Goal: Transaction & Acquisition: Purchase product/service

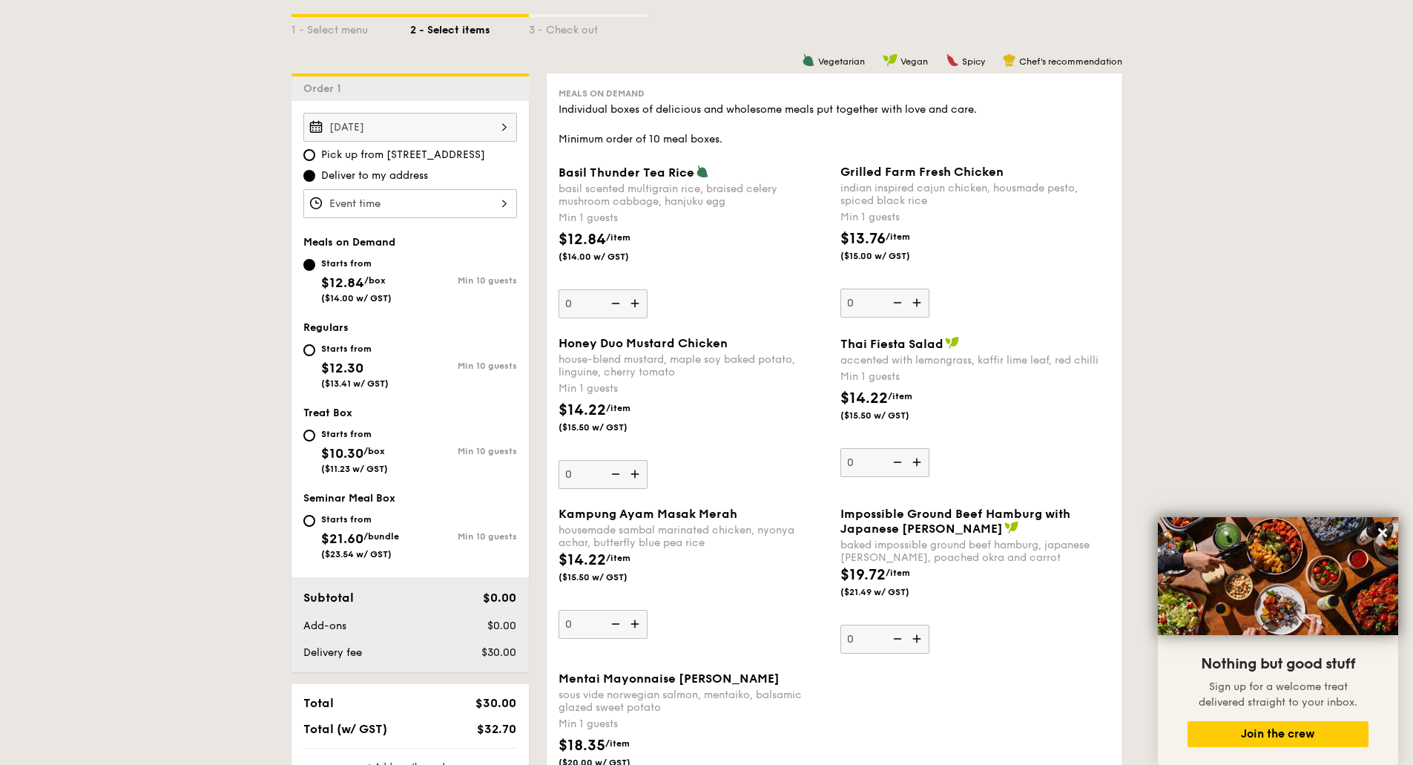
scroll to position [371, 0]
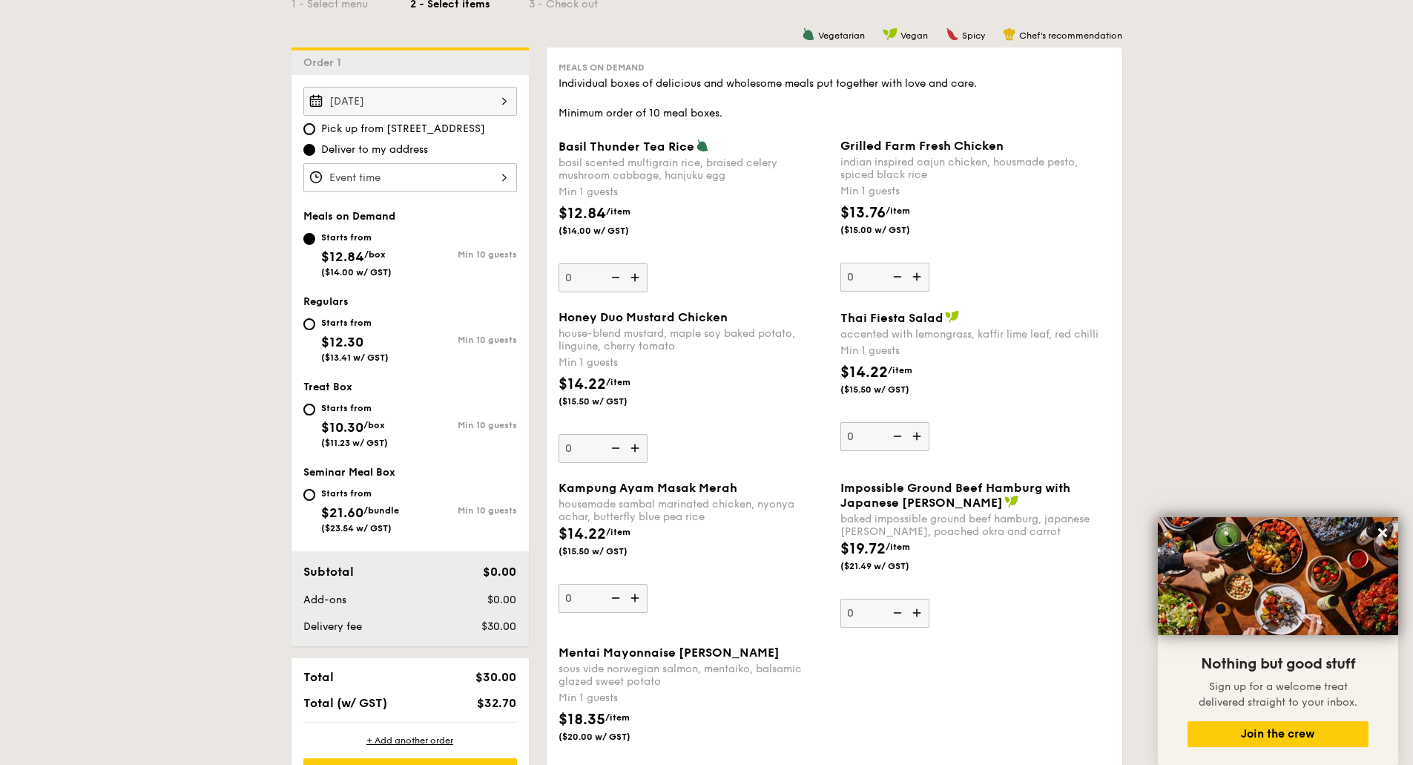
click at [923, 277] on img at bounding box center [918, 277] width 22 height 28
click at [923, 277] on input "0" at bounding box center [884, 277] width 89 height 29
click at [923, 277] on img at bounding box center [918, 277] width 22 height 28
click at [923, 277] on input "1" at bounding box center [884, 277] width 89 height 29
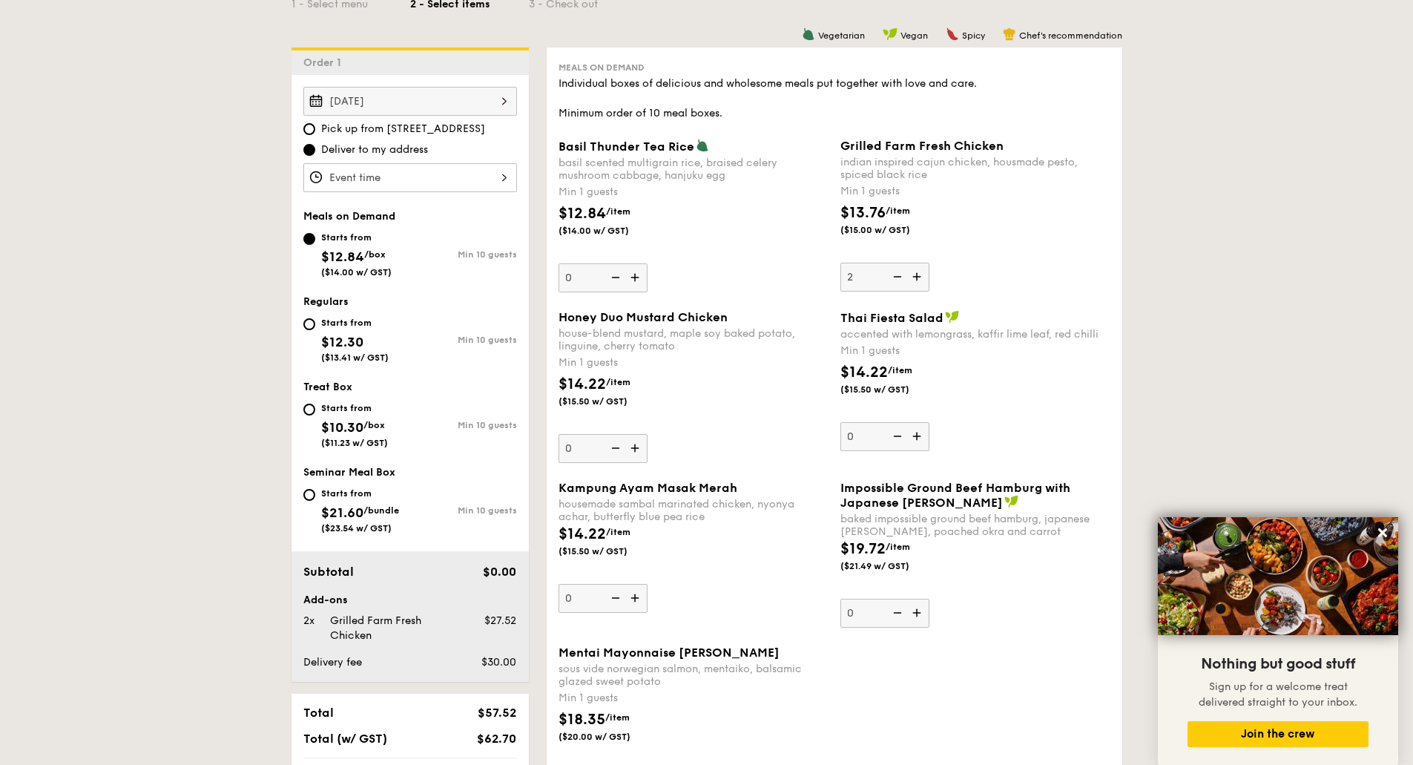
click at [923, 277] on img at bounding box center [918, 277] width 22 height 28
click at [923, 277] on input "2" at bounding box center [884, 277] width 89 height 29
click at [923, 277] on img at bounding box center [918, 277] width 22 height 28
click at [923, 277] on input "3" at bounding box center [884, 277] width 89 height 29
click at [923, 277] on img at bounding box center [918, 277] width 22 height 28
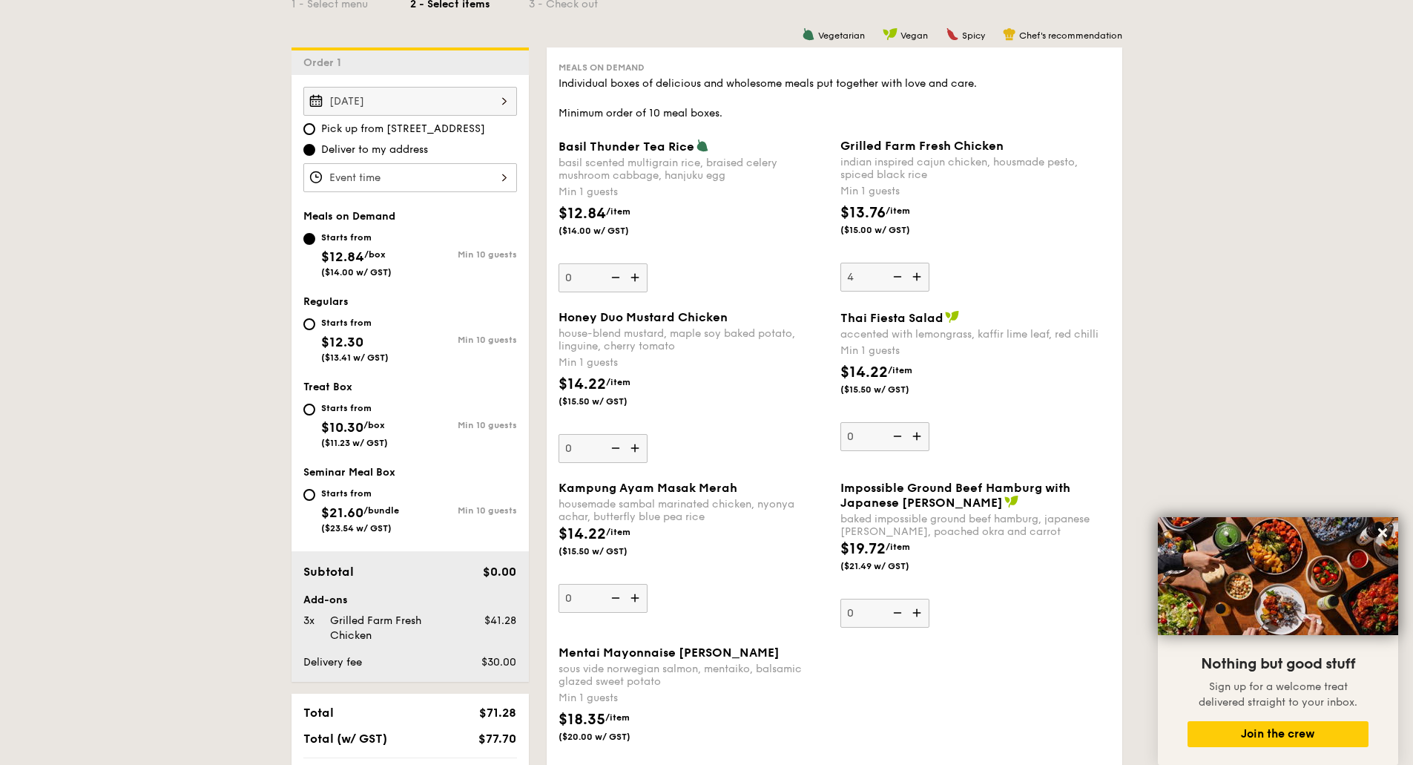
click at [923, 277] on input "4" at bounding box center [884, 277] width 89 height 29
click at [923, 277] on img at bounding box center [918, 277] width 22 height 28
click at [923, 277] on input "5" at bounding box center [884, 277] width 89 height 29
type input "6"
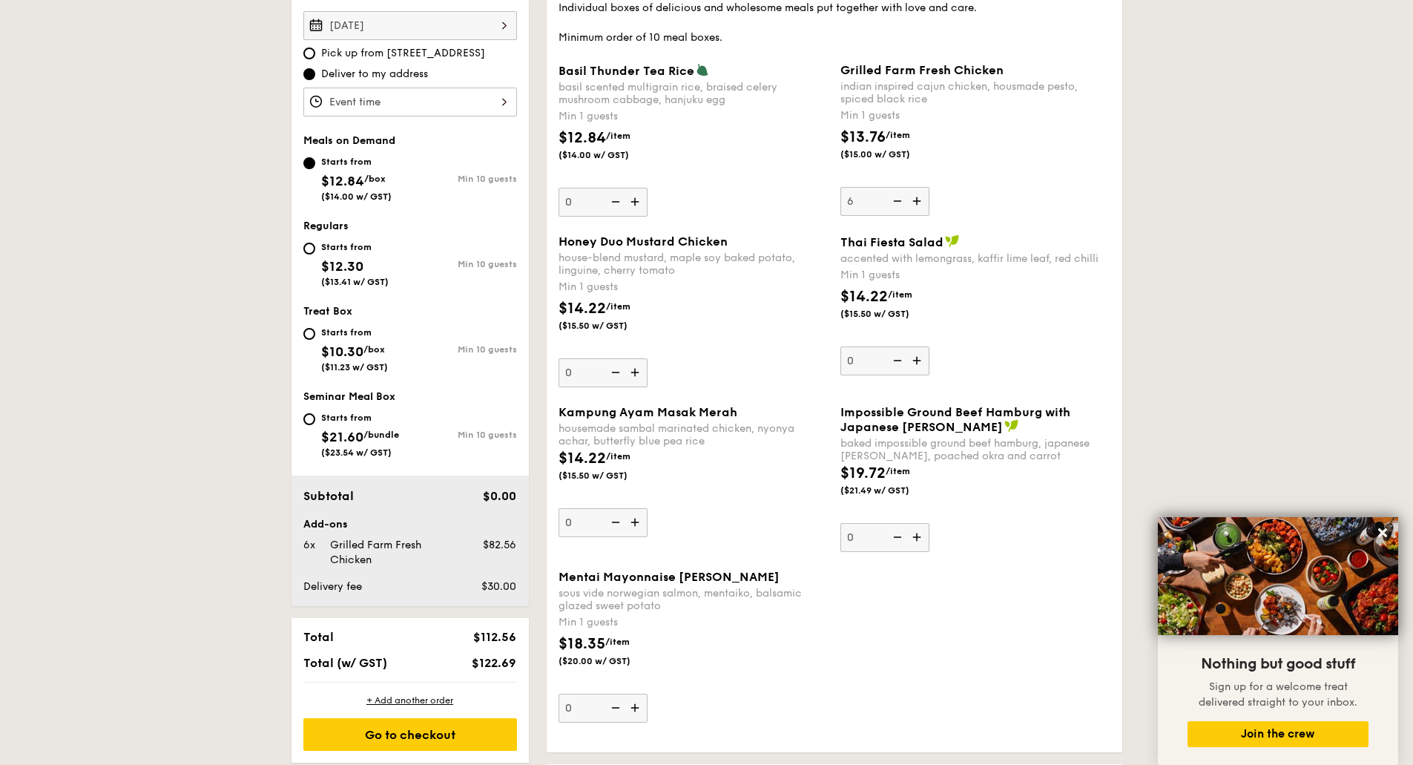
scroll to position [445, 0]
click at [633, 375] on img at bounding box center [636, 374] width 22 height 28
click at [633, 375] on input "0" at bounding box center [602, 374] width 89 height 29
click at [633, 375] on img at bounding box center [636, 374] width 22 height 28
click at [633, 375] on input "1" at bounding box center [602, 374] width 89 height 29
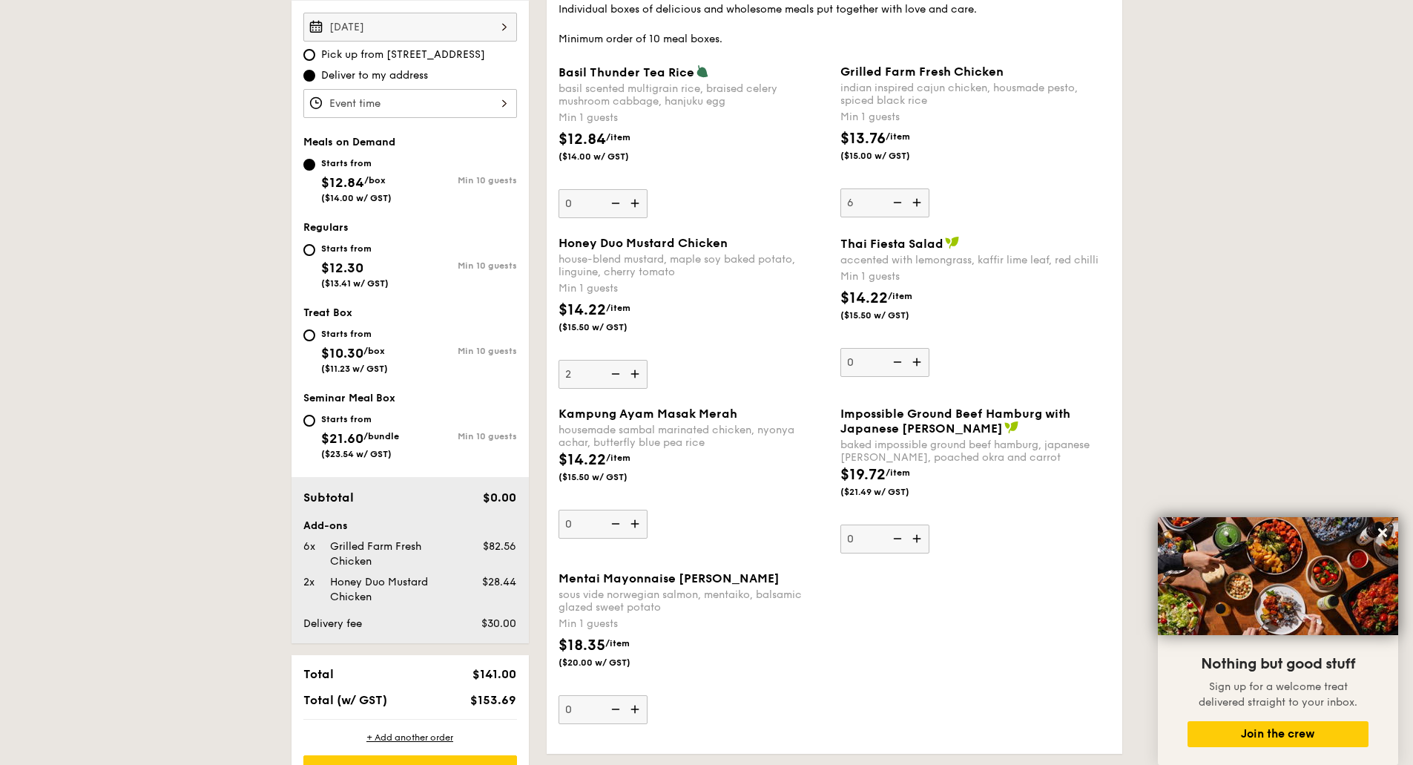
click at [633, 375] on img at bounding box center [636, 374] width 22 height 28
click at [633, 375] on input "2" at bounding box center [602, 374] width 89 height 29
click at [633, 375] on img at bounding box center [636, 374] width 22 height 28
click at [633, 375] on input "3" at bounding box center [602, 374] width 89 height 29
click at [633, 375] on img at bounding box center [636, 374] width 22 height 28
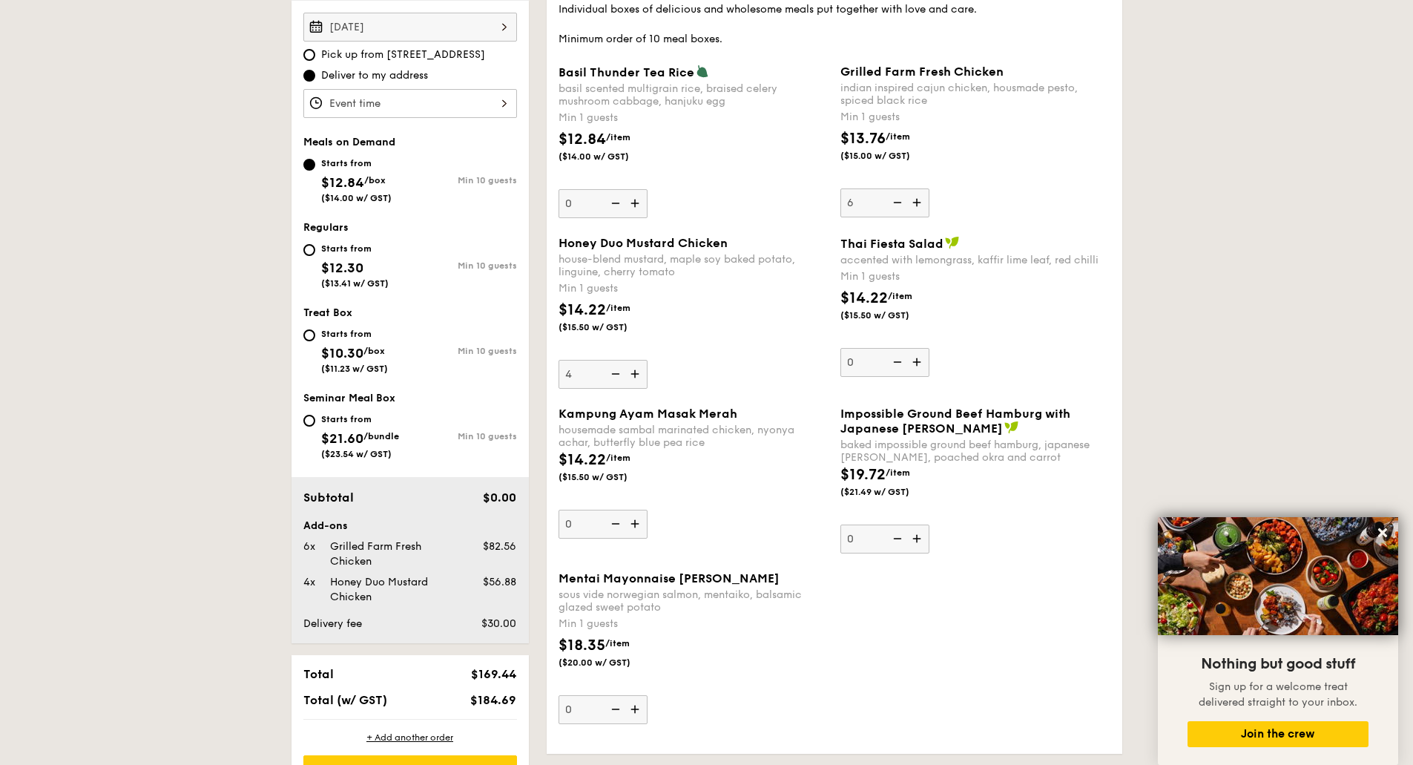
click at [633, 375] on input "4" at bounding box center [602, 374] width 89 height 29
type input "5"
click at [666, 369] on div "Honey Duo Mustard Chicken house-blend mustard, maple soy baked potato, linguine…" at bounding box center [693, 312] width 270 height 153
click at [647, 369] on input "5" at bounding box center [602, 374] width 89 height 29
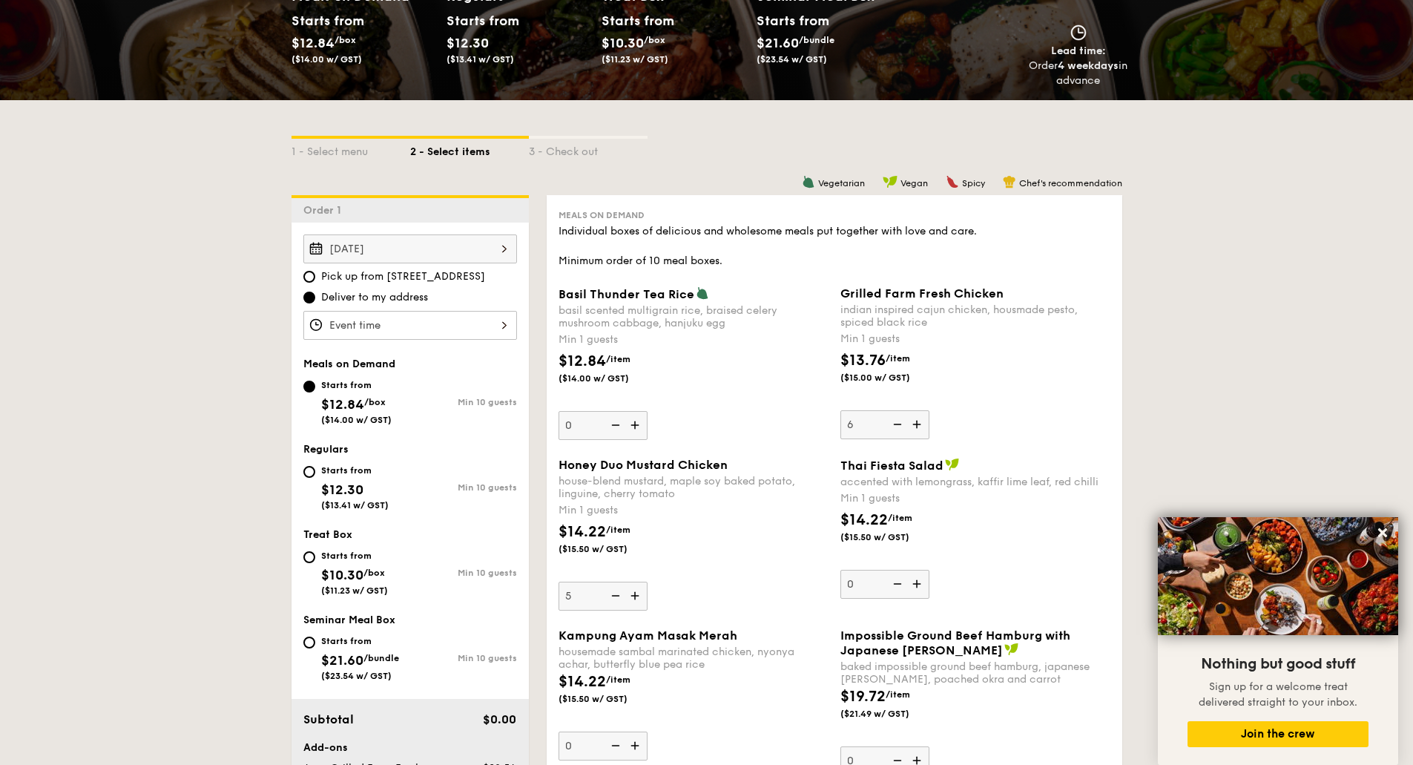
scroll to position [74, 0]
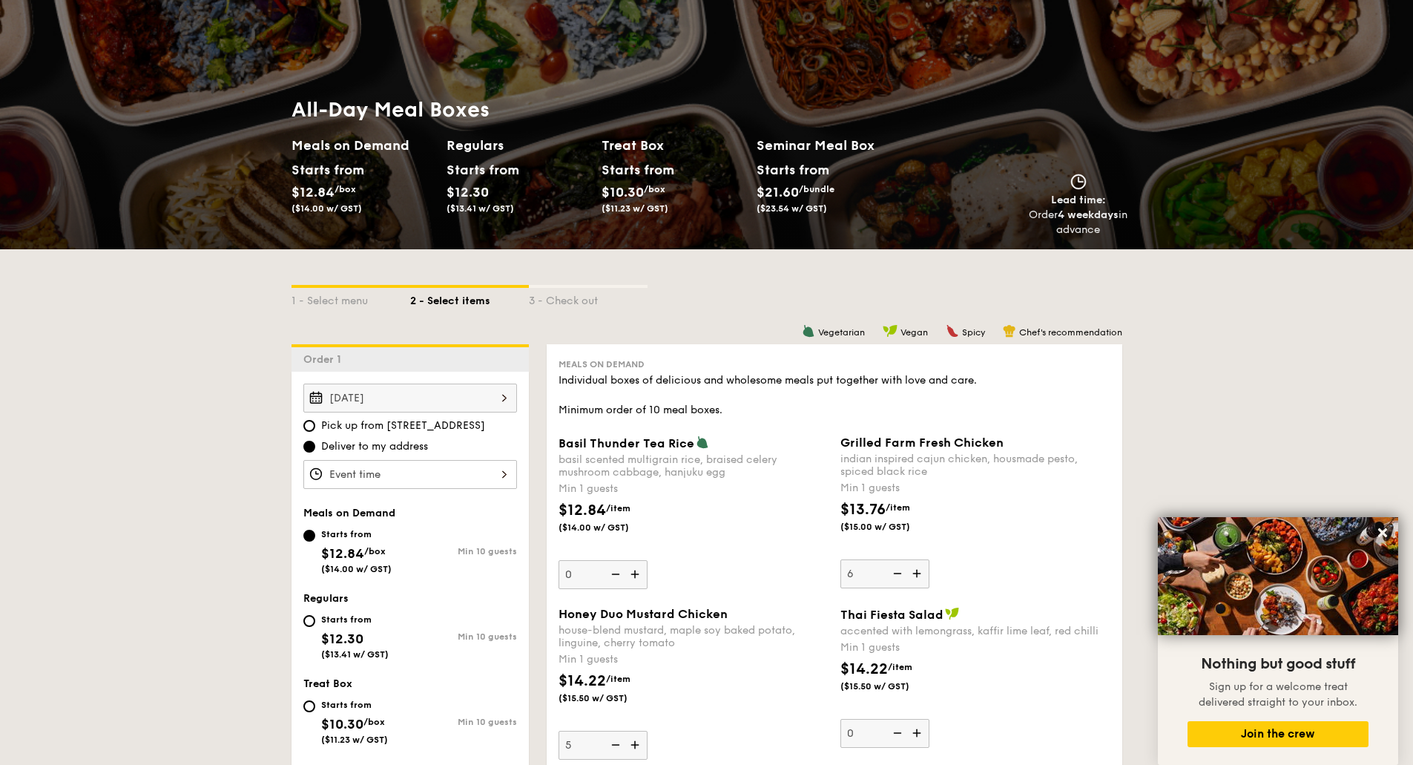
click at [389, 467] on div at bounding box center [410, 474] width 214 height 29
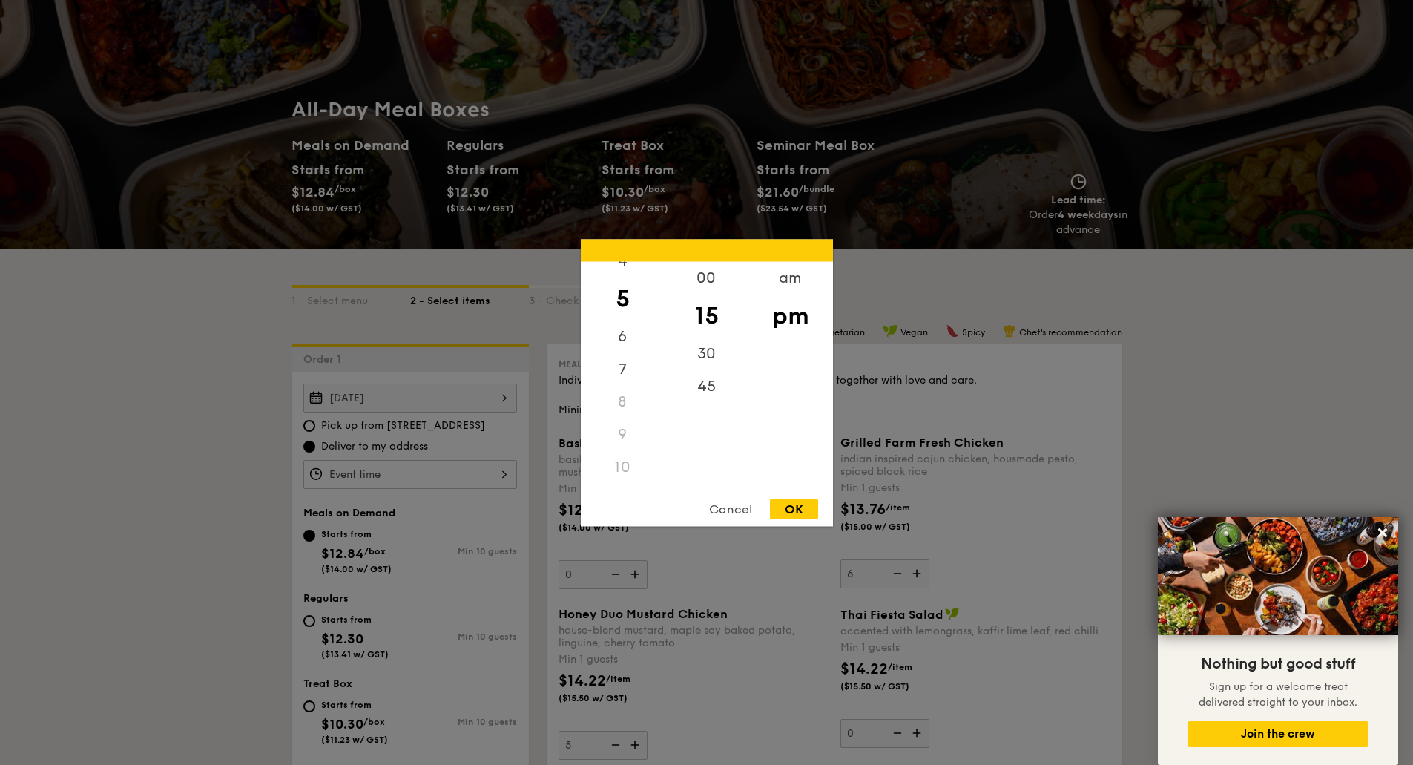
scroll to position [148, 0]
click at [631, 378] on div "7" at bounding box center [623, 373] width 84 height 43
click at [698, 358] on div "30" at bounding box center [707, 358] width 84 height 43
click at [802, 513] on div "OK" at bounding box center [794, 508] width 48 height 20
type input "7:30PM"
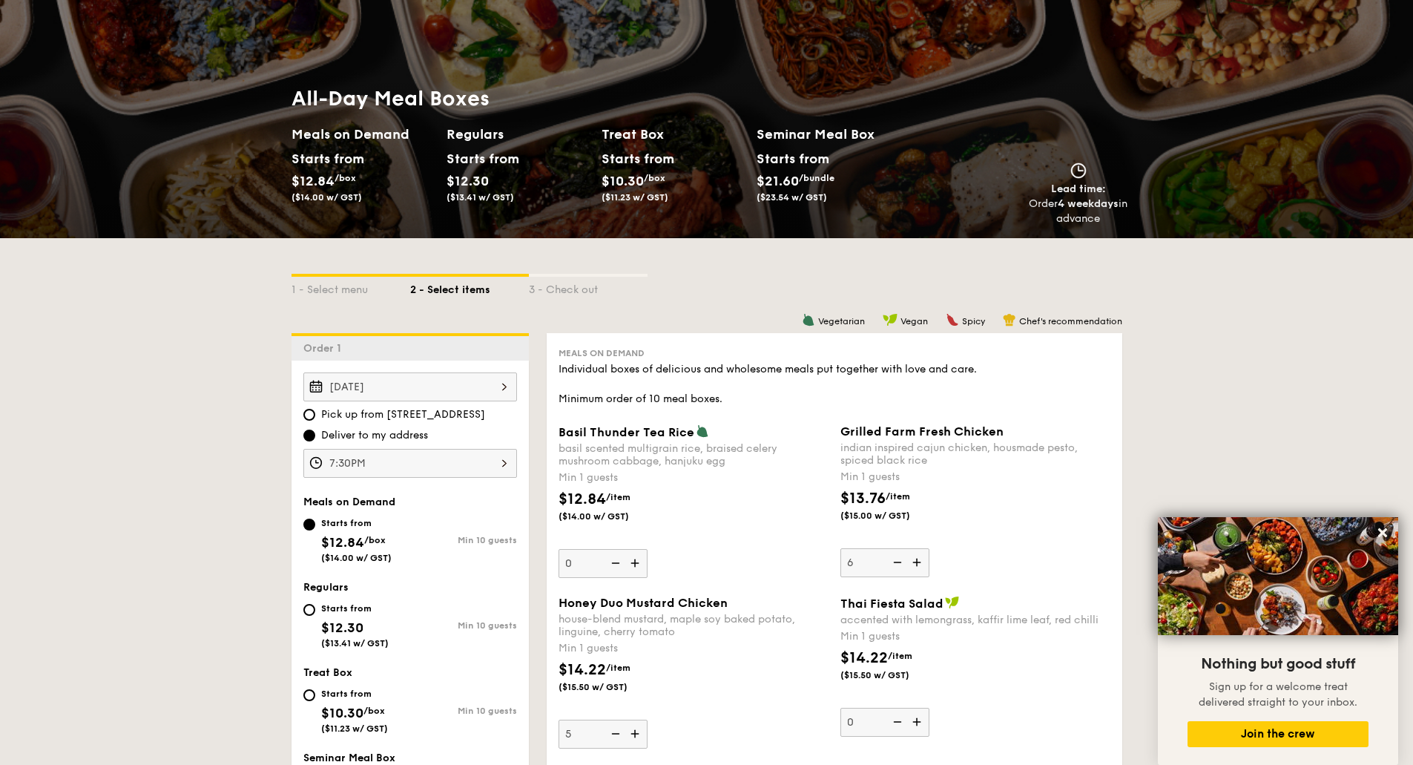
scroll to position [593, 0]
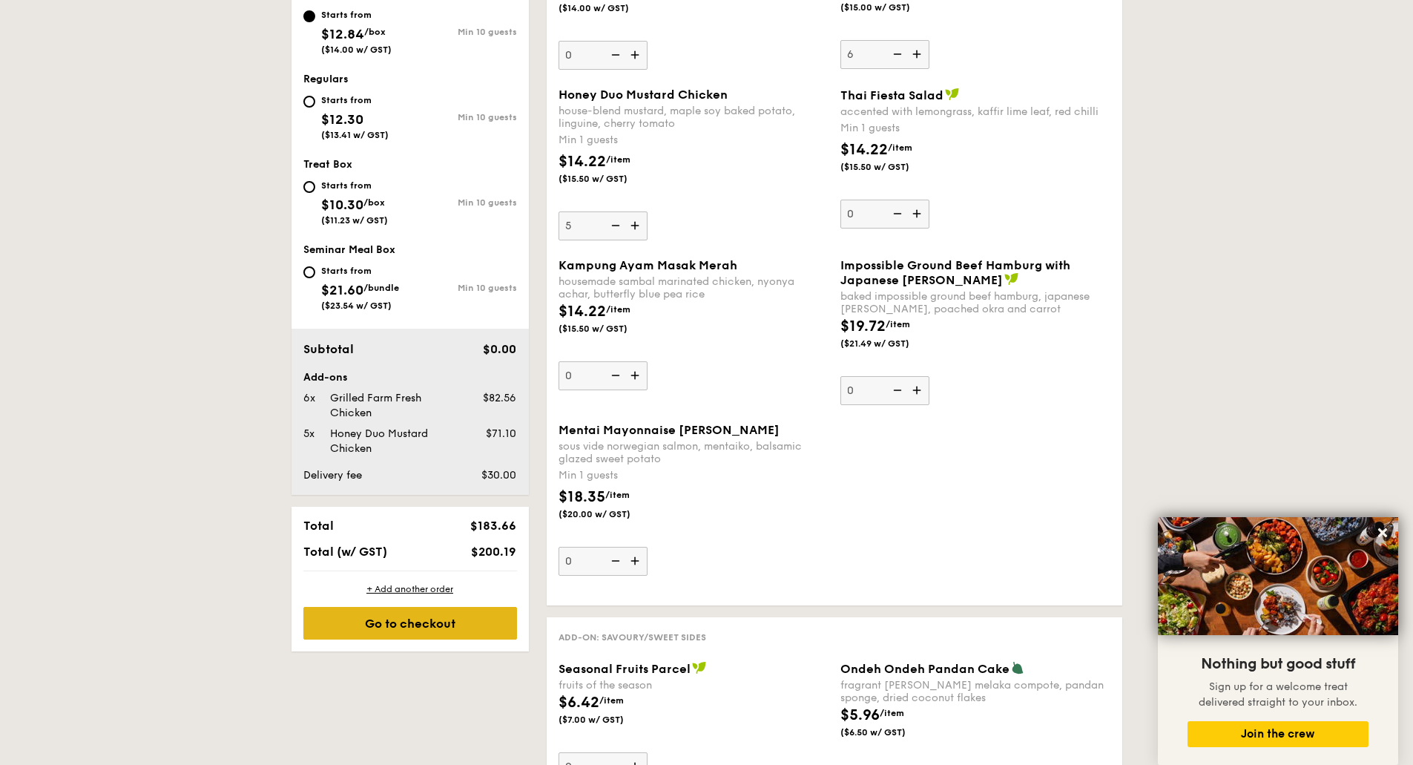
click at [375, 625] on div "Go to checkout" at bounding box center [410, 623] width 214 height 33
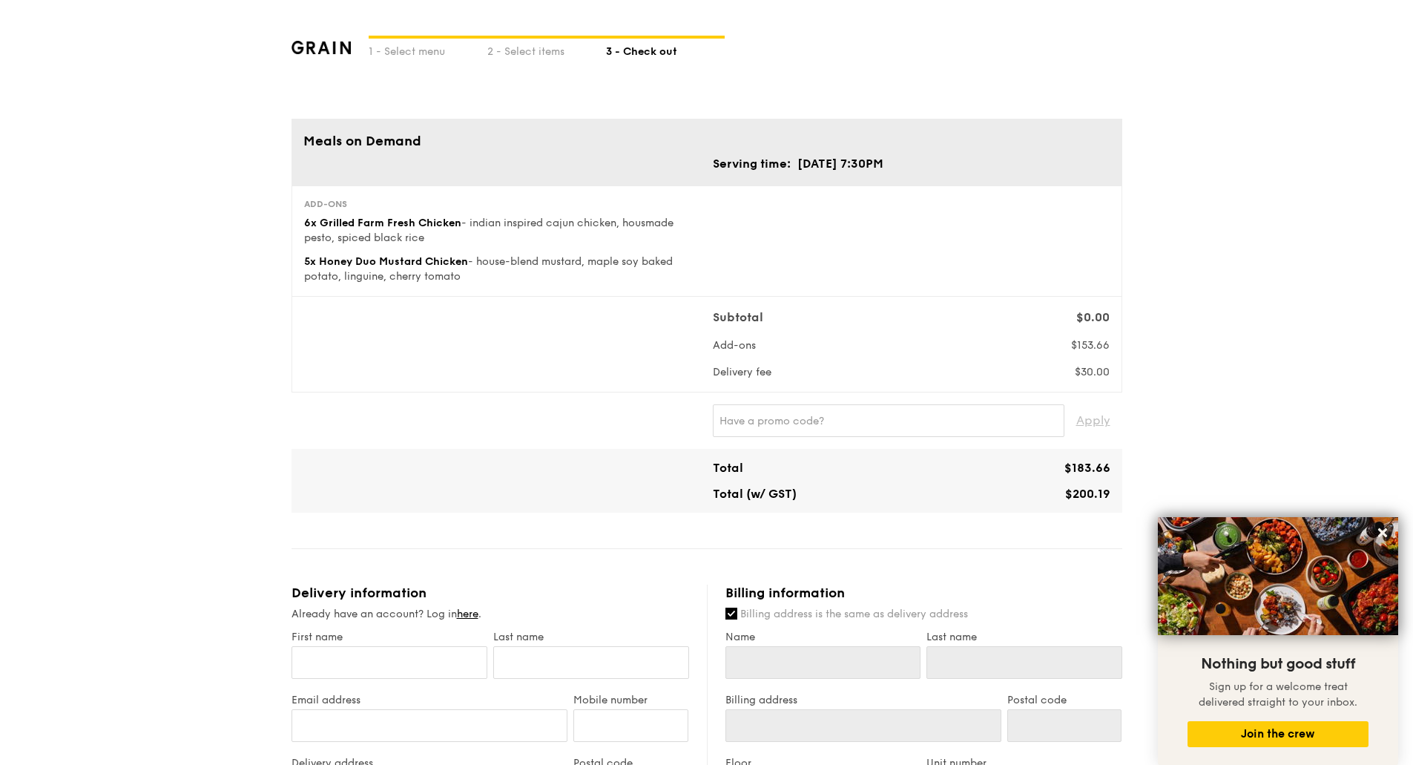
scroll to position [64, 0]
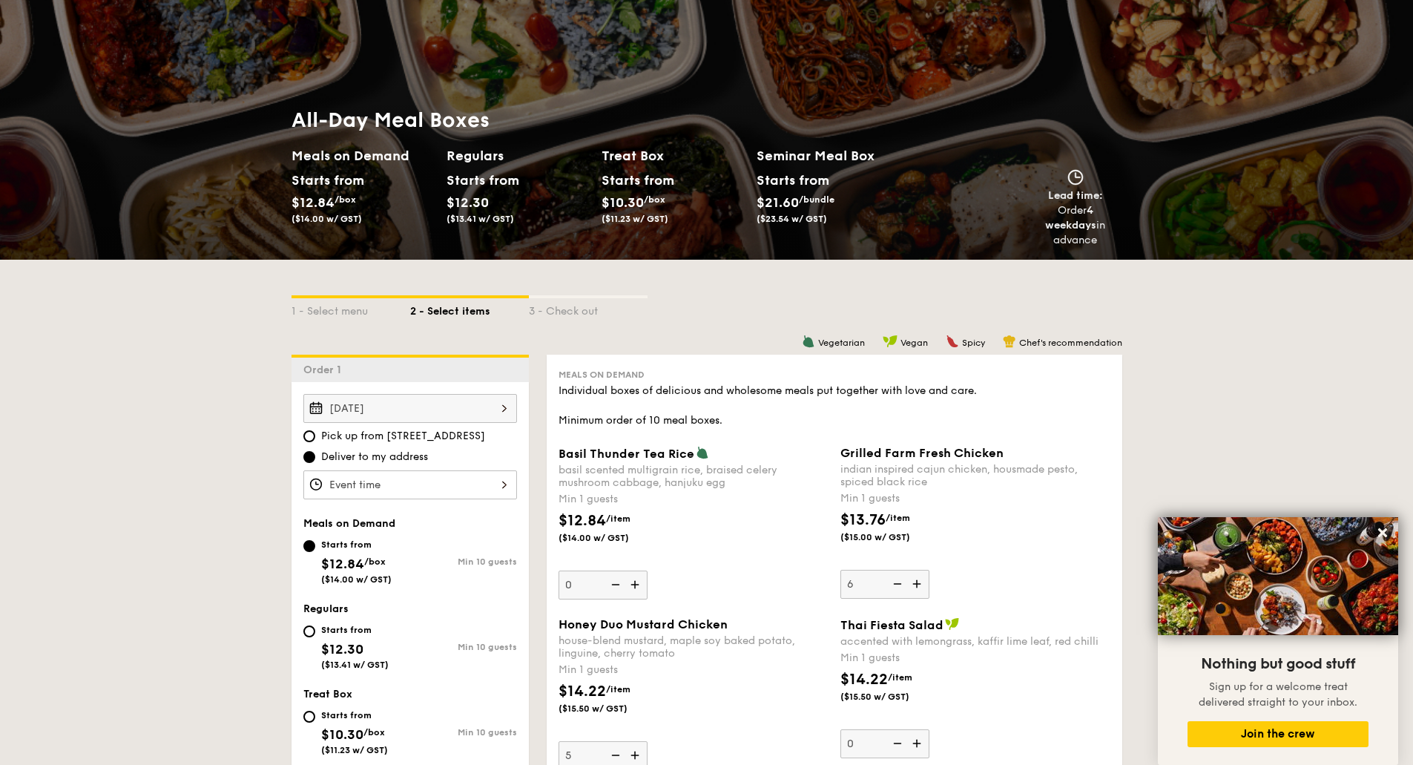
click at [891, 590] on img at bounding box center [896, 584] width 22 height 28
click at [891, 590] on input "6" at bounding box center [884, 584] width 89 height 29
type input "5"
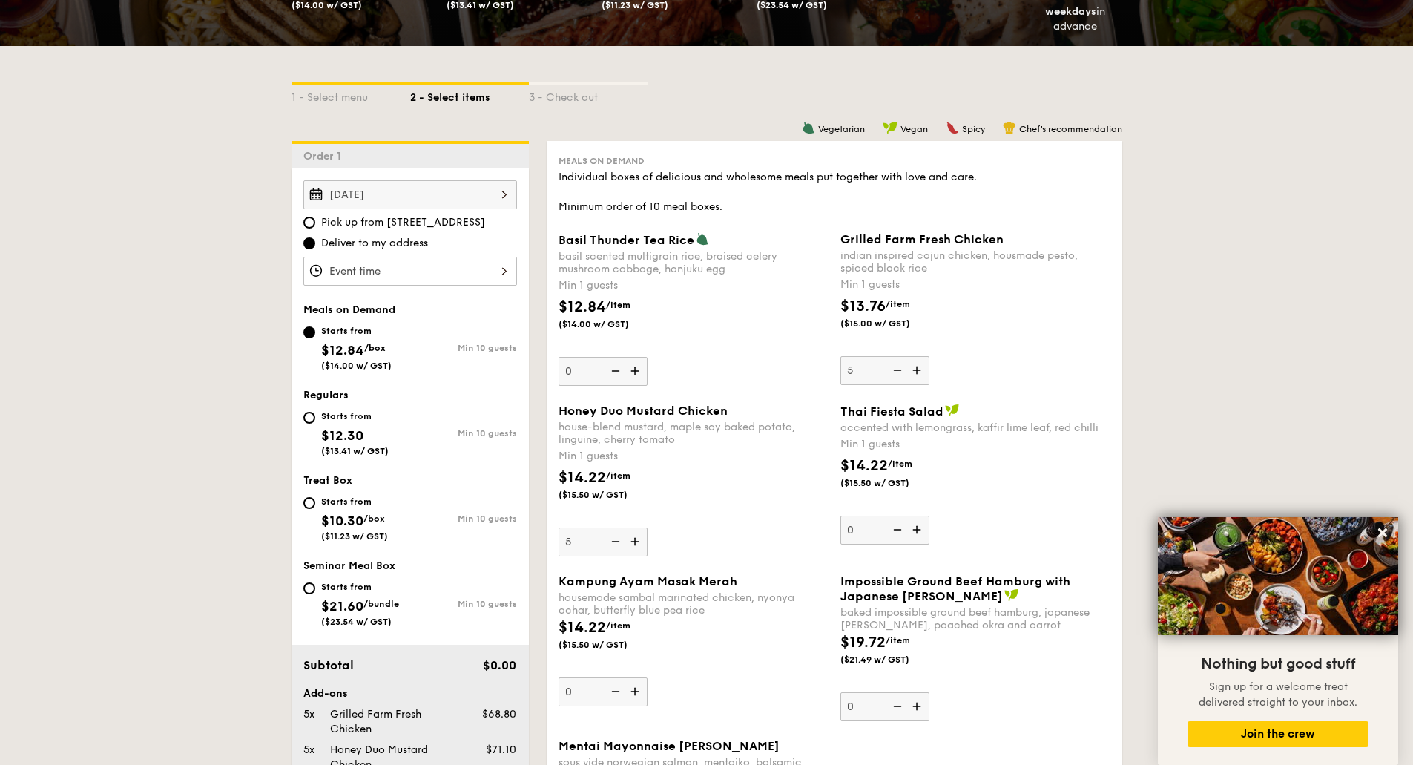
scroll to position [583, 0]
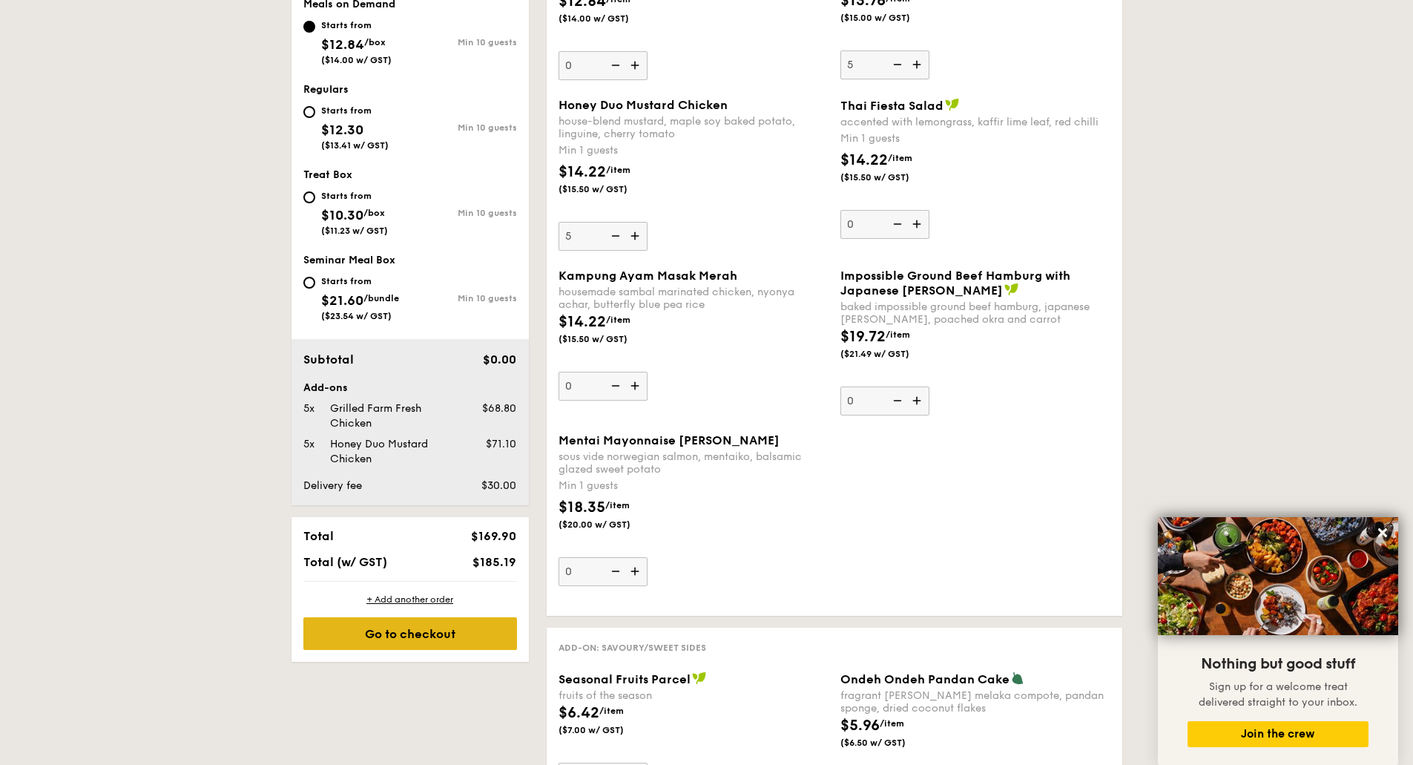
click at [417, 627] on div "Go to checkout" at bounding box center [410, 633] width 214 height 33
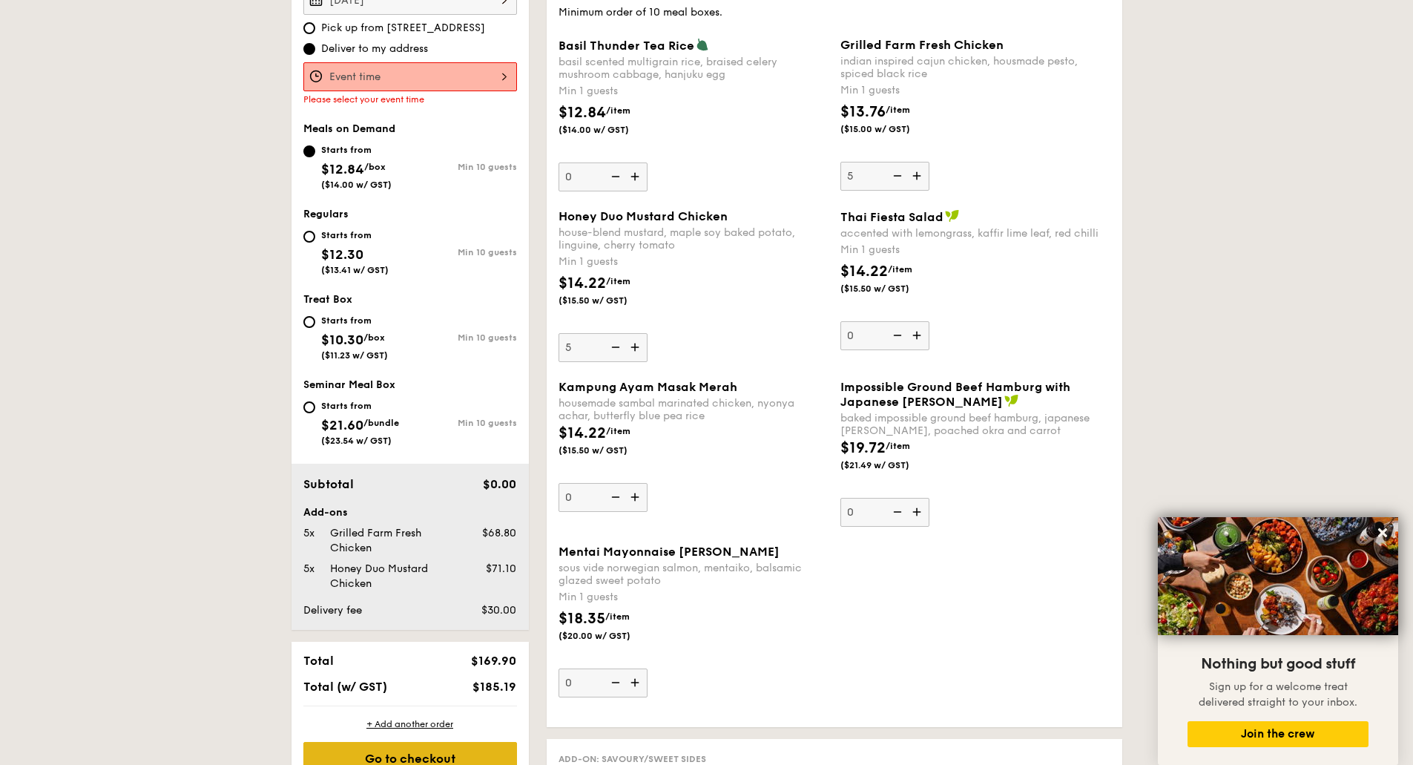
scroll to position [396, 0]
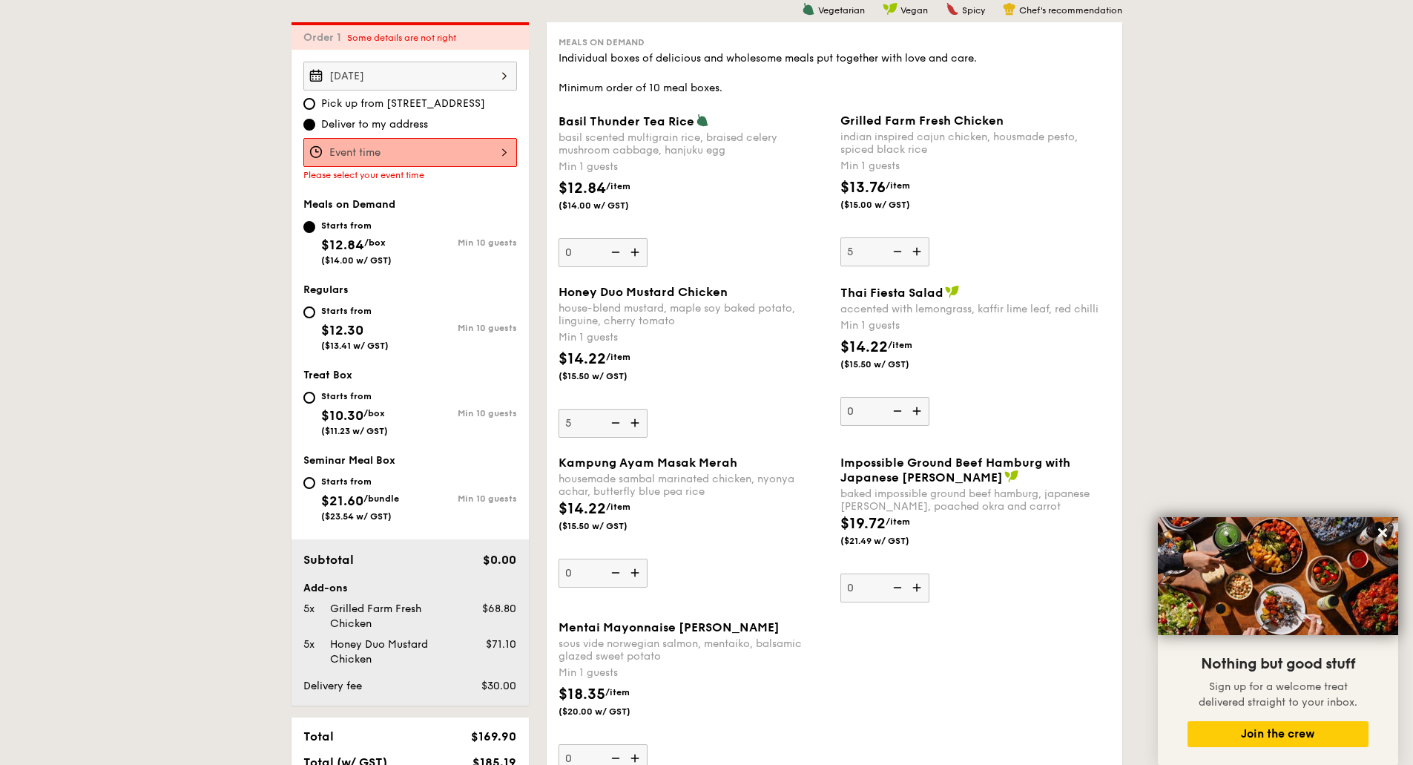
click at [428, 156] on div at bounding box center [410, 152] width 214 height 29
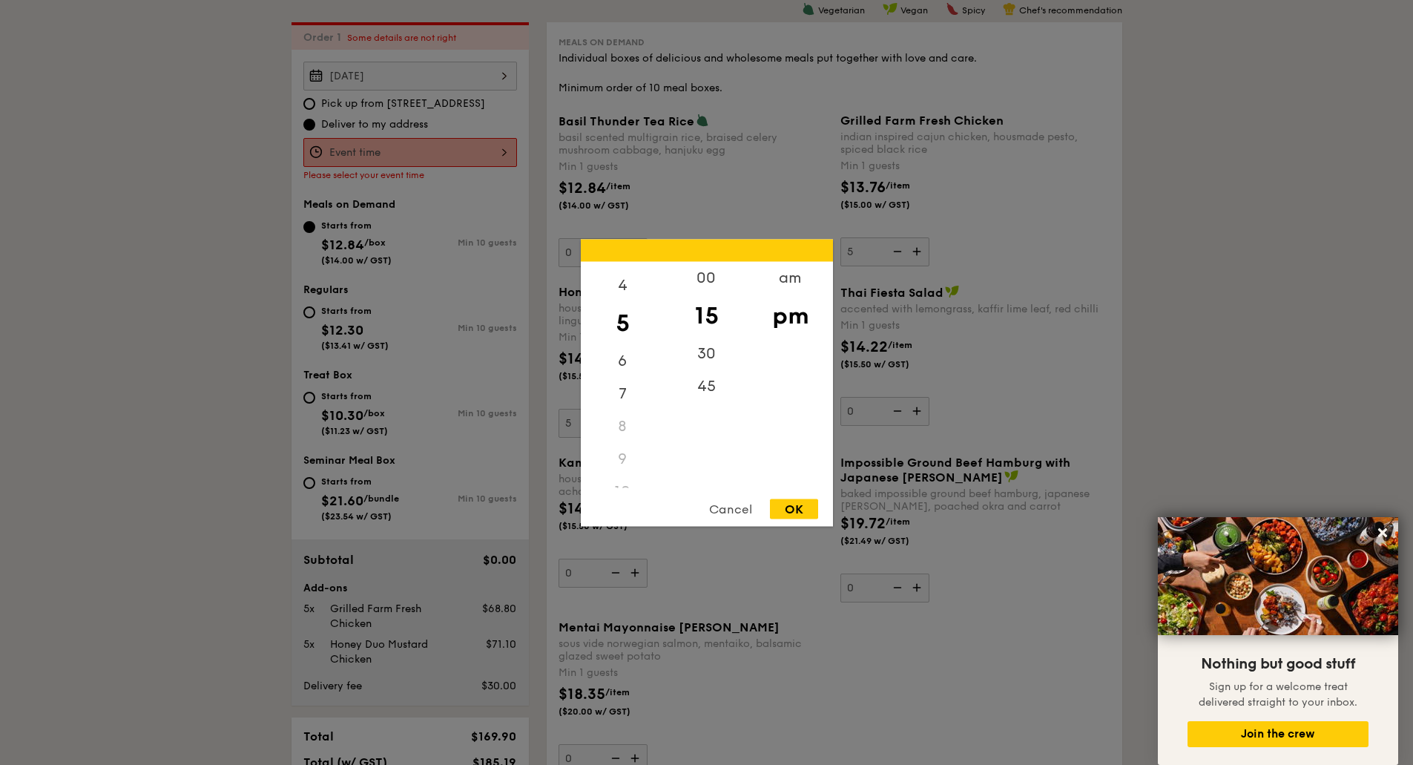
scroll to position [148, 0]
click at [622, 371] on div "7" at bounding box center [623, 373] width 84 height 43
click at [714, 383] on div "45" at bounding box center [707, 385] width 84 height 33
click at [700, 360] on div "30" at bounding box center [707, 358] width 84 height 43
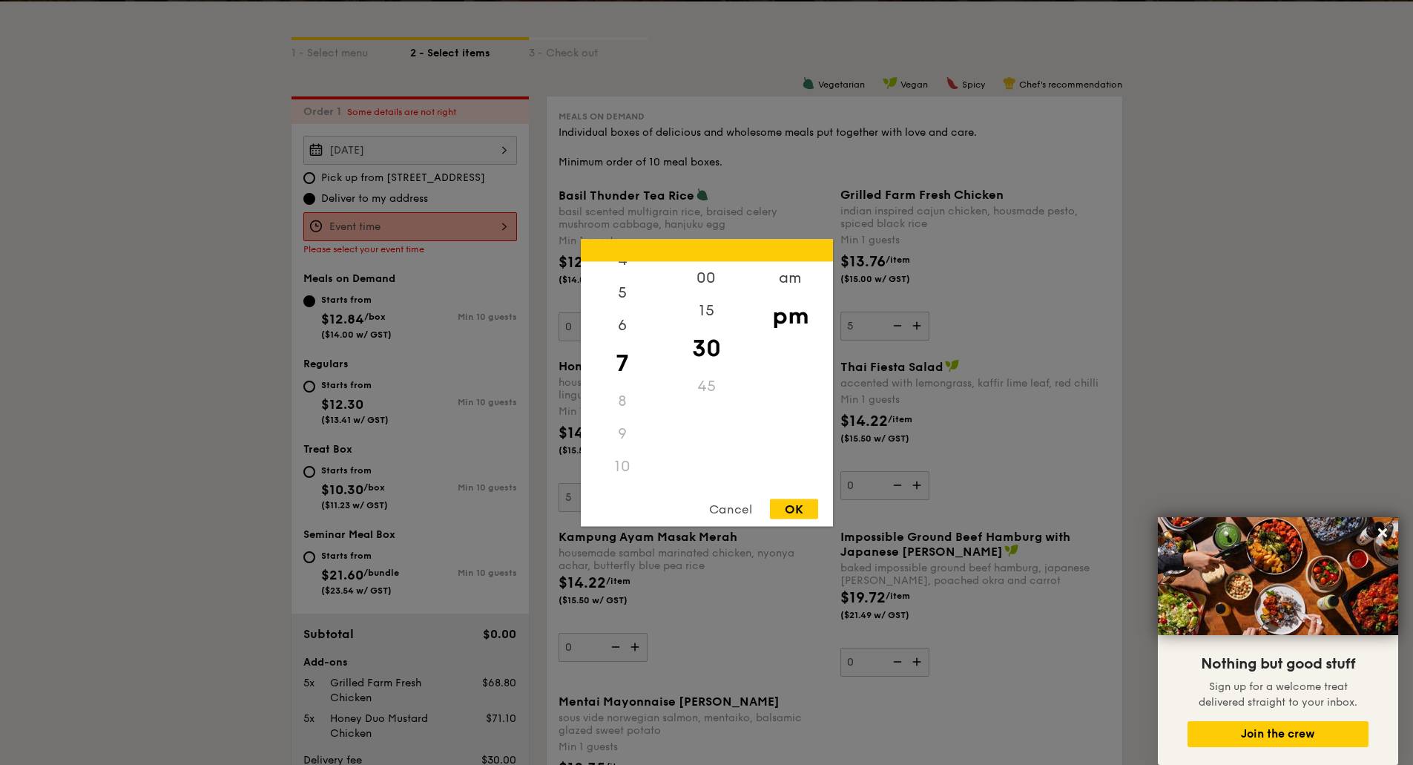
click at [813, 513] on div "OK" at bounding box center [794, 508] width 48 height 20
type input "7:30PM"
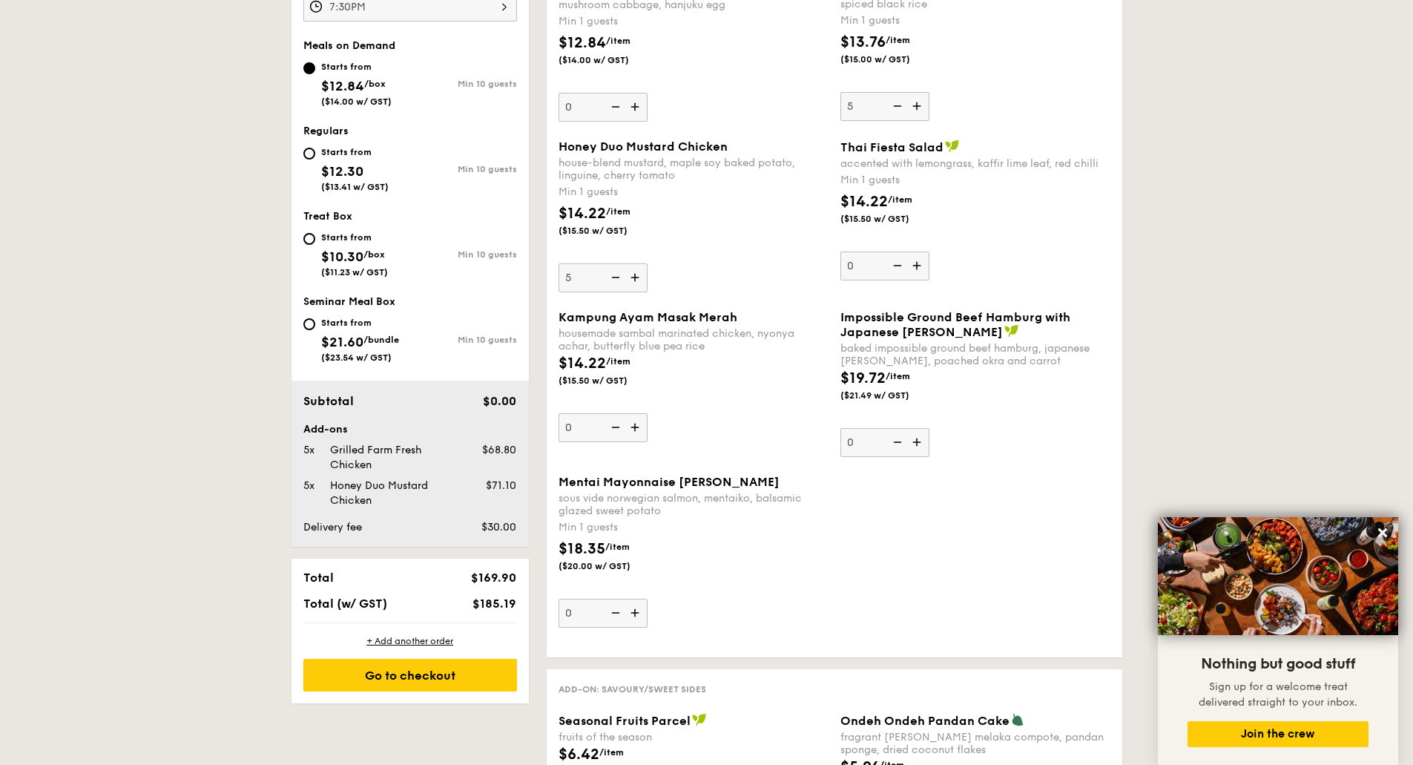
scroll to position [693, 0]
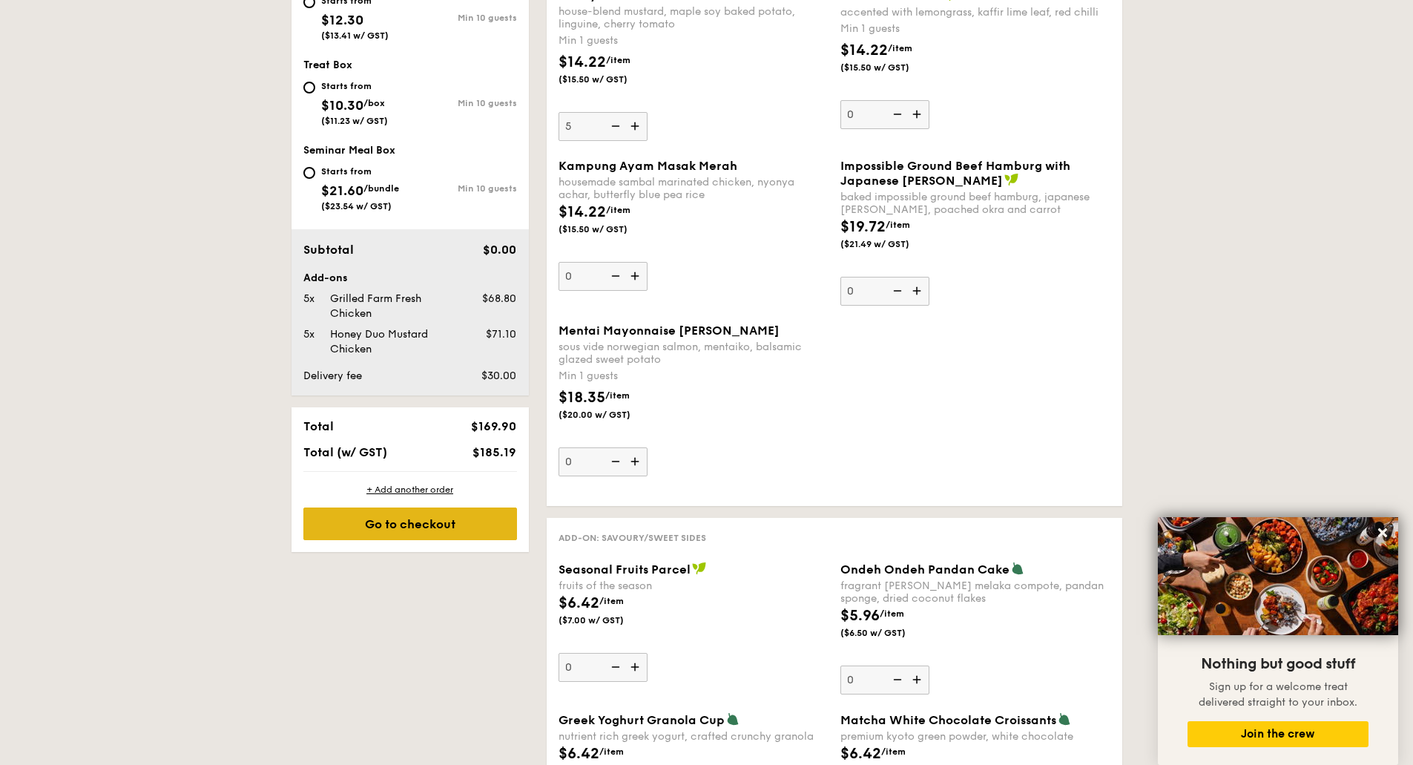
click at [396, 538] on div "Go to checkout" at bounding box center [410, 523] width 214 height 33
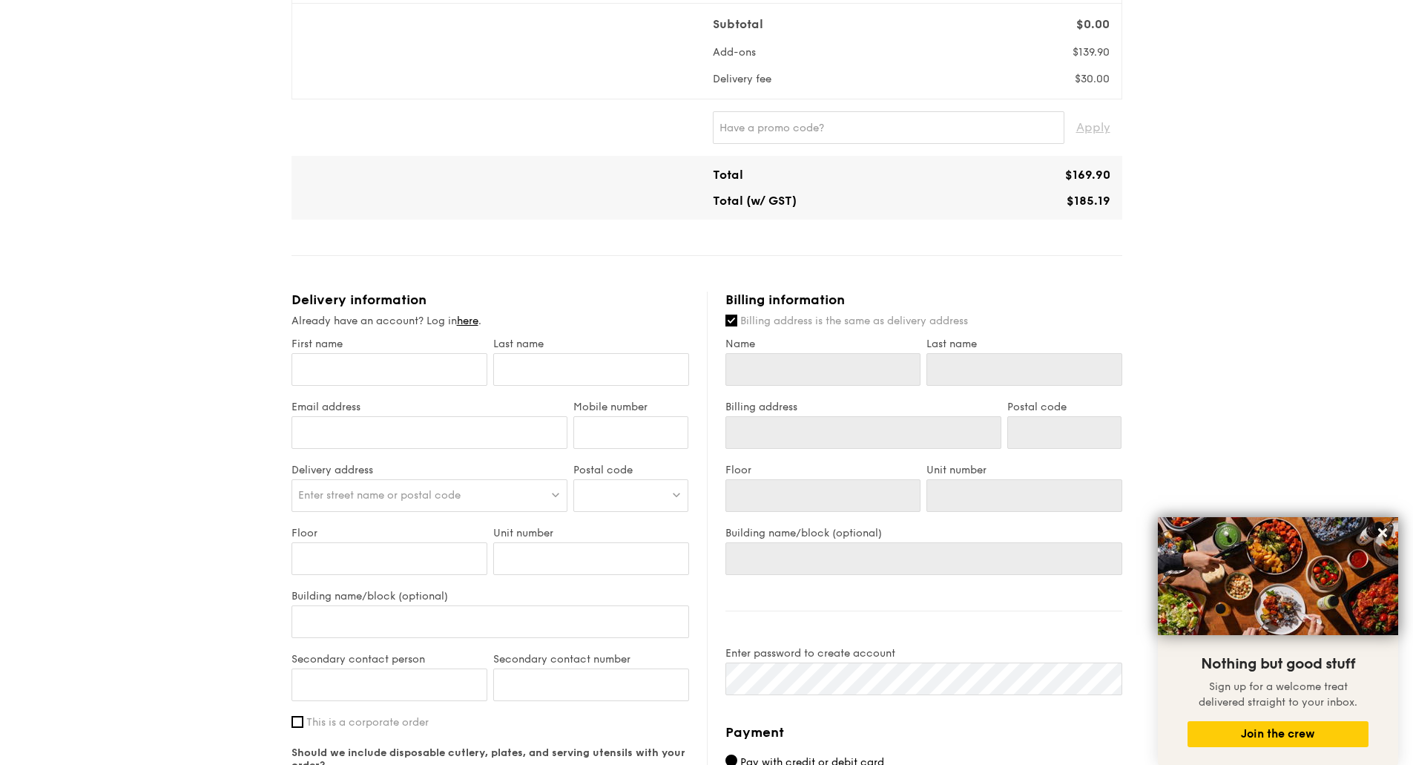
scroll to position [297, 0]
click at [396, 365] on input "First name" at bounding box center [389, 365] width 196 height 33
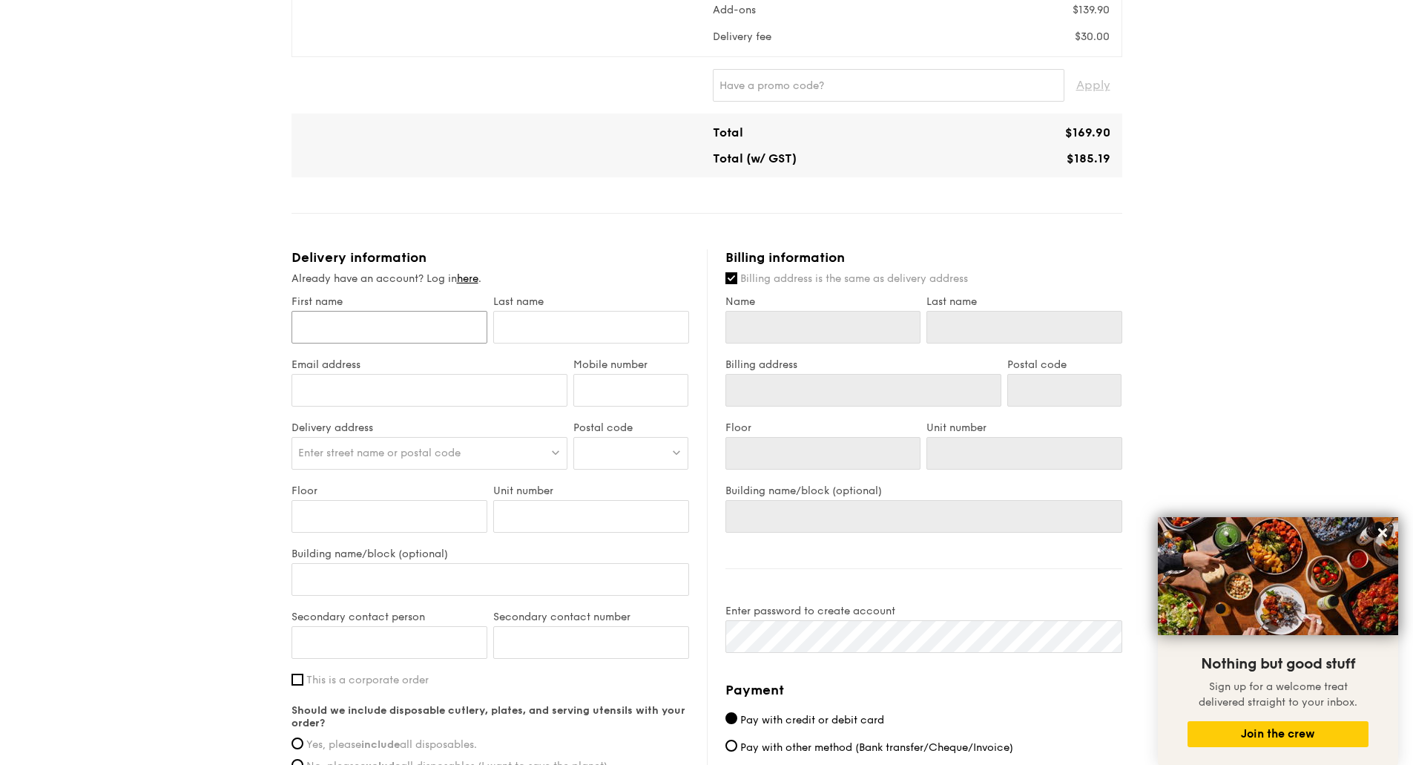
scroll to position [371, 0]
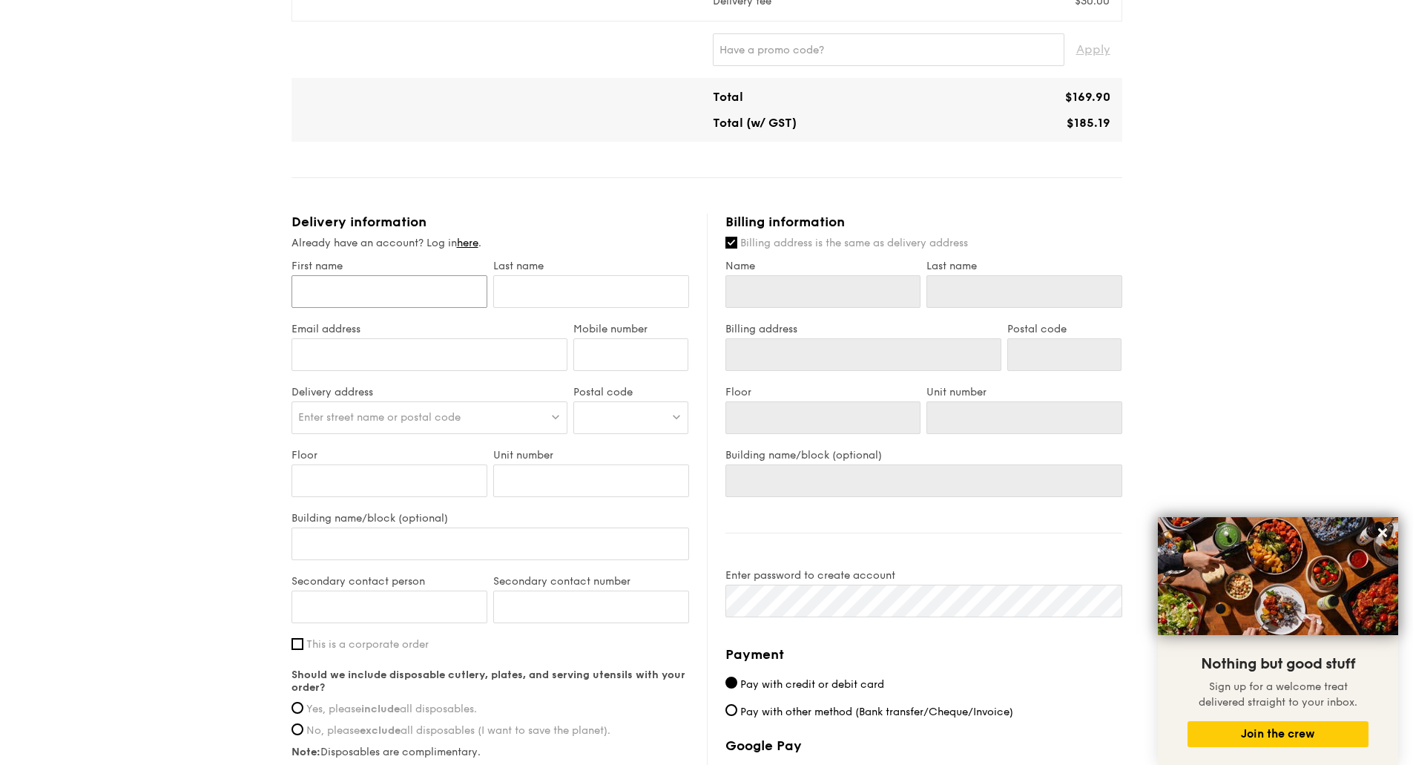
type input "S"
type input "Se"
type input "Sea"
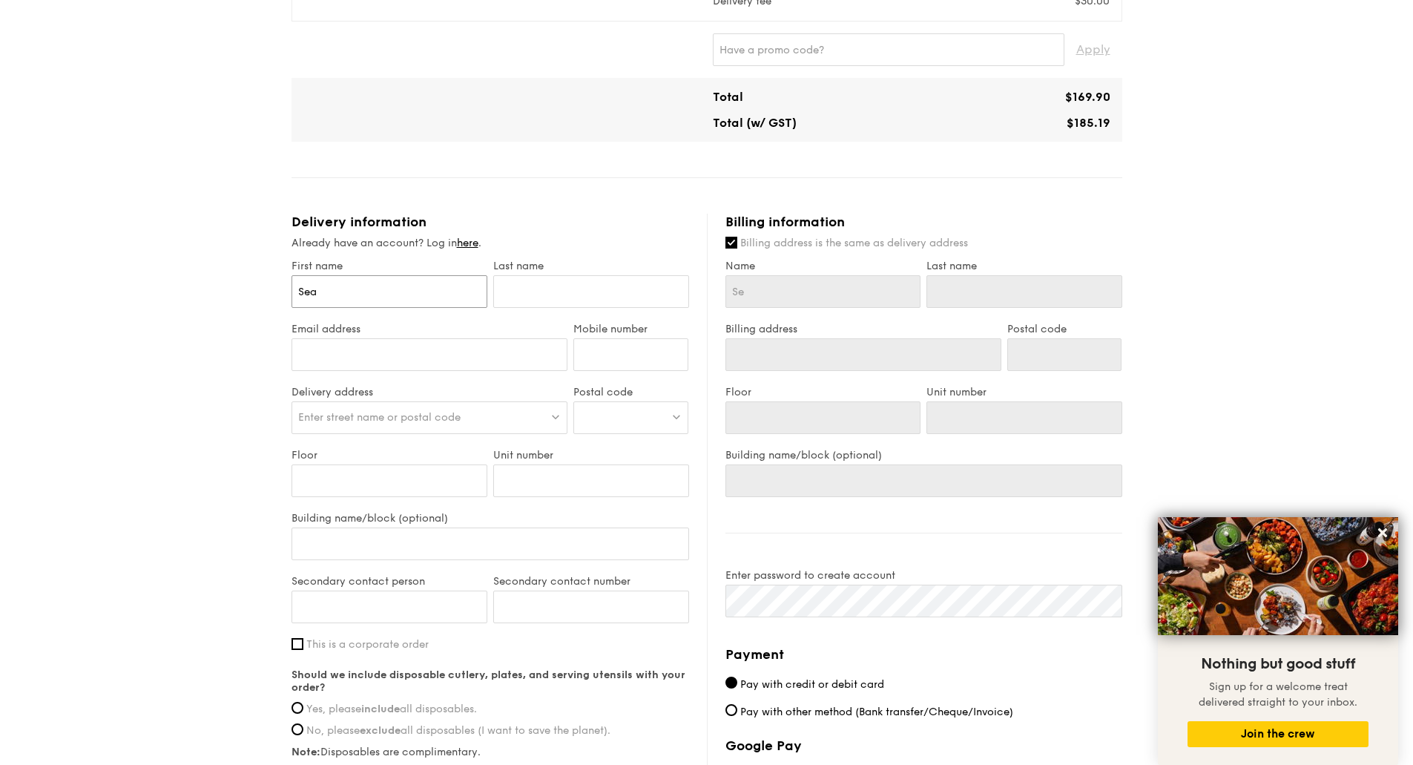
type input "Sea"
type input "[PERSON_NAME]"
type input "P"
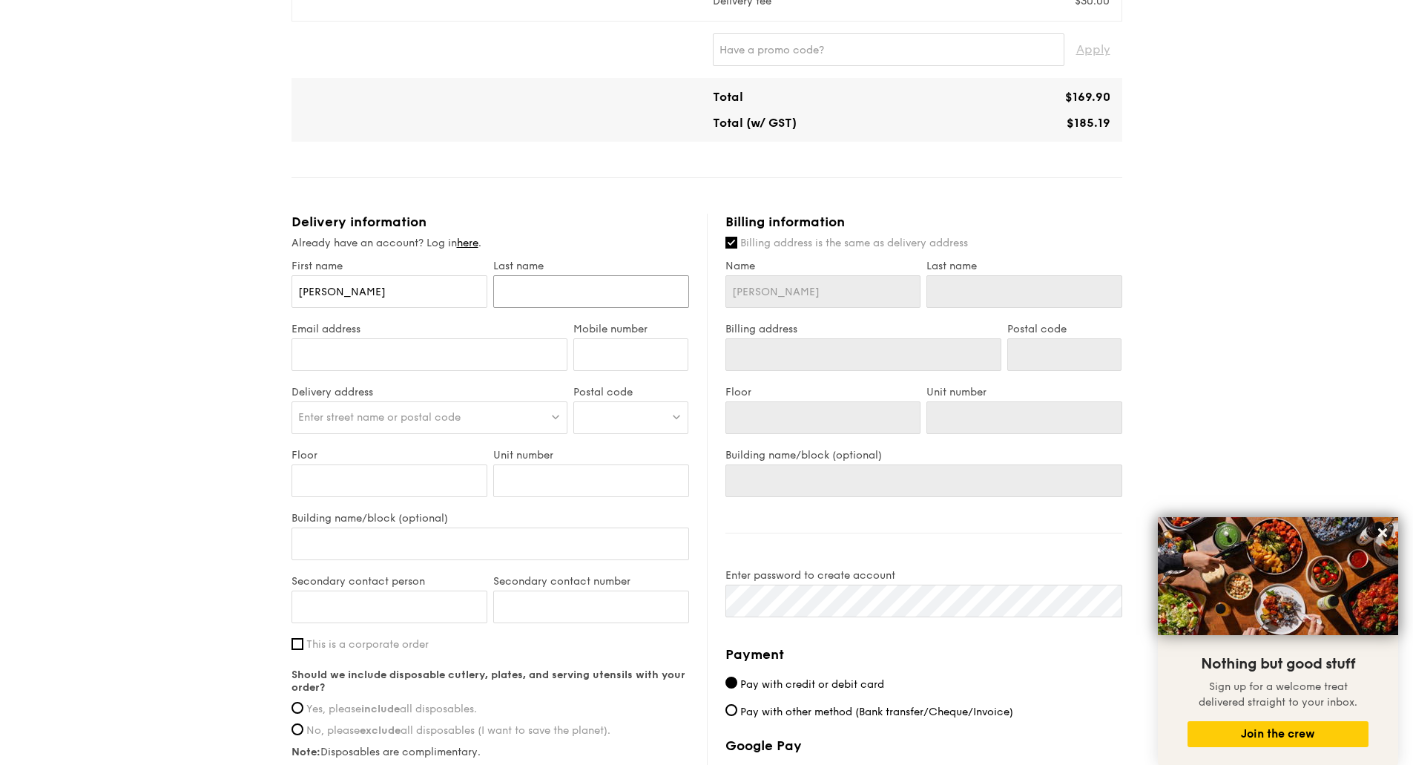
type input "P"
type input "Ph"
type input "Pha"
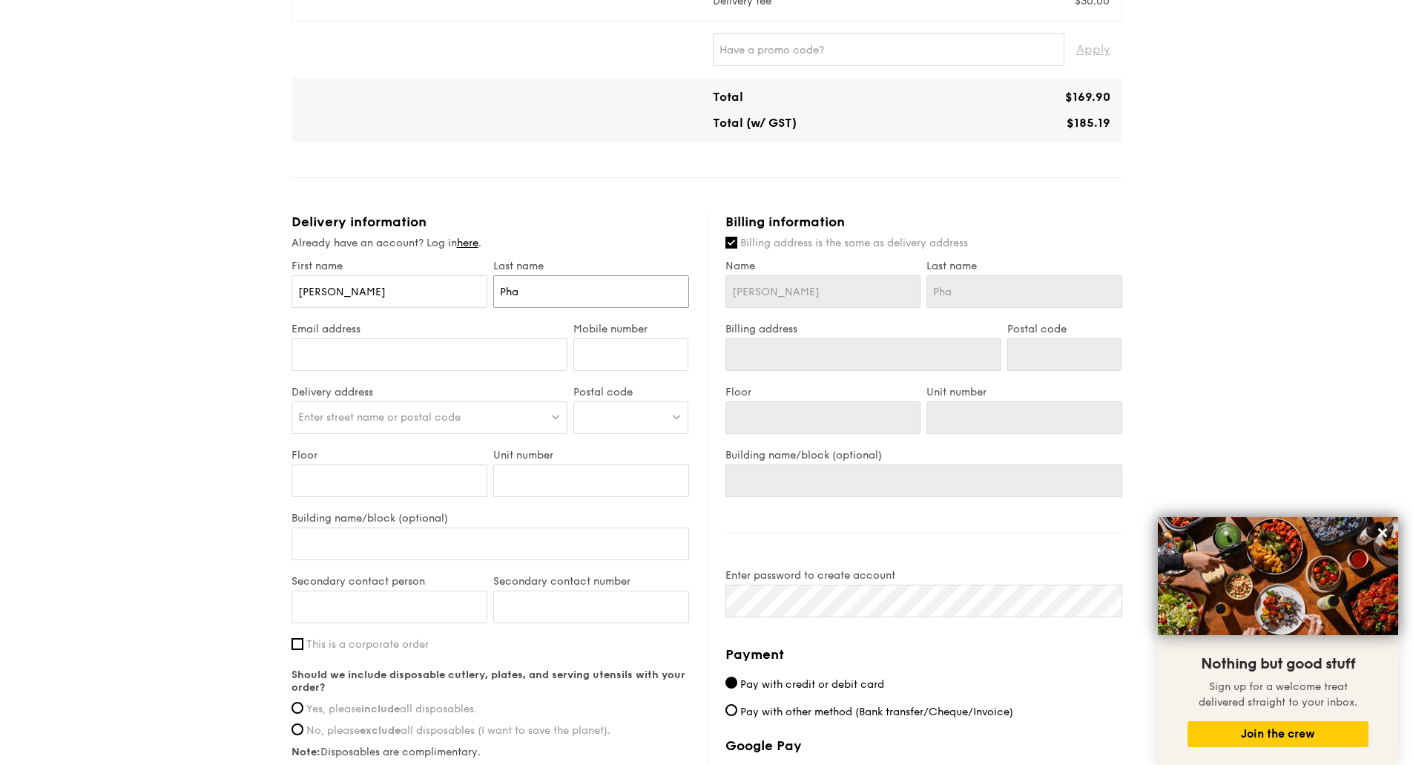
type input "[PERSON_NAME]"
type input "Phang"
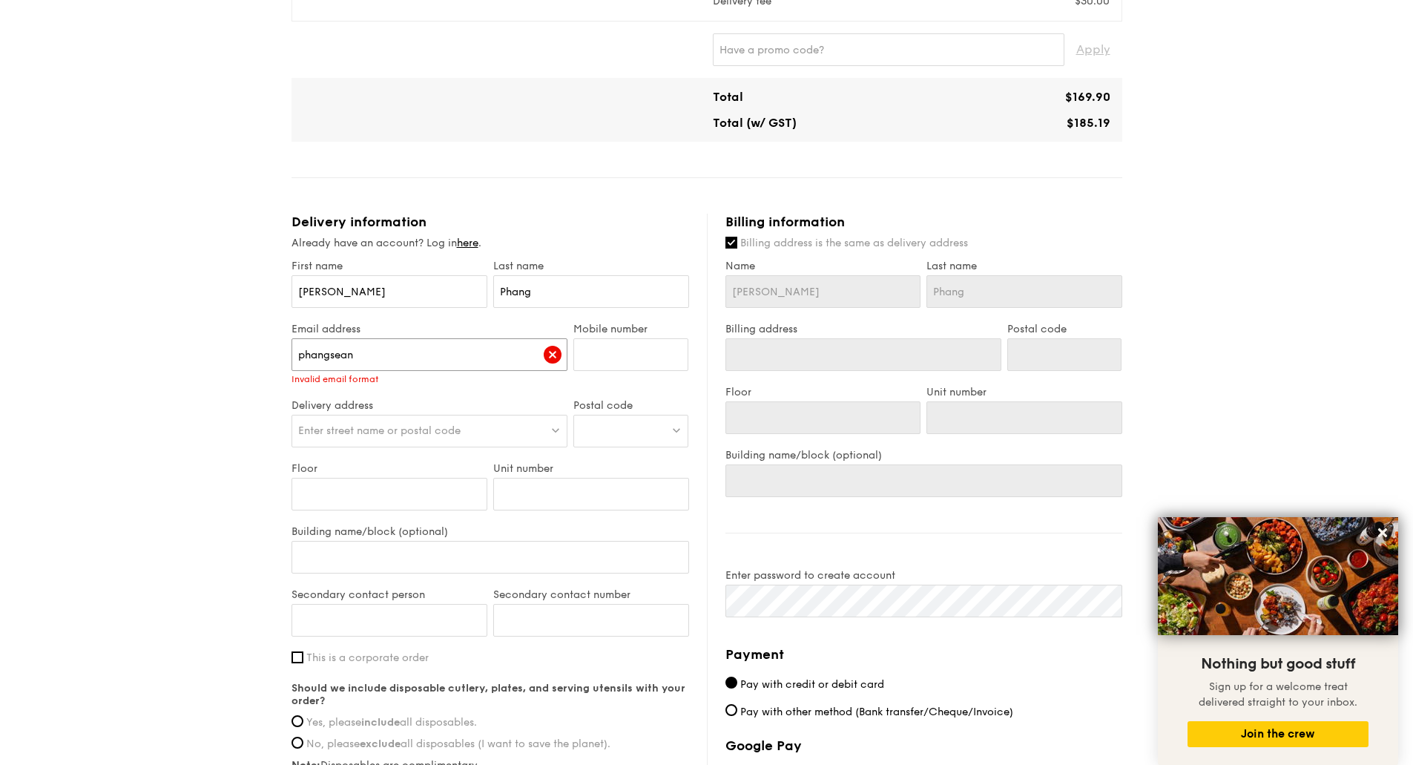
type input "[EMAIL_ADDRESS][DOMAIN_NAME]"
type input "98230180"
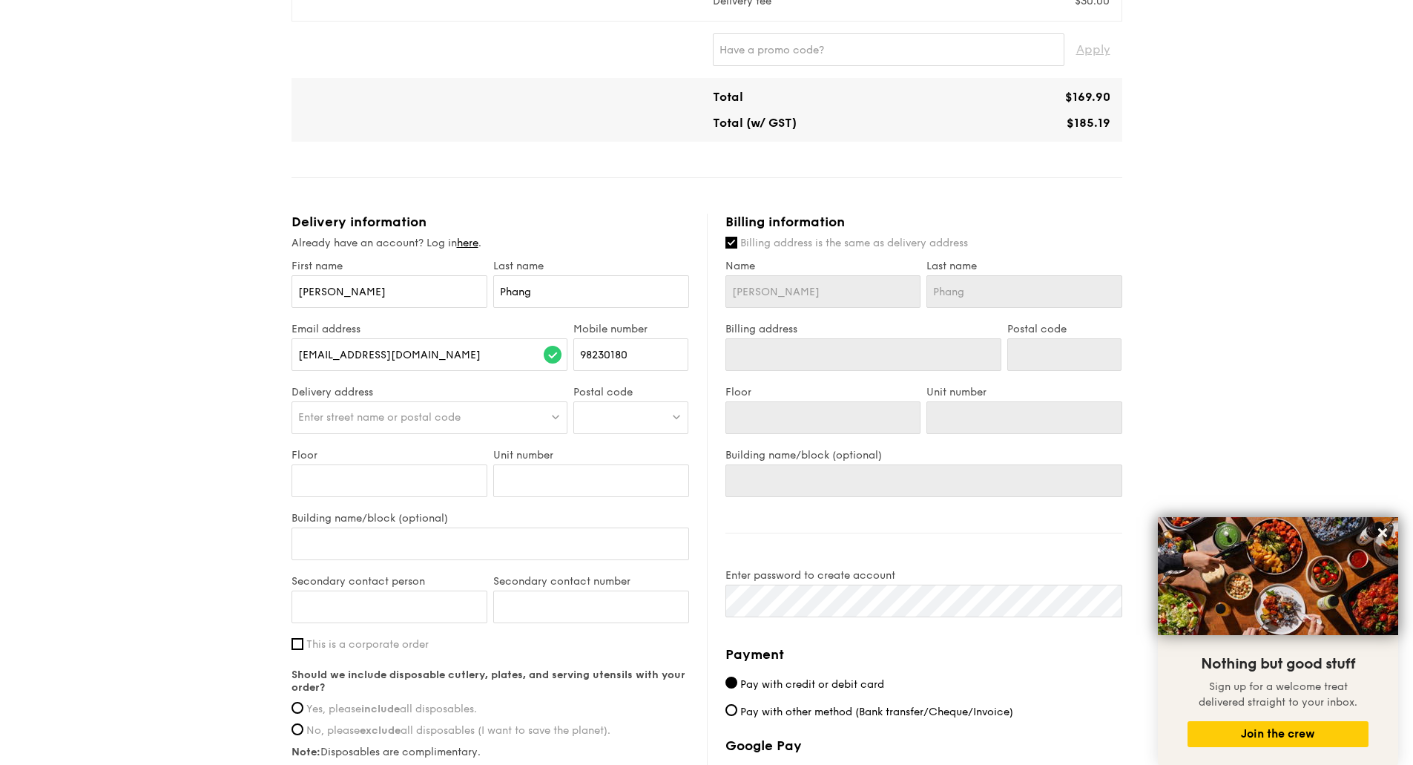
click at [441, 420] on span "Enter street name or postal code" at bounding box center [379, 417] width 162 height 13
type input "[STREET_ADDRESS]"
click at [414, 450] on div "[STREET_ADDRESS]" at bounding box center [396, 448] width 197 height 15
type input "[STREET_ADDRESS]"
type input "739522"
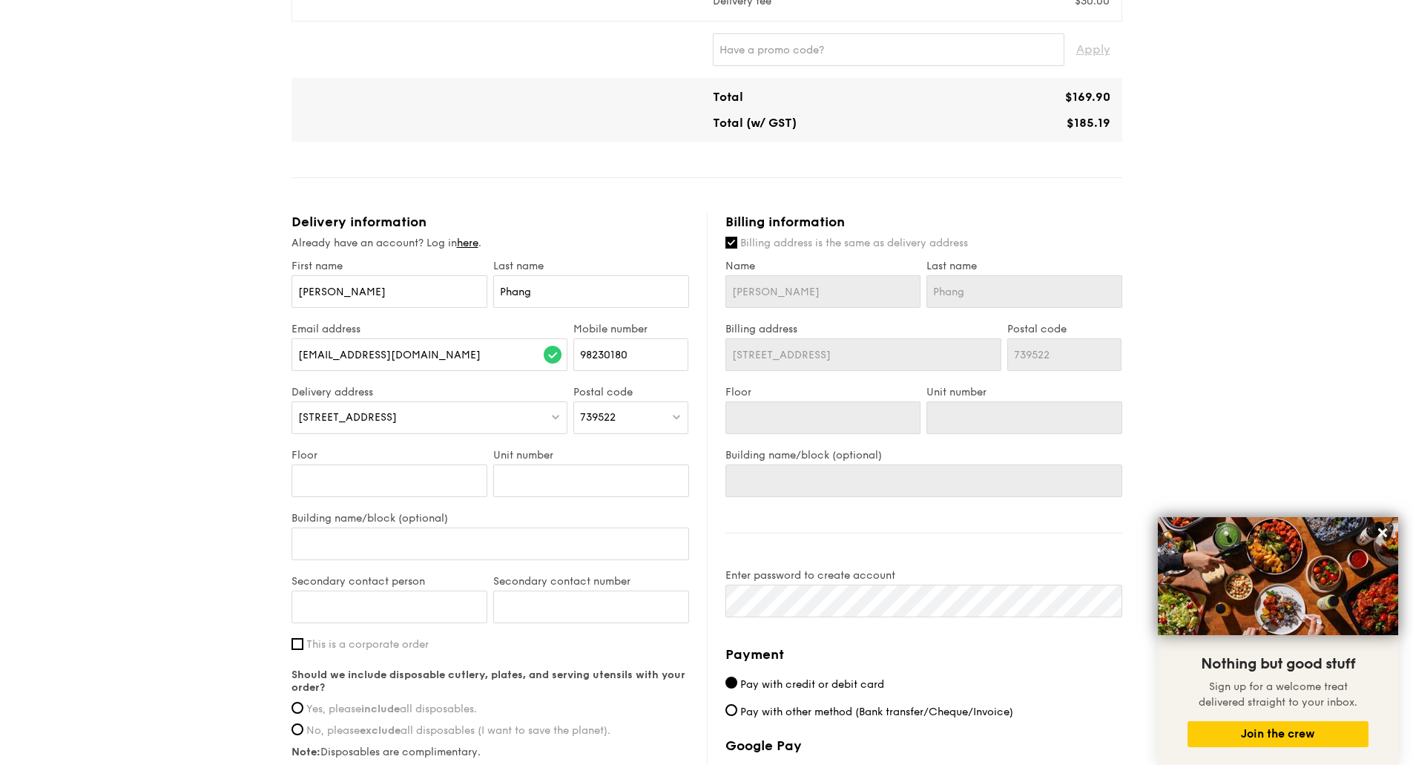
scroll to position [426, 0]
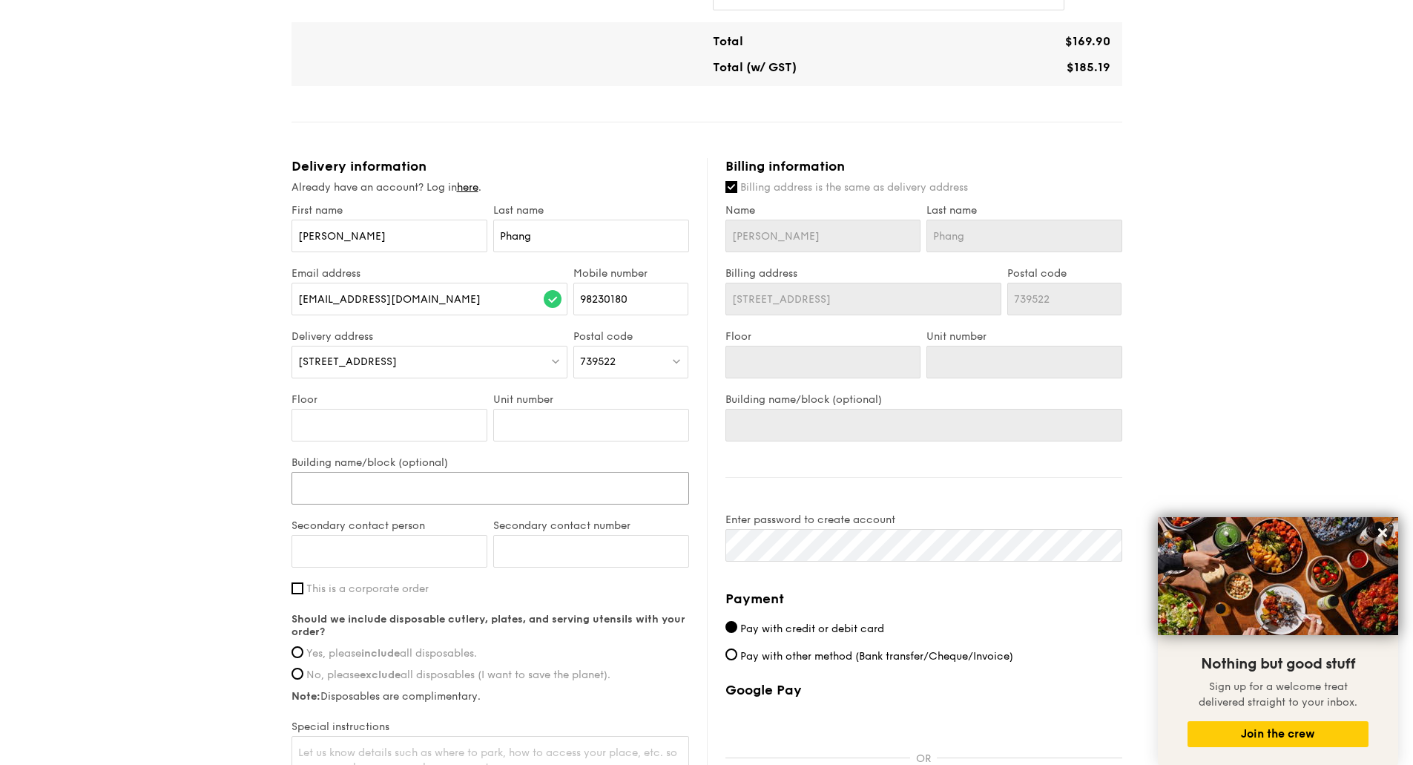
click at [363, 492] on input "Building name/block (optional)" at bounding box center [490, 488] width 398 height 33
type input "K"
type input "Kr"
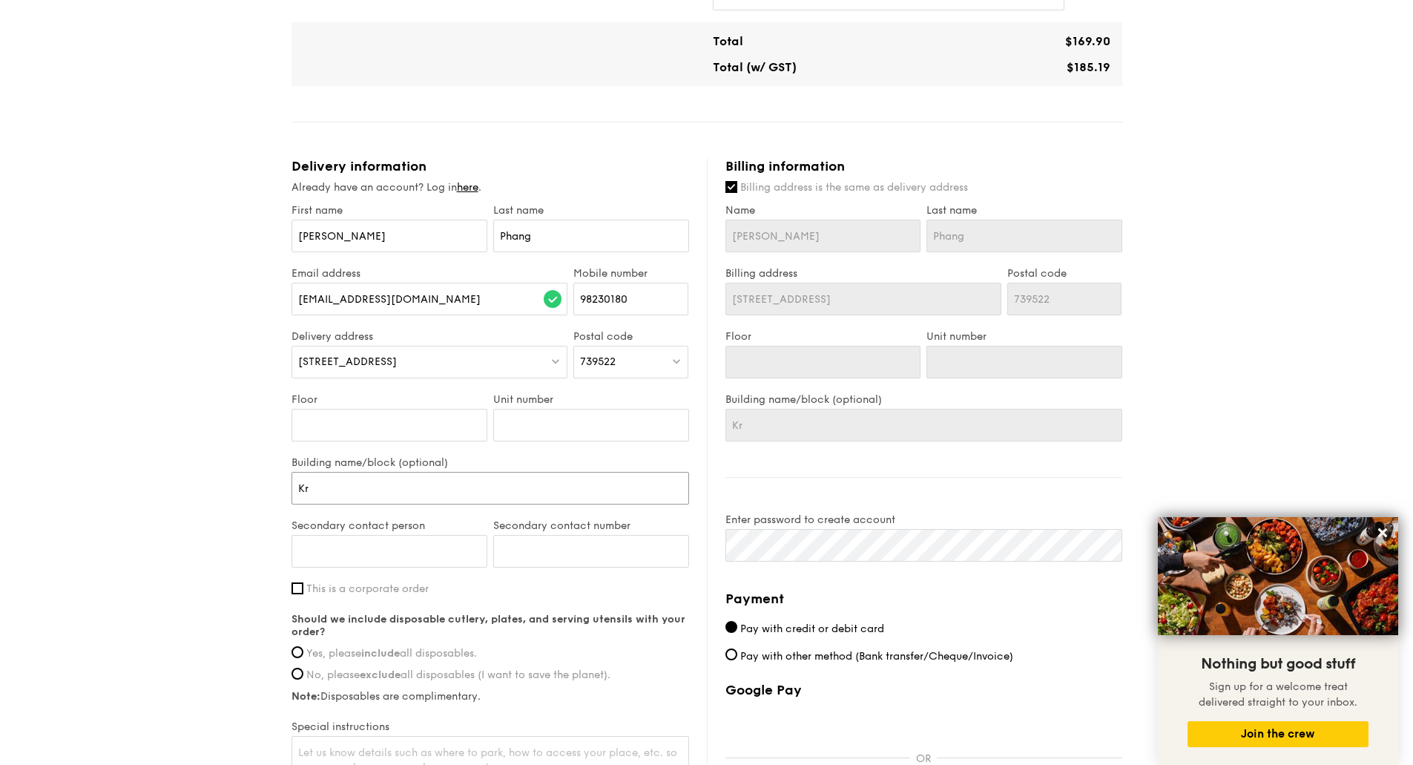
type input "Kra"
type input "Kran"
type input "Krank"
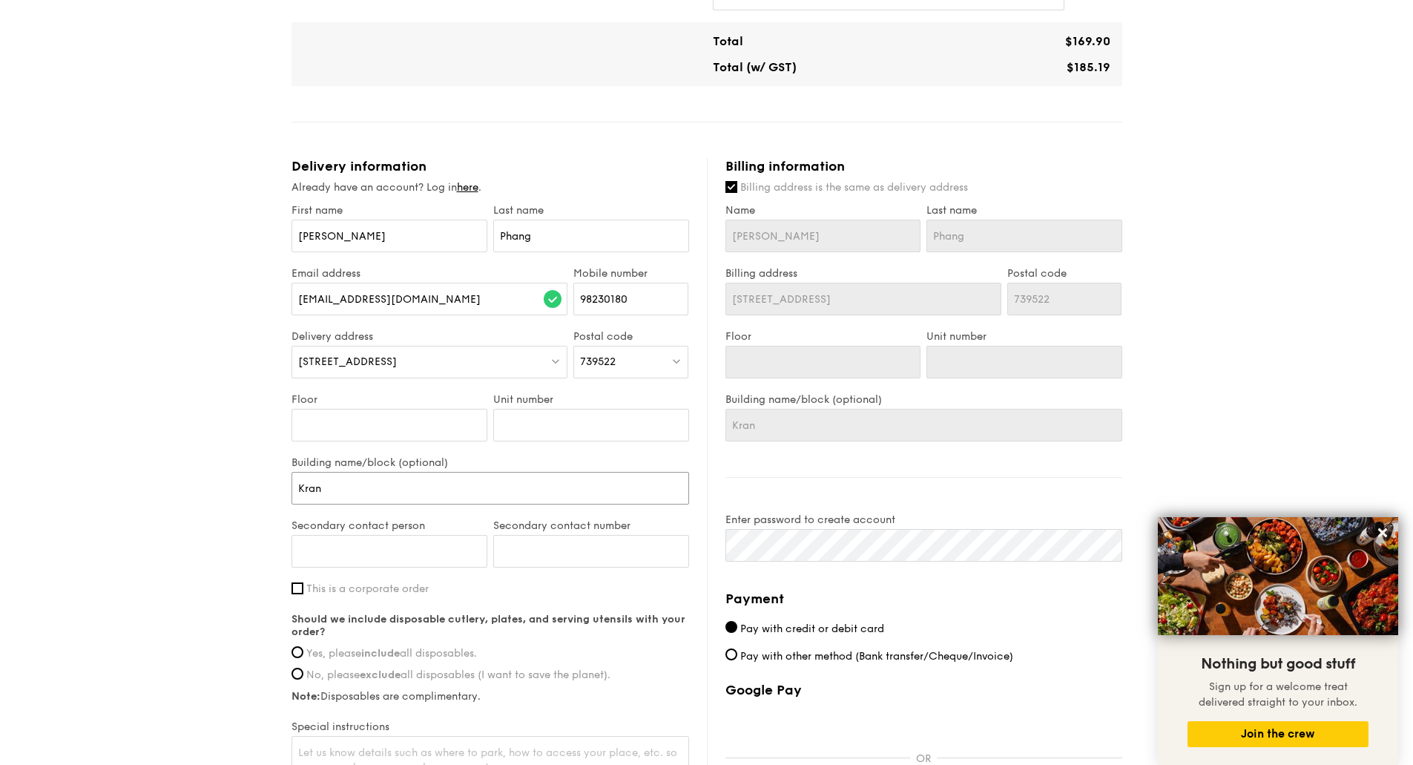
type input "Krank"
type input "Kranki"
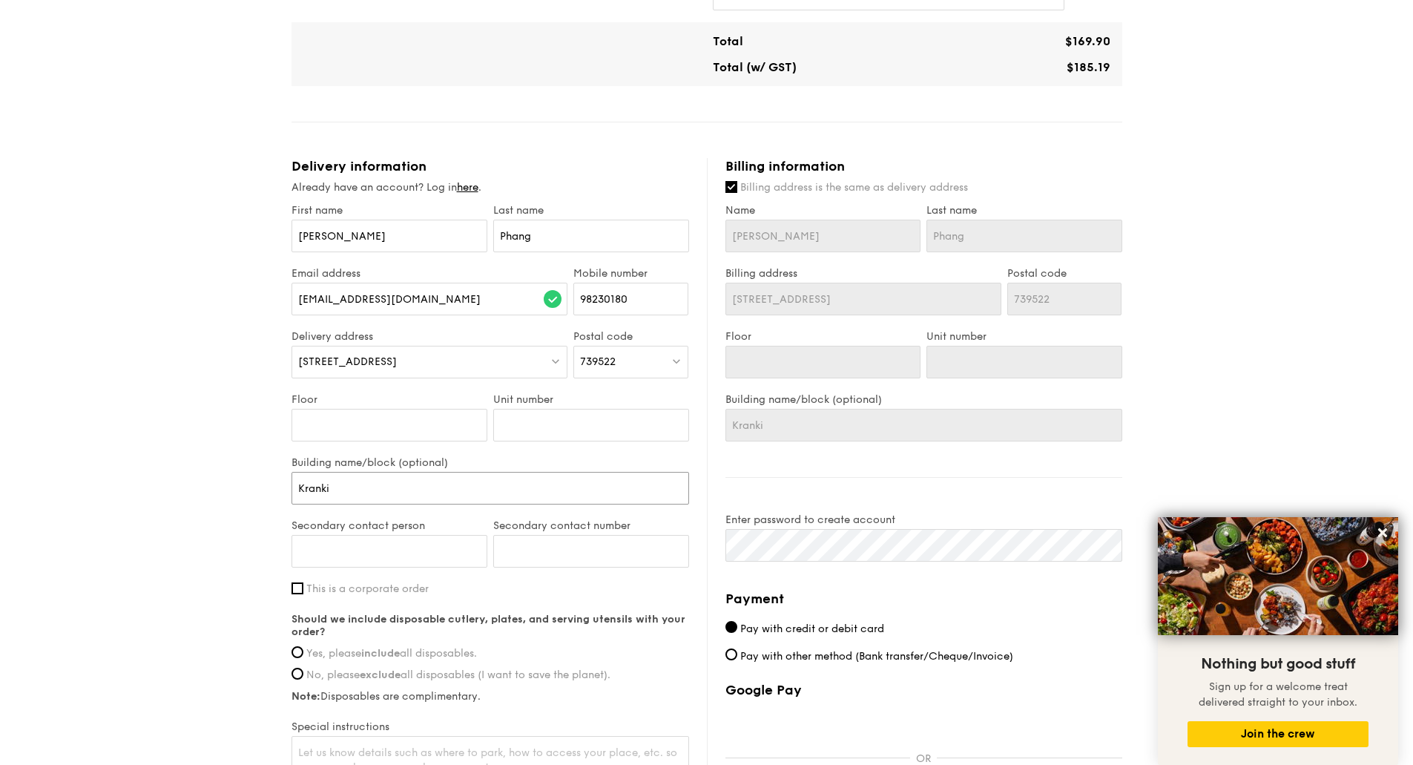
type input "Kranki L"
type input "Kranki Lo"
type input "Kranki Lod"
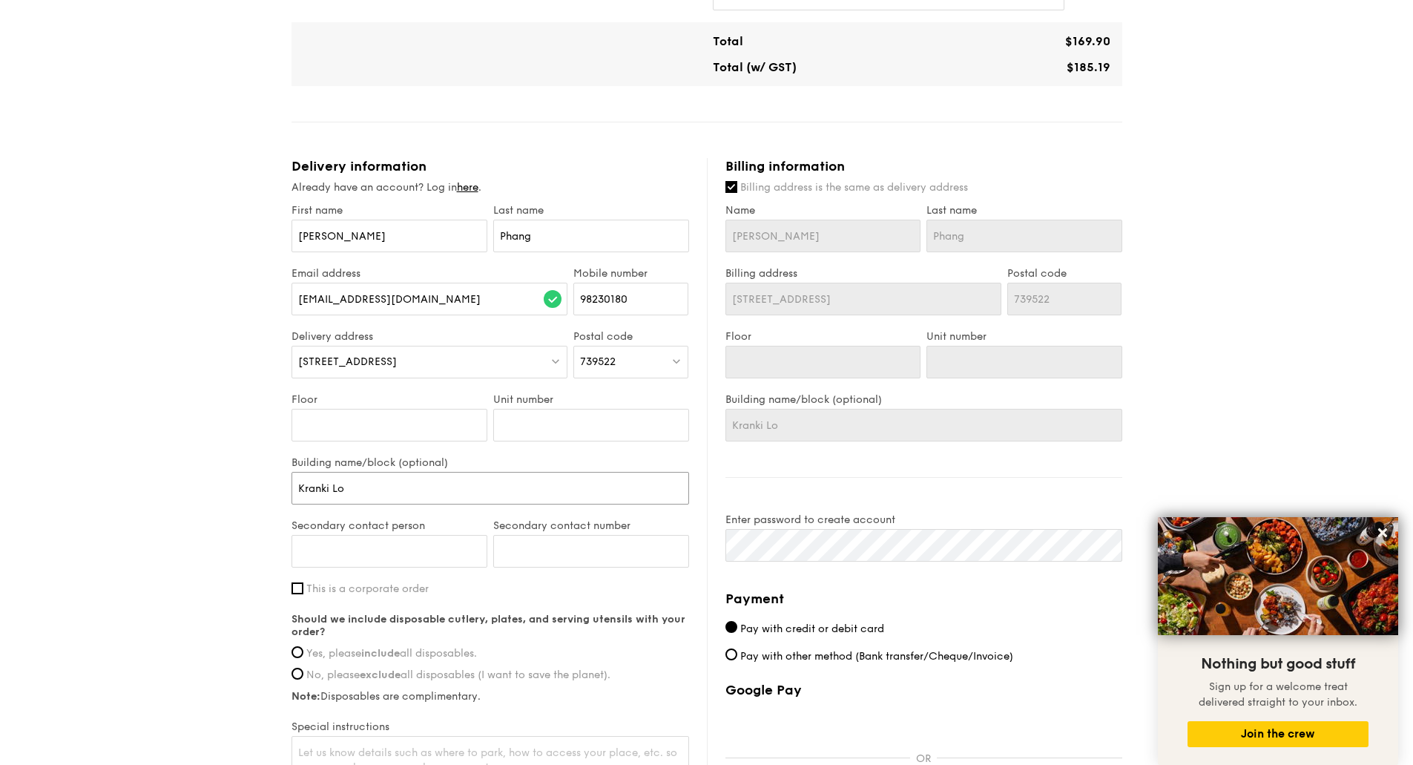
type input "Kranki Lod"
type input "Kranki Lodg"
type input "[GEOGRAPHIC_DATA]"
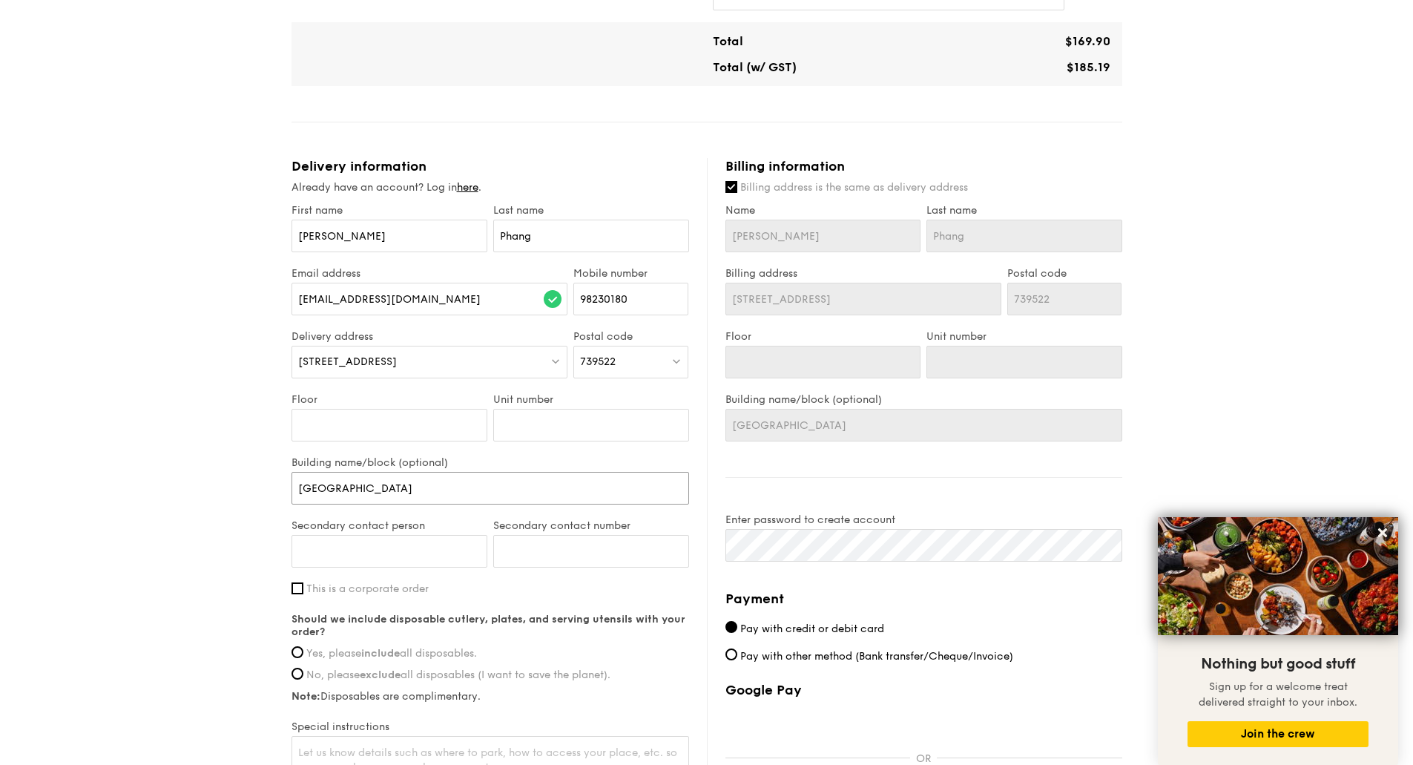
type input "Kranki Lodg"
type input "Kranki"
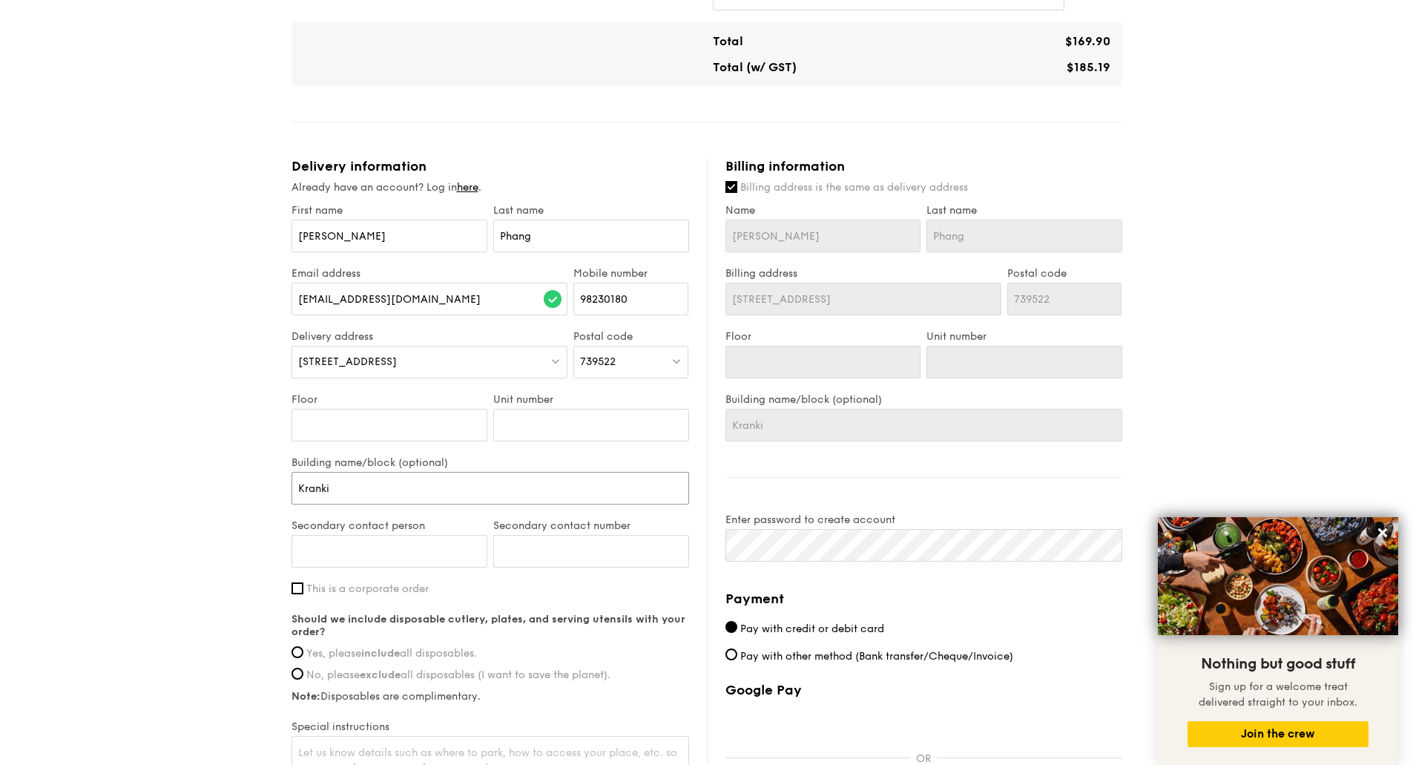
type input "Kranki"
type input "Krank"
type input "Kran"
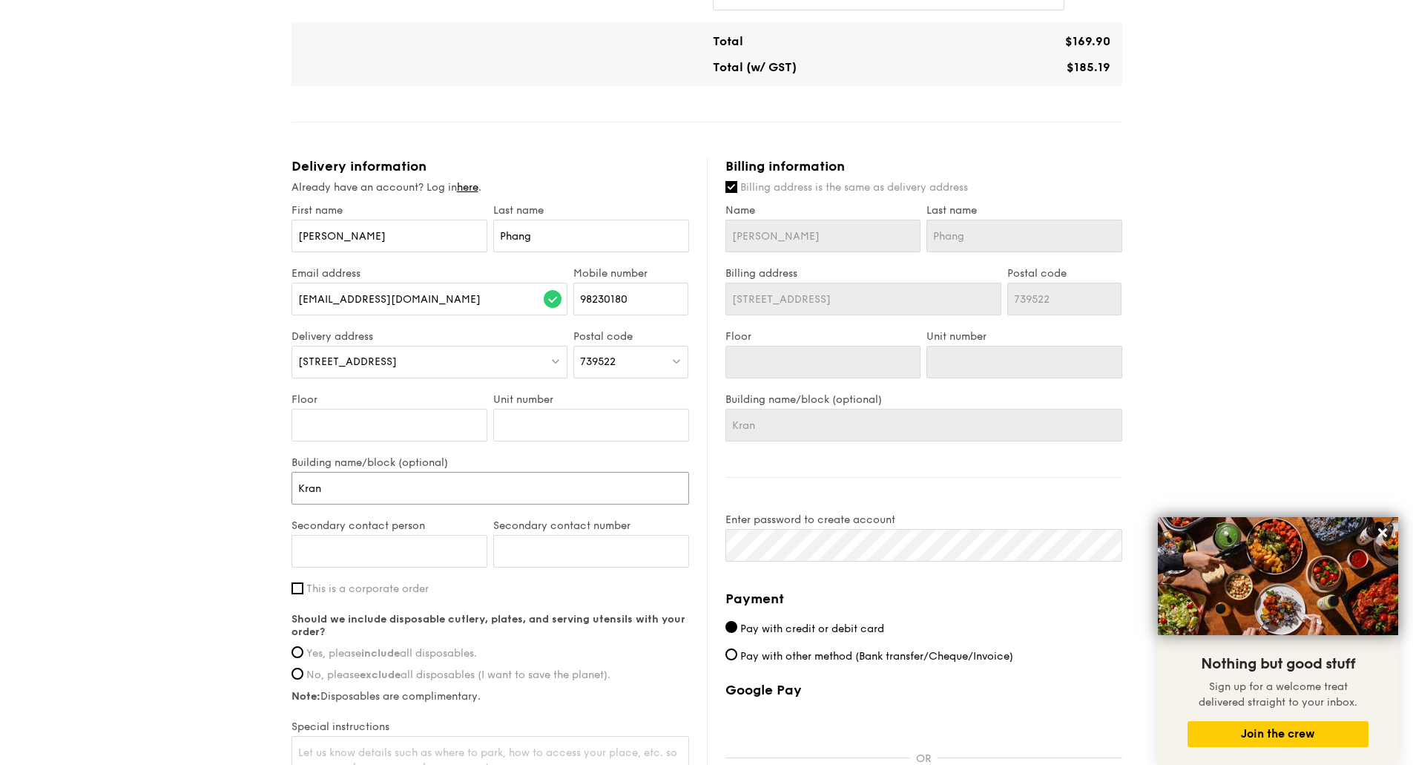
type input "Kranj"
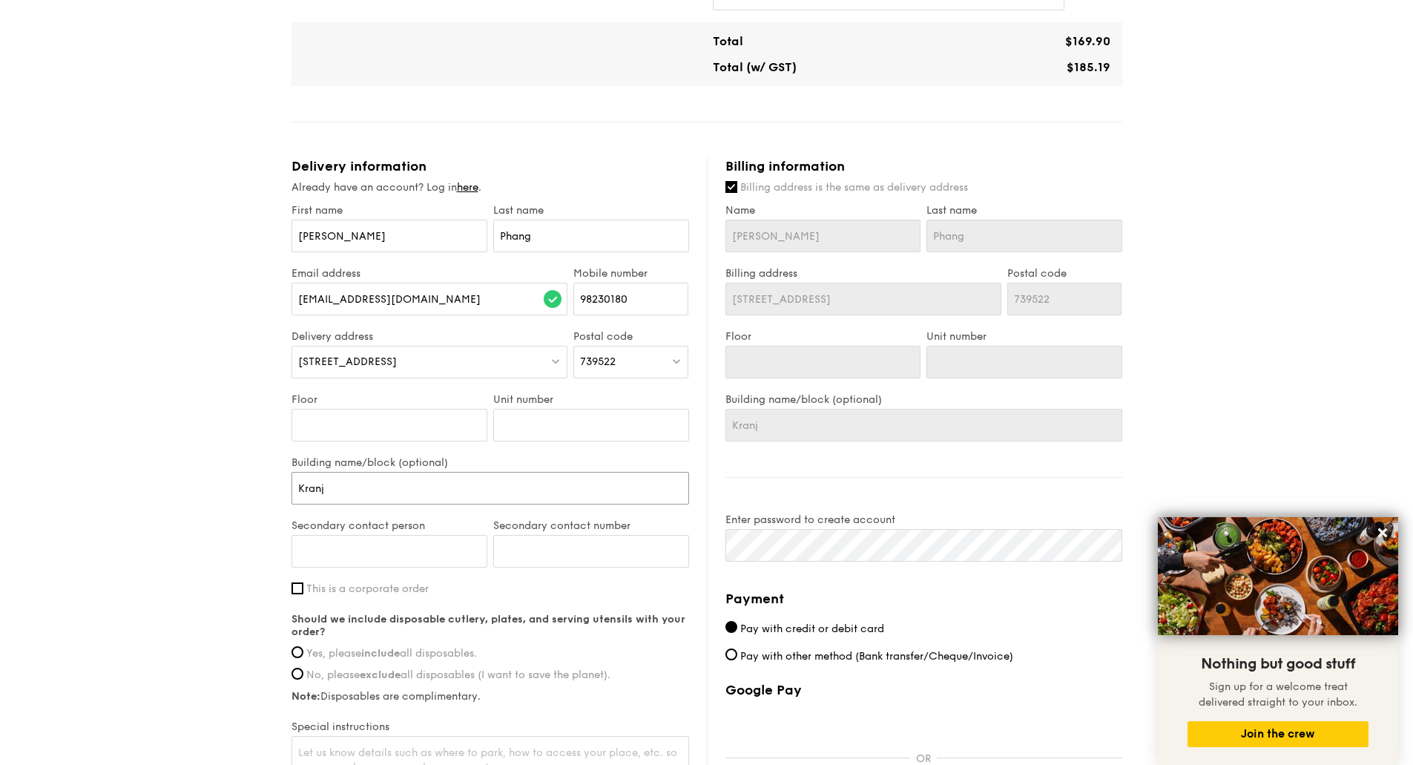
type input "Kranj"
type input "Kranji"
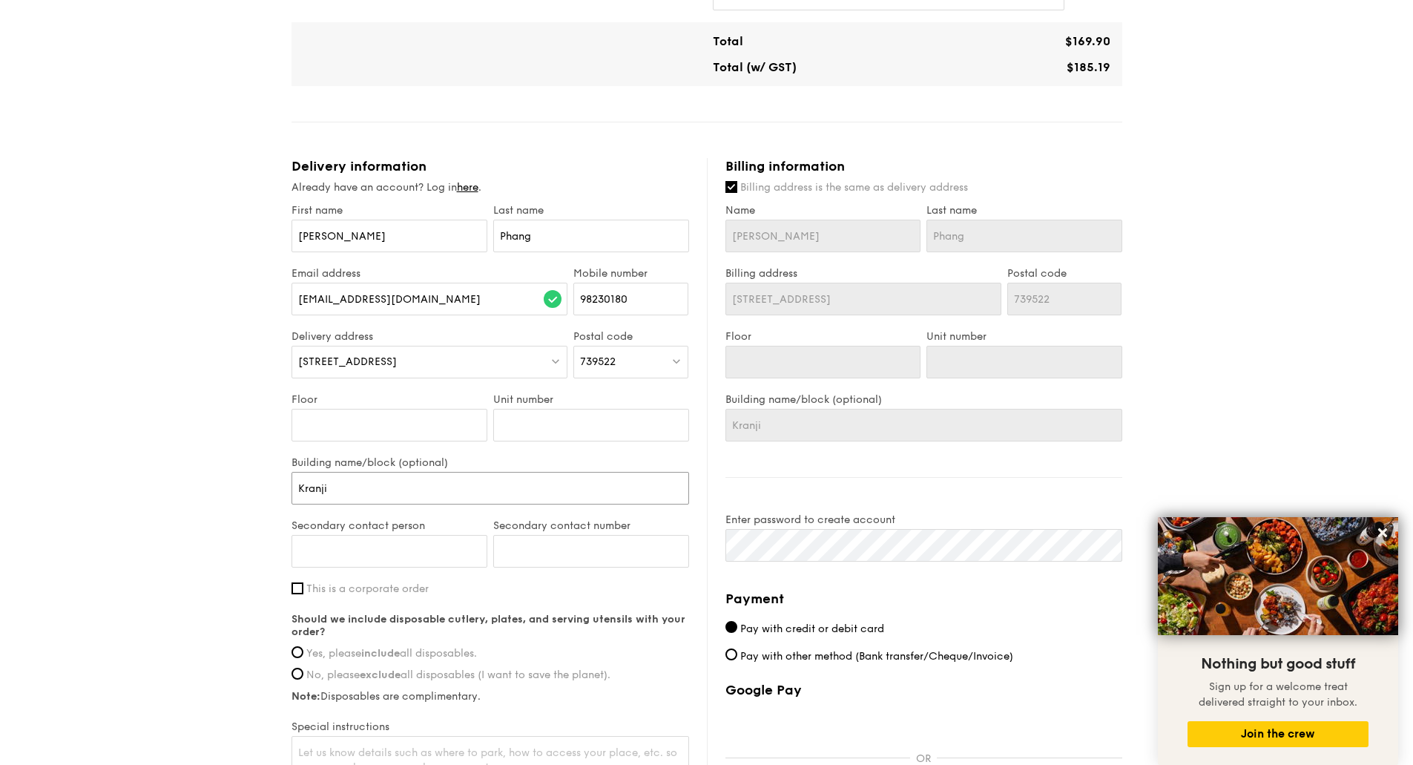
type input "Kranji L"
type input "Kranji Lo"
type input "Kranji Lod"
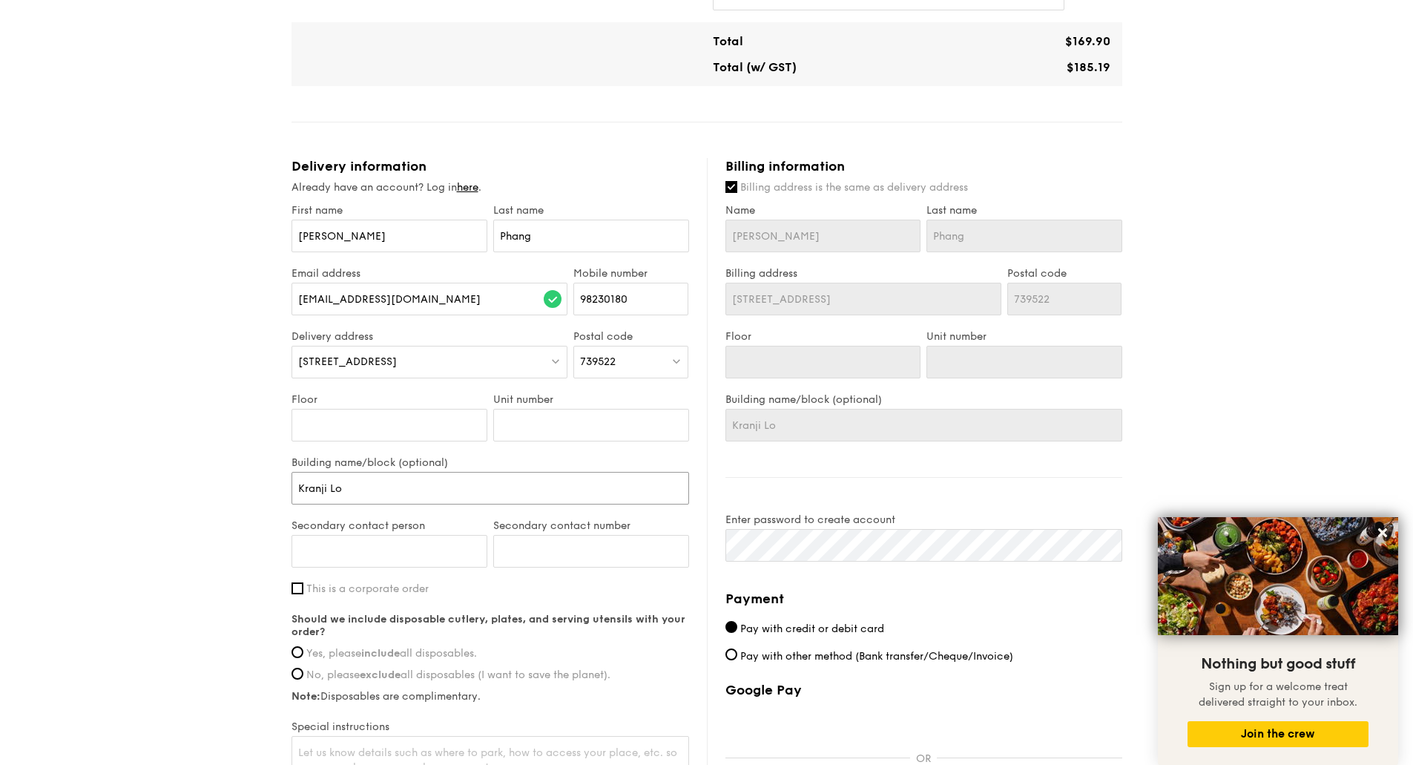
type input "Kranji Lod"
type input "Kranji Lodg"
type input "[GEOGRAPHIC_DATA]"
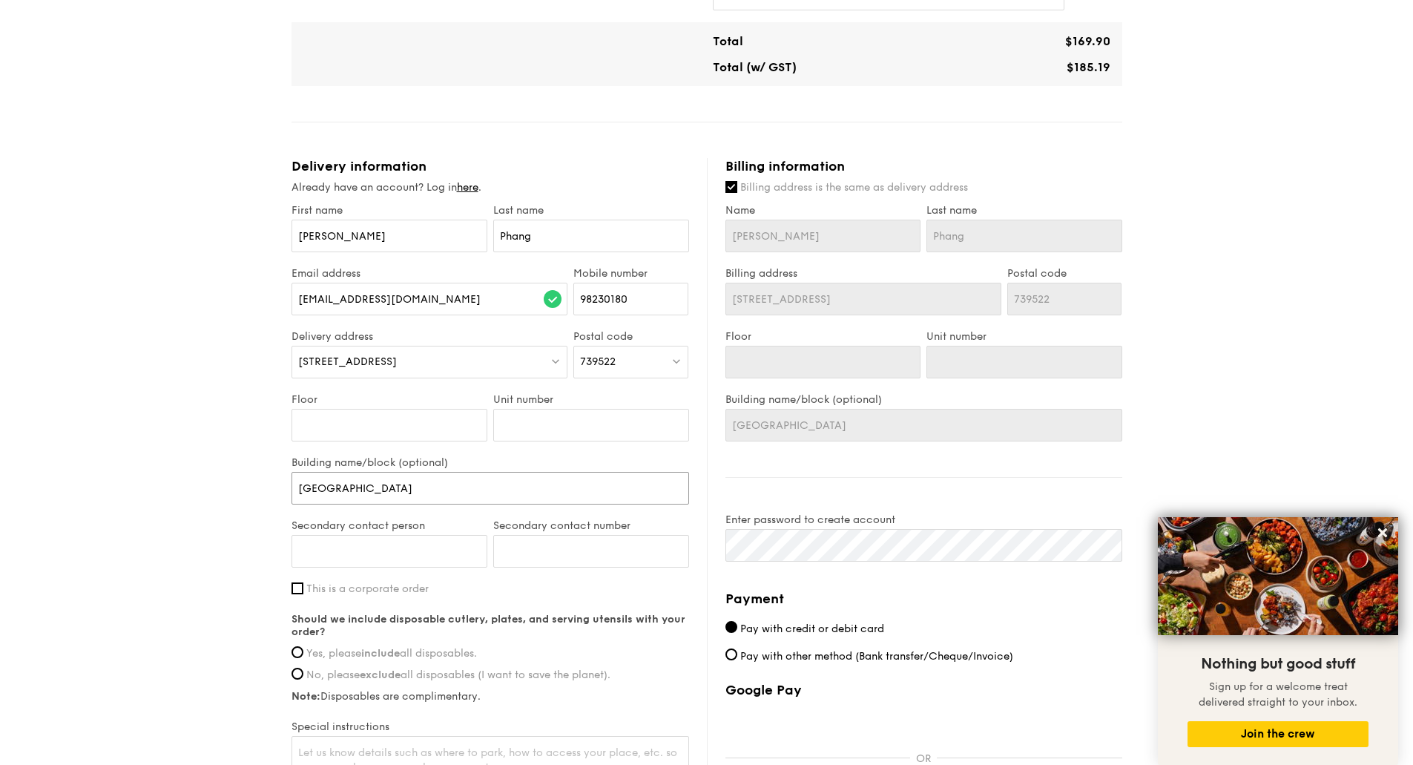
type input "[GEOGRAPHIC_DATA]"
type input "Kranji Lodge D"
type input "[GEOGRAPHIC_DATA] Do"
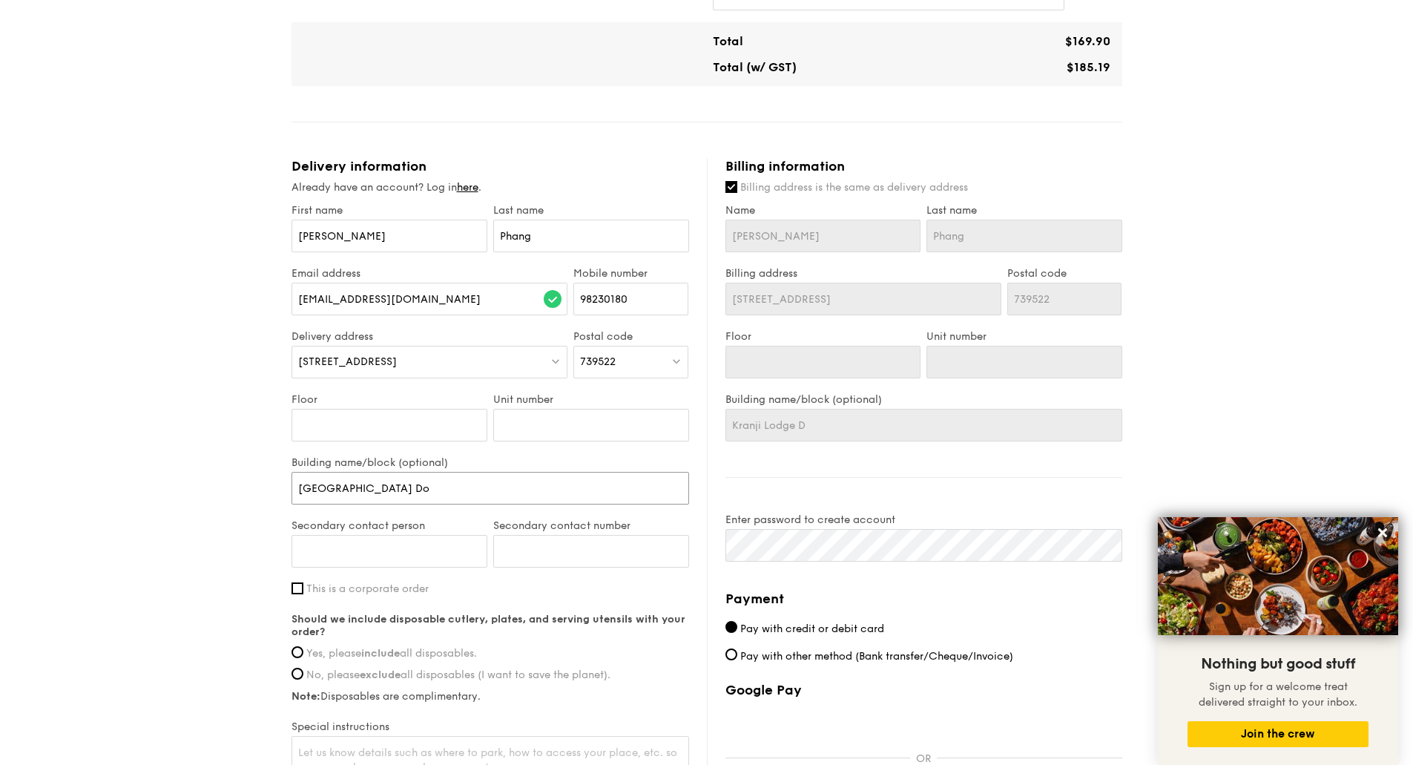
type input "[GEOGRAPHIC_DATA] Do"
type input "[GEOGRAPHIC_DATA] Dor"
type input "Kranji Lodge Dorm"
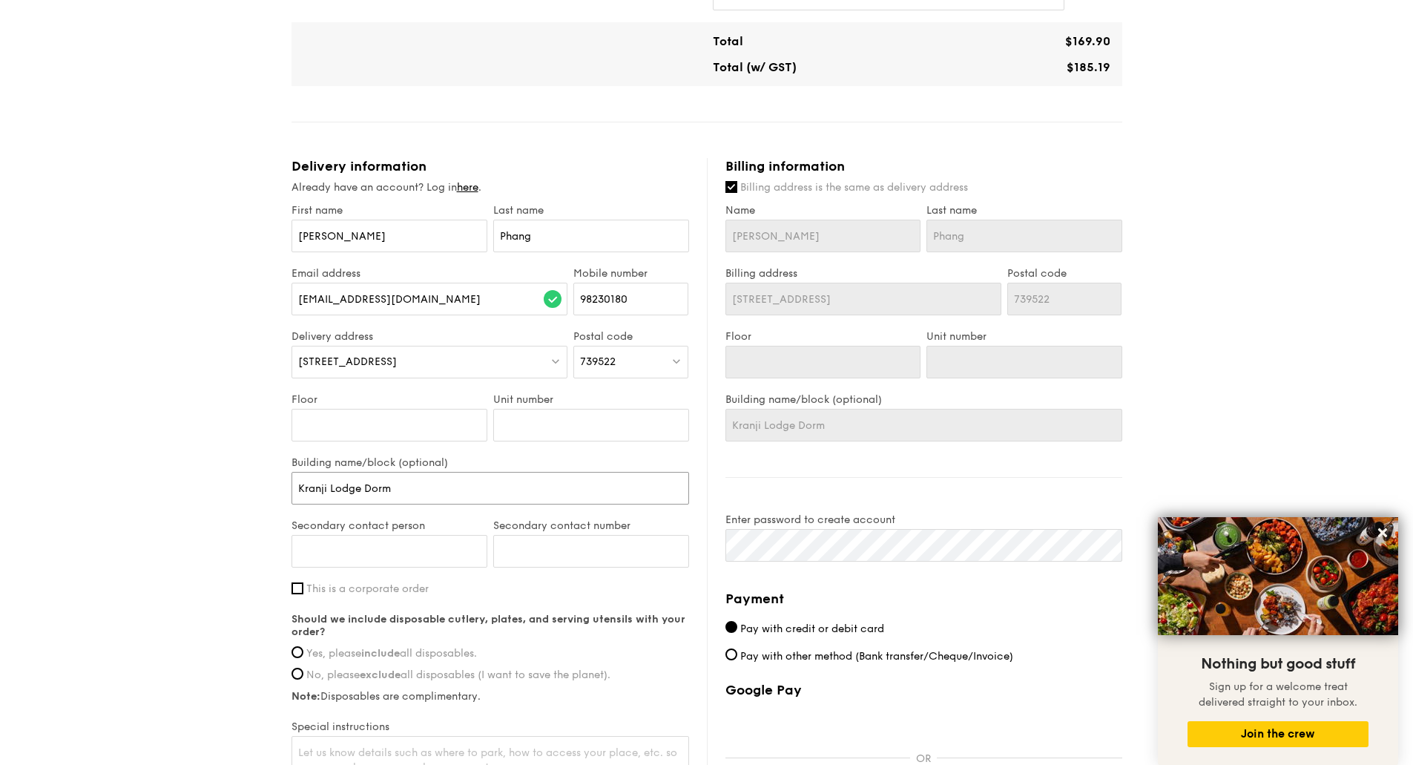
type input "[GEOGRAPHIC_DATA]"
type input "[GEOGRAPHIC_DATA] 1"
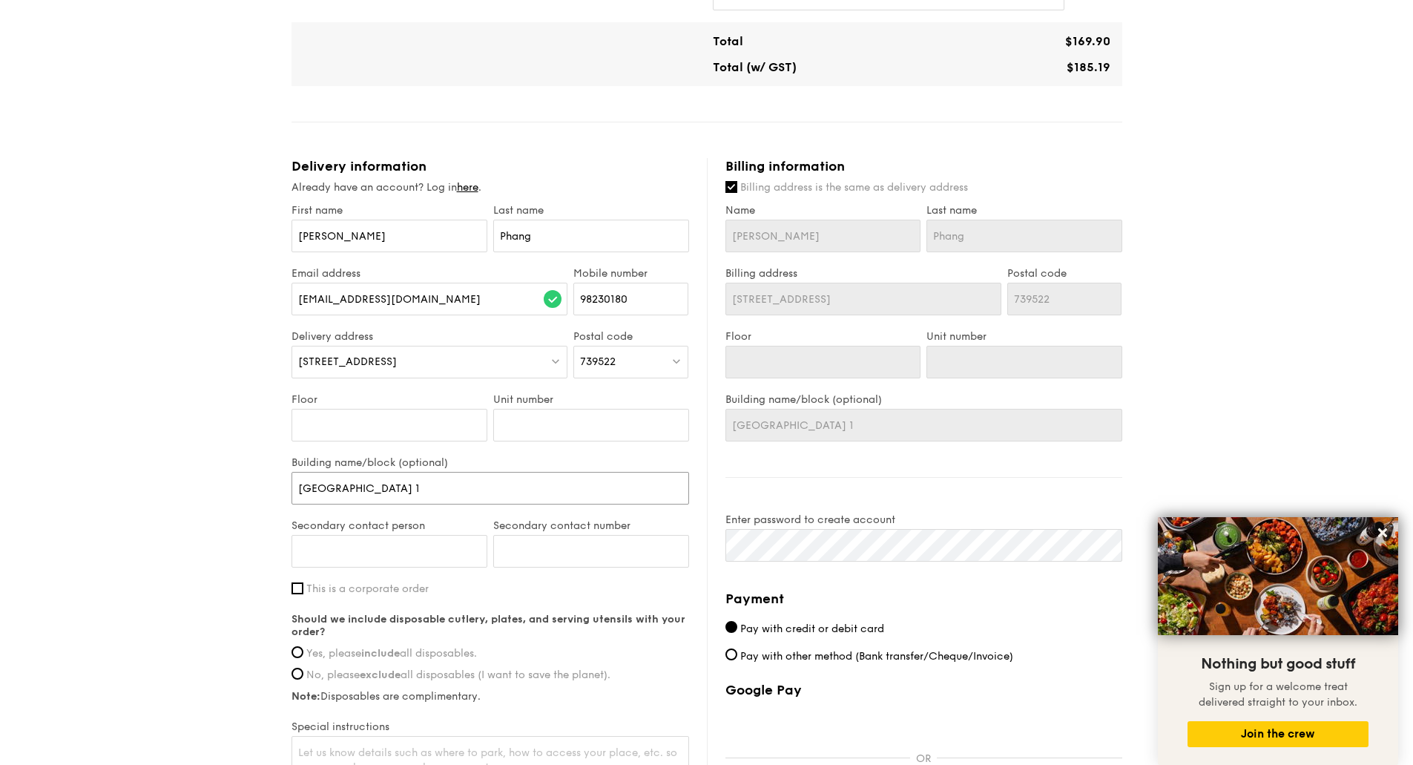
type input "[GEOGRAPHIC_DATA] 1"
type input "[GEOGRAPHIC_DATA] 1 d"
type input "[GEOGRAPHIC_DATA] 1 do"
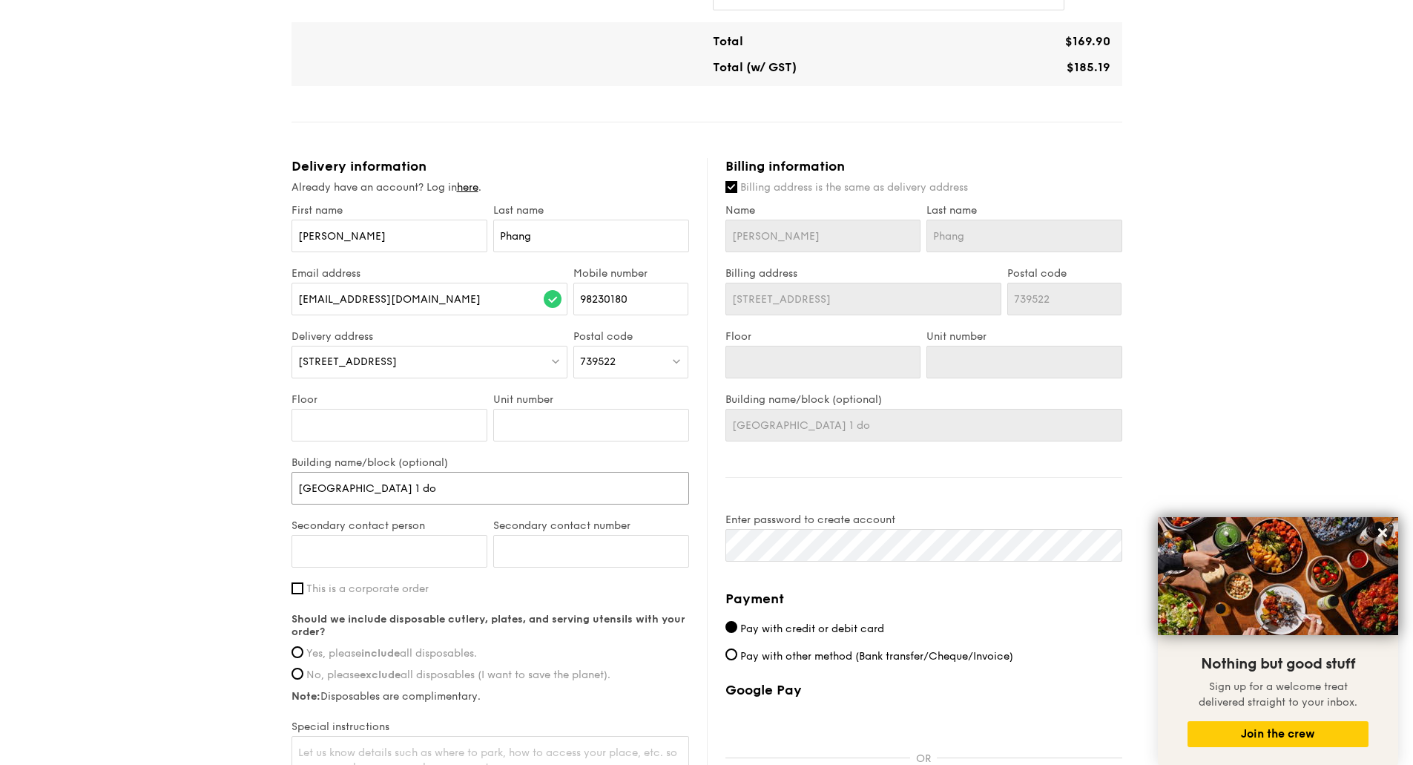
type input "[GEOGRAPHIC_DATA] 1 dor"
type input "[GEOGRAPHIC_DATA] 1 do"
type input "[GEOGRAPHIC_DATA] 1 d"
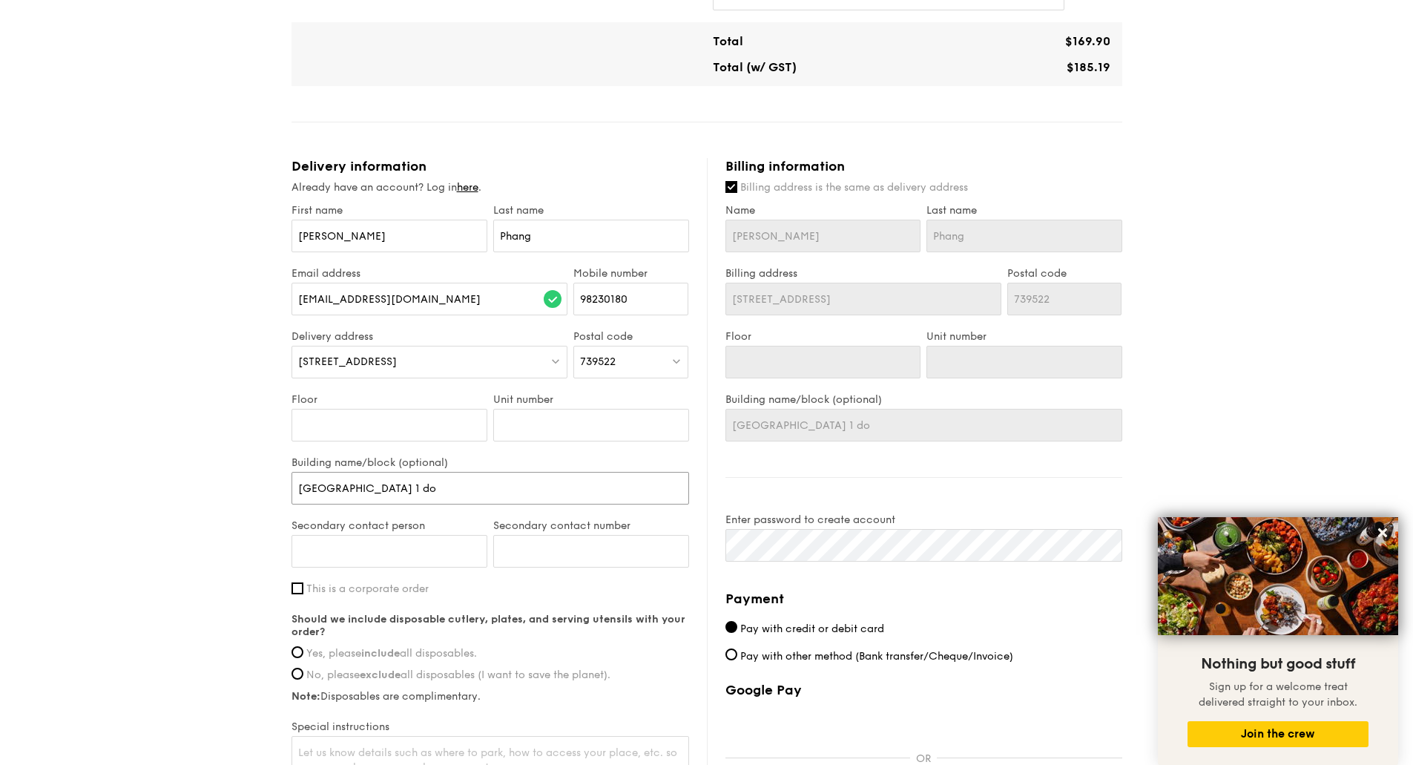
type input "[GEOGRAPHIC_DATA] 1 d"
type input "[GEOGRAPHIC_DATA] 1"
type input "[GEOGRAPHIC_DATA] 1 D"
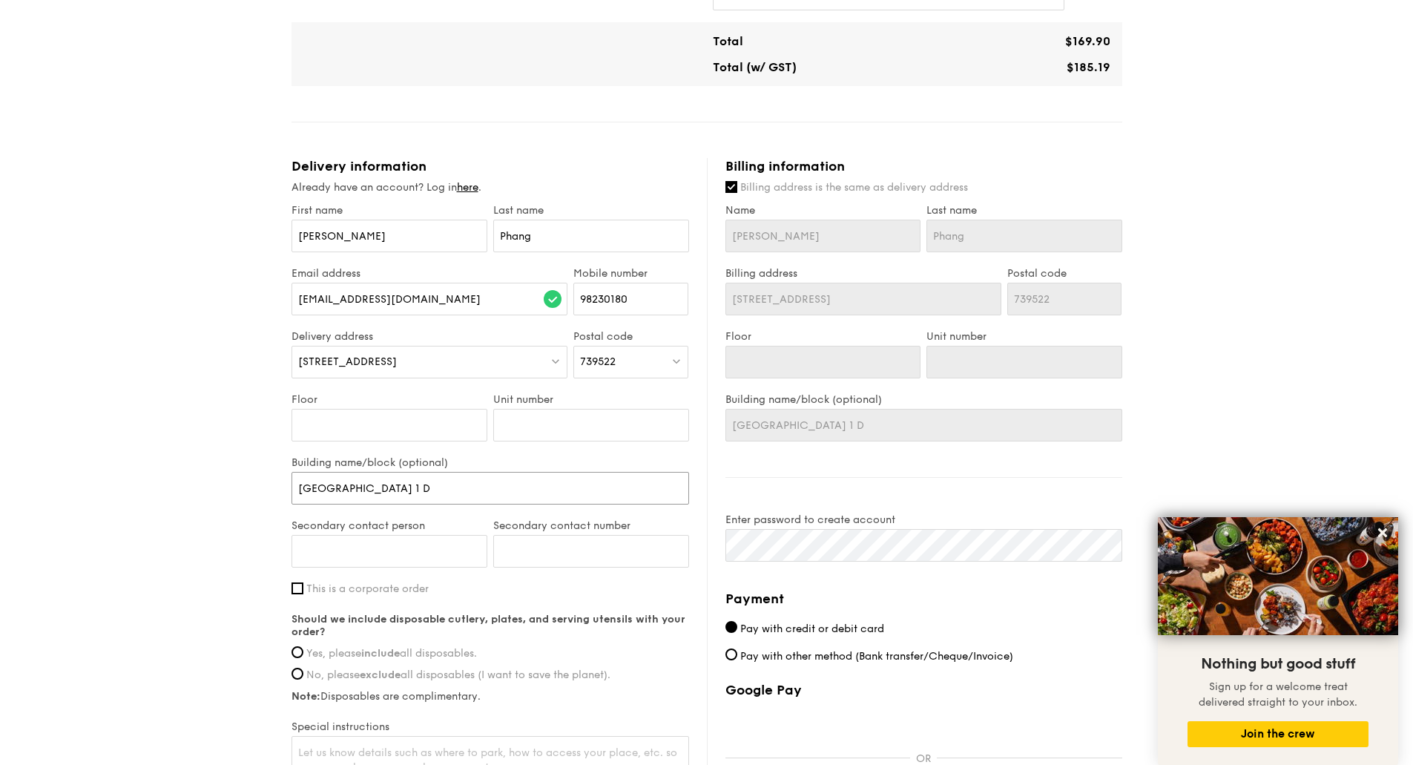
type input "[GEOGRAPHIC_DATA] 1 Do"
type input "[GEOGRAPHIC_DATA] 1 Dor"
type input "[GEOGRAPHIC_DATA] 1 Dorm"
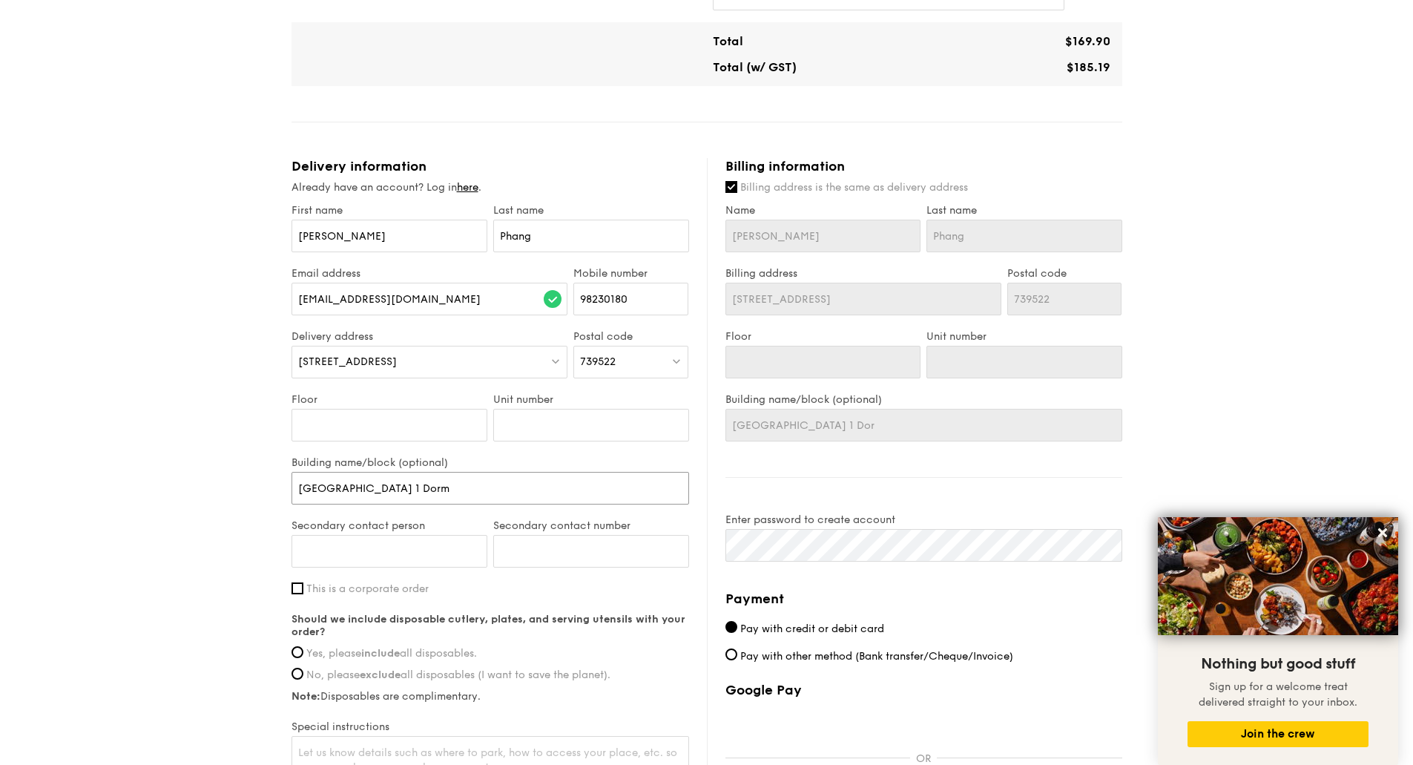
type input "[GEOGRAPHIC_DATA] 1 Dorm"
type input "[GEOGRAPHIC_DATA] 1 Dormi"
type input "[GEOGRAPHIC_DATA] 1 Dormit"
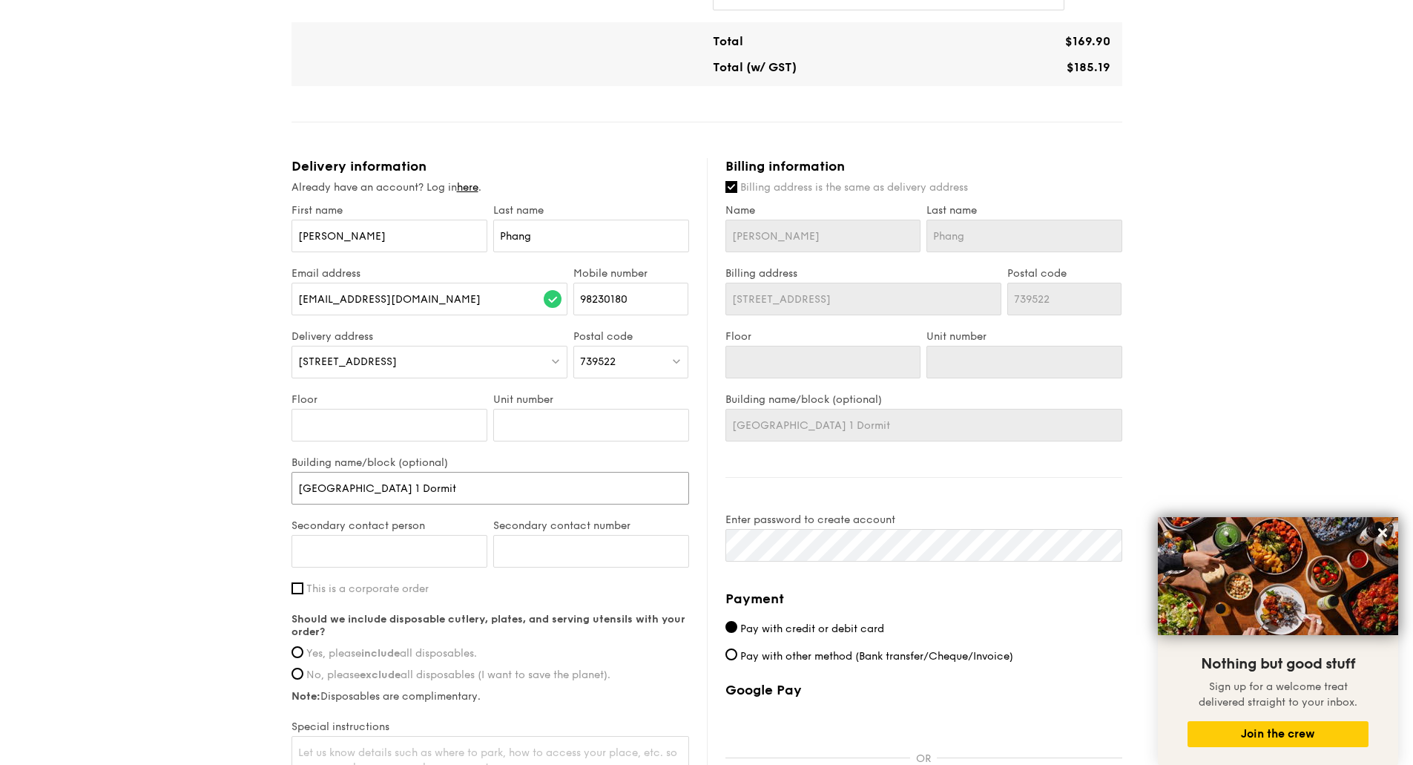
type input "[GEOGRAPHIC_DATA] 1 Dormito"
type input "[GEOGRAPHIC_DATA] 1 Dormitor"
type input "[GEOGRAPHIC_DATA] 1 Dormitory"
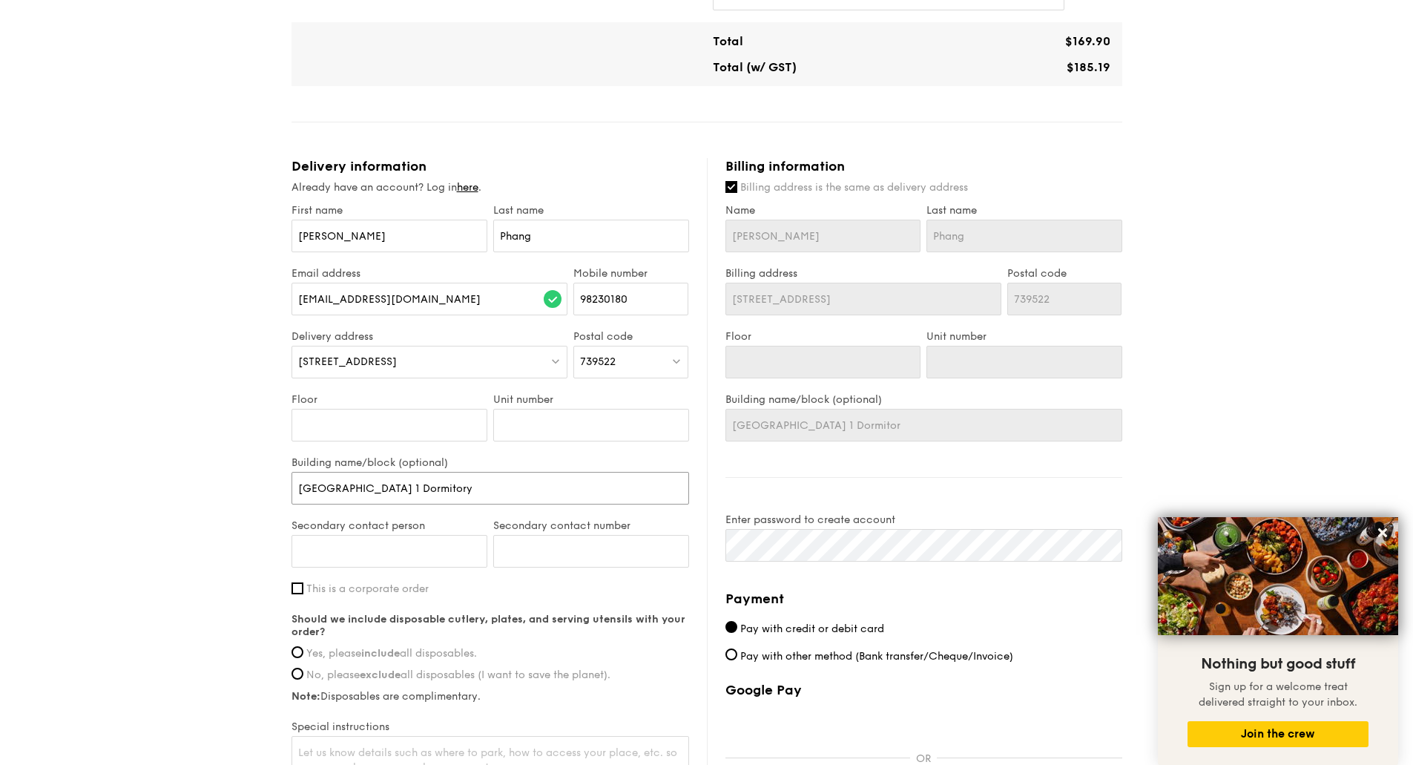
type input "[GEOGRAPHIC_DATA] 1 Dormitory"
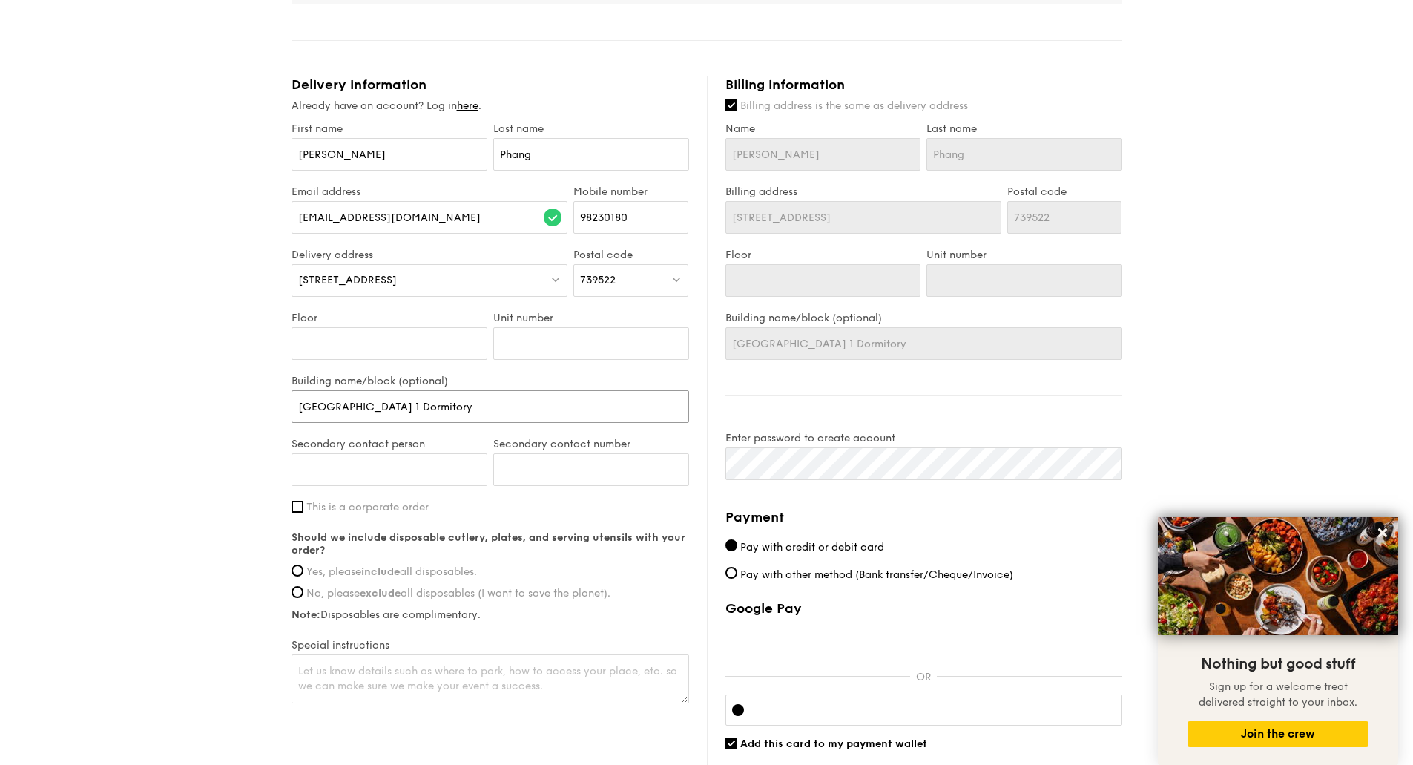
scroll to position [510, 0]
type input "[GEOGRAPHIC_DATA] 1 Dormitory"
click at [292, 506] on input "This is a corporate order" at bounding box center [297, 505] width 12 height 12
checkbox input "true"
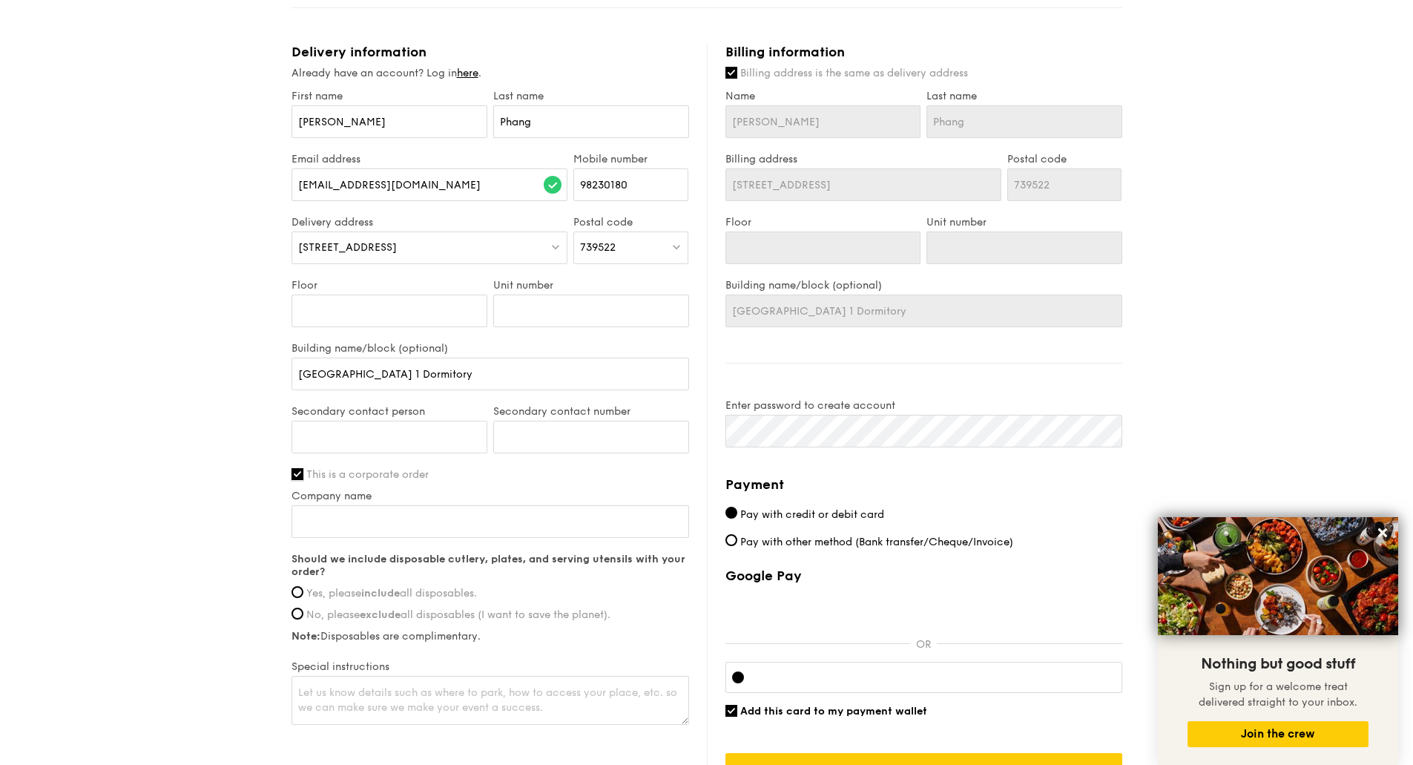
scroll to position [541, 0]
click at [357, 522] on input "Company name" at bounding box center [490, 520] width 398 height 33
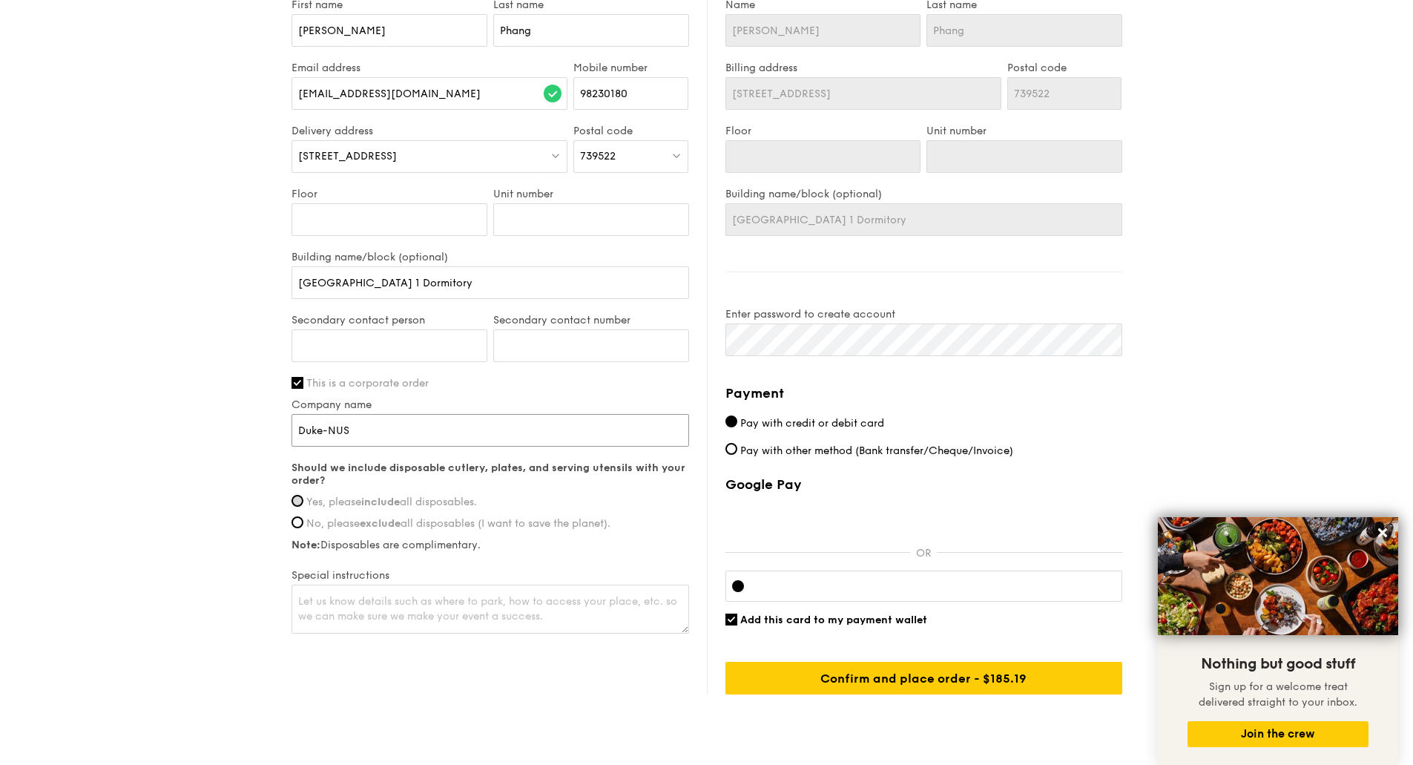
type input "Duke-NUS"
click at [300, 501] on input "Yes, please include all disposables." at bounding box center [297, 501] width 12 height 12
radio input "true"
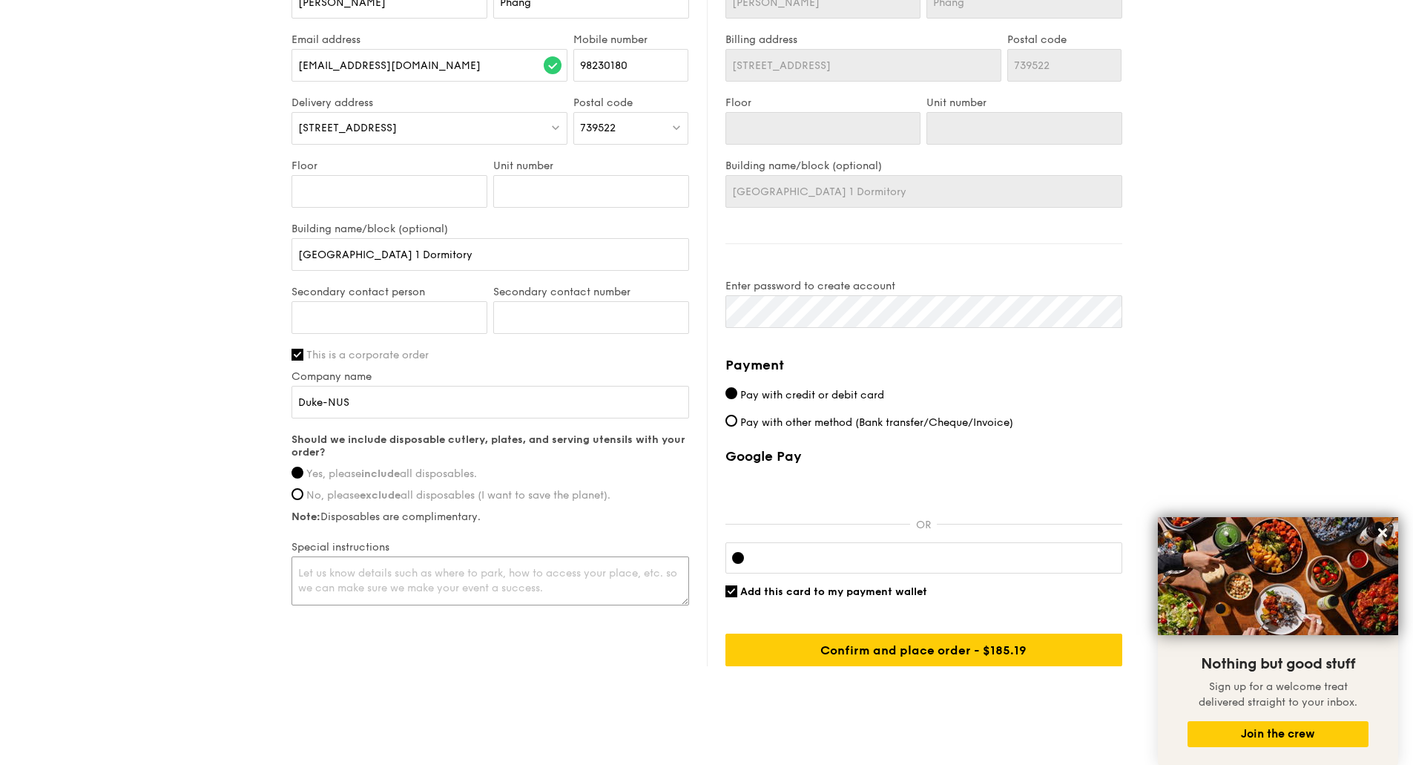
click at [358, 570] on textarea at bounding box center [490, 580] width 398 height 49
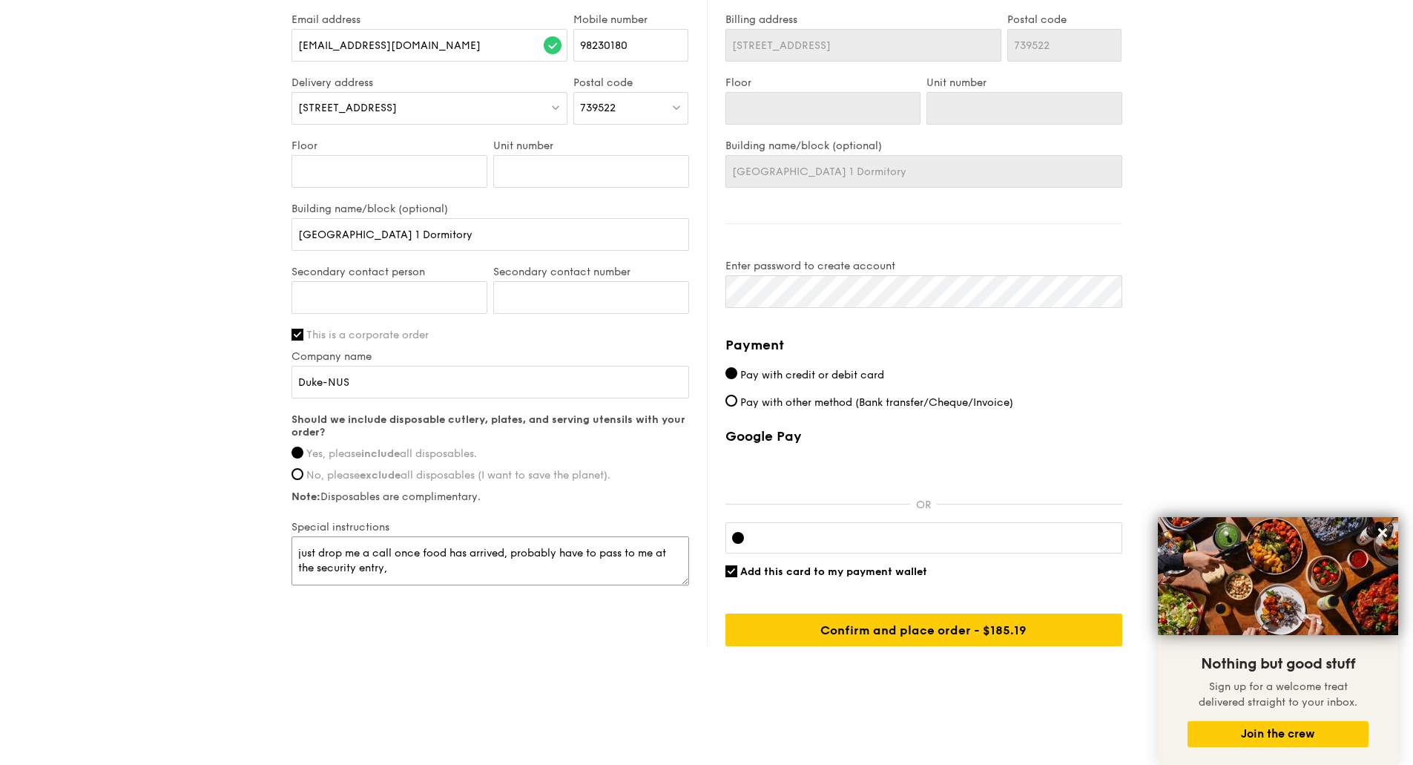
click at [598, 553] on textarea "just drop me a call once food has arrived, probably have to pass to me at the s…" at bounding box center [490, 560] width 398 height 49
click at [676, 553] on textarea "just drop me a call once food has arrived, pass to me at the security entry," at bounding box center [490, 560] width 398 height 49
type textarea "just drop me a call once food has arrived, will collect it at the security entry"
click at [747, 570] on span "Add this card to my payment wallet" at bounding box center [833, 571] width 187 height 13
click at [737, 570] on input "Add this card to my payment wallet" at bounding box center [731, 571] width 12 height 12
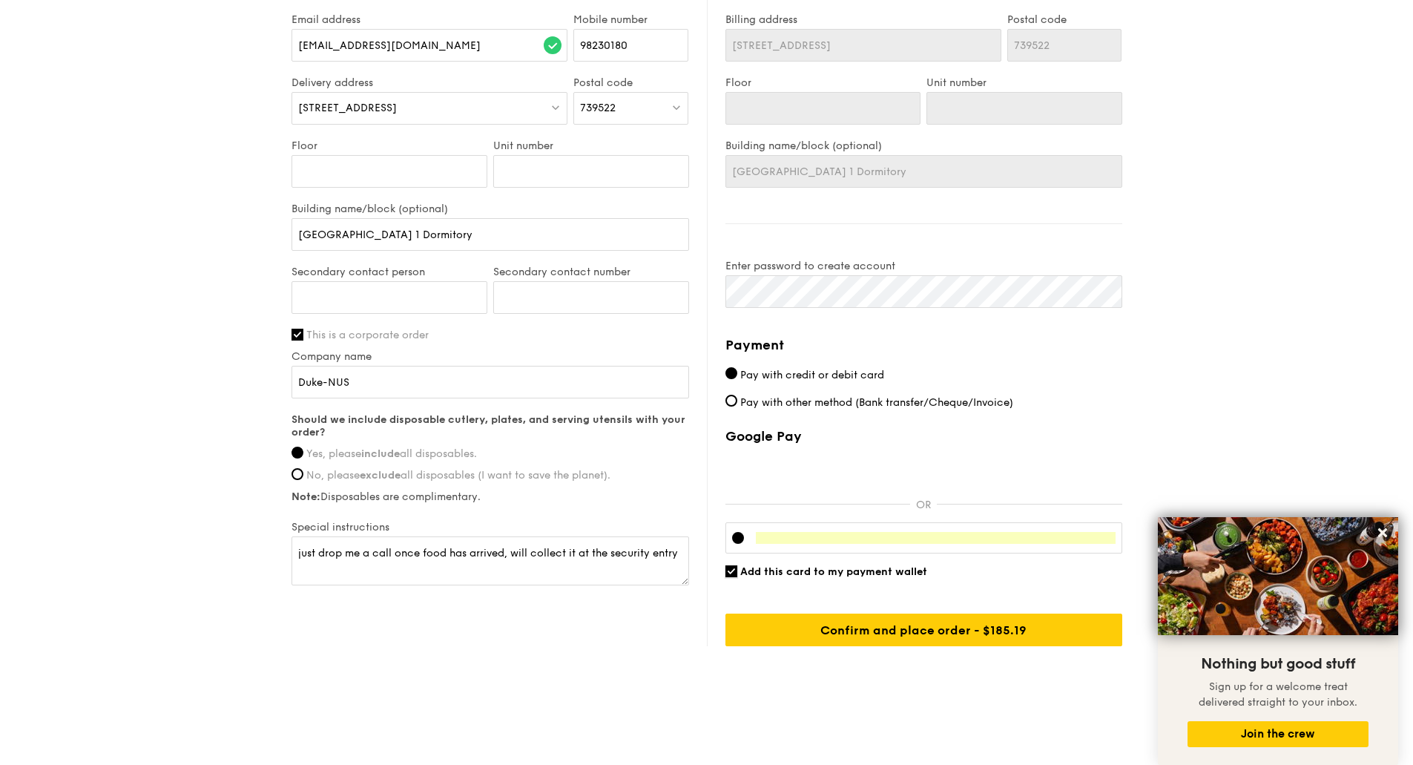
checkbox input "false"
click at [883, 623] on input "Confirm and place order - $185.19" at bounding box center [923, 629] width 397 height 33
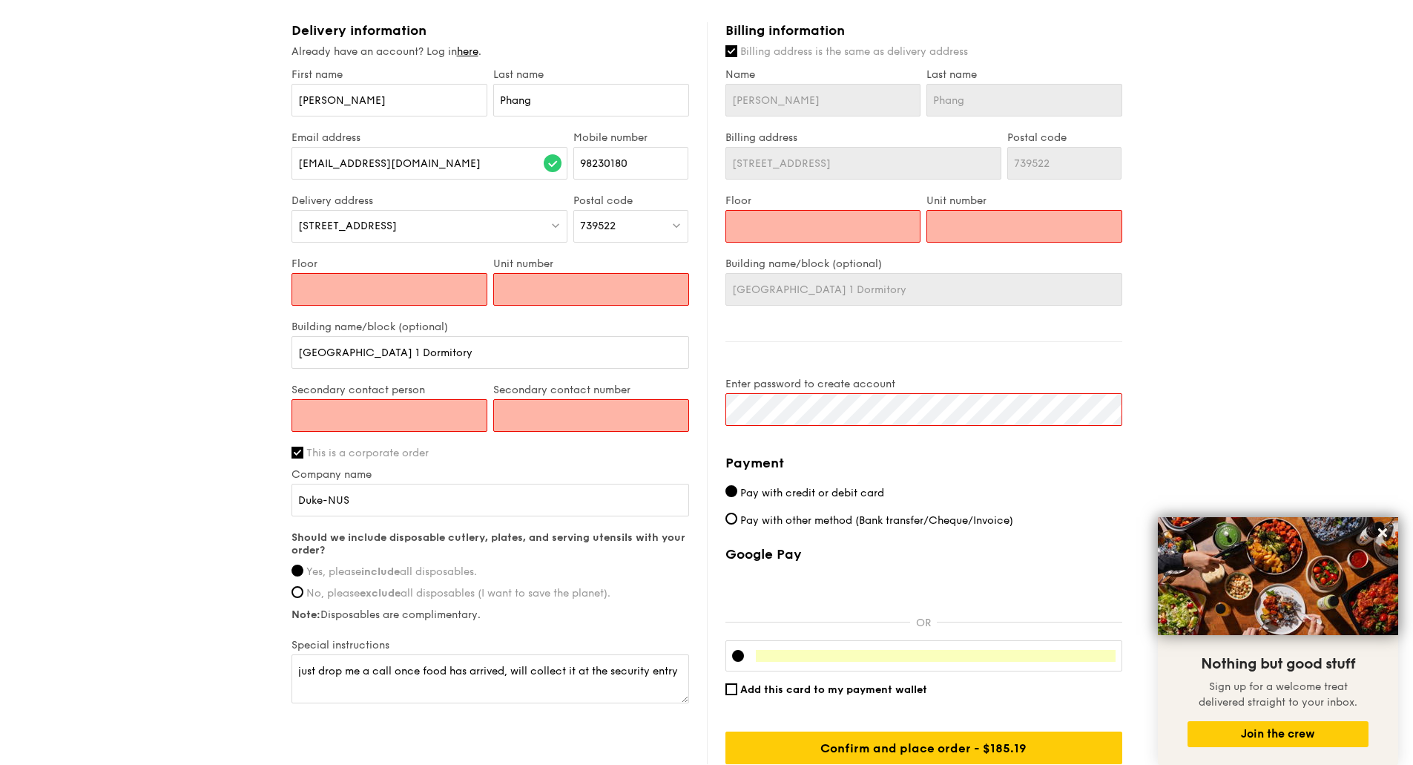
scroll to position [560, 0]
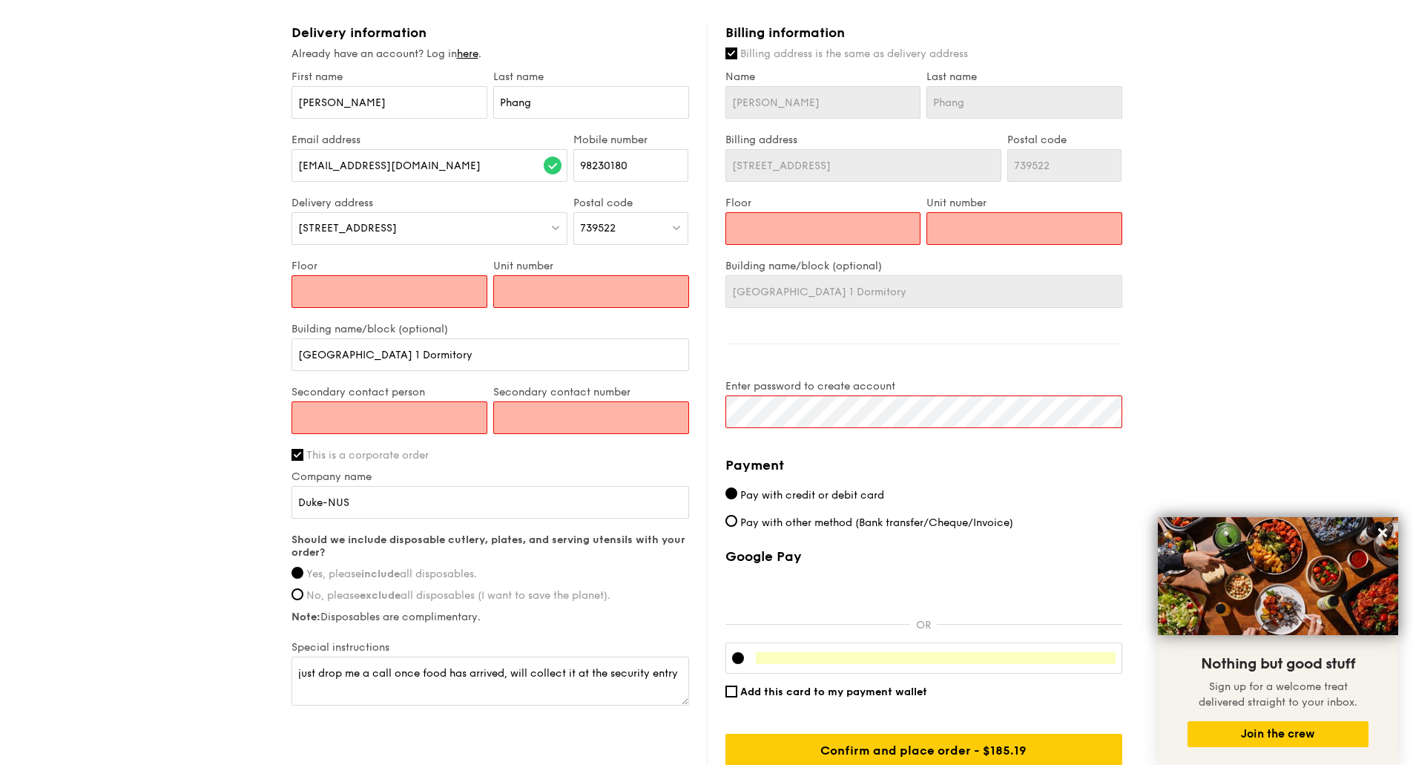
click at [350, 289] on input "Floor" at bounding box center [389, 291] width 196 height 33
type input "n"
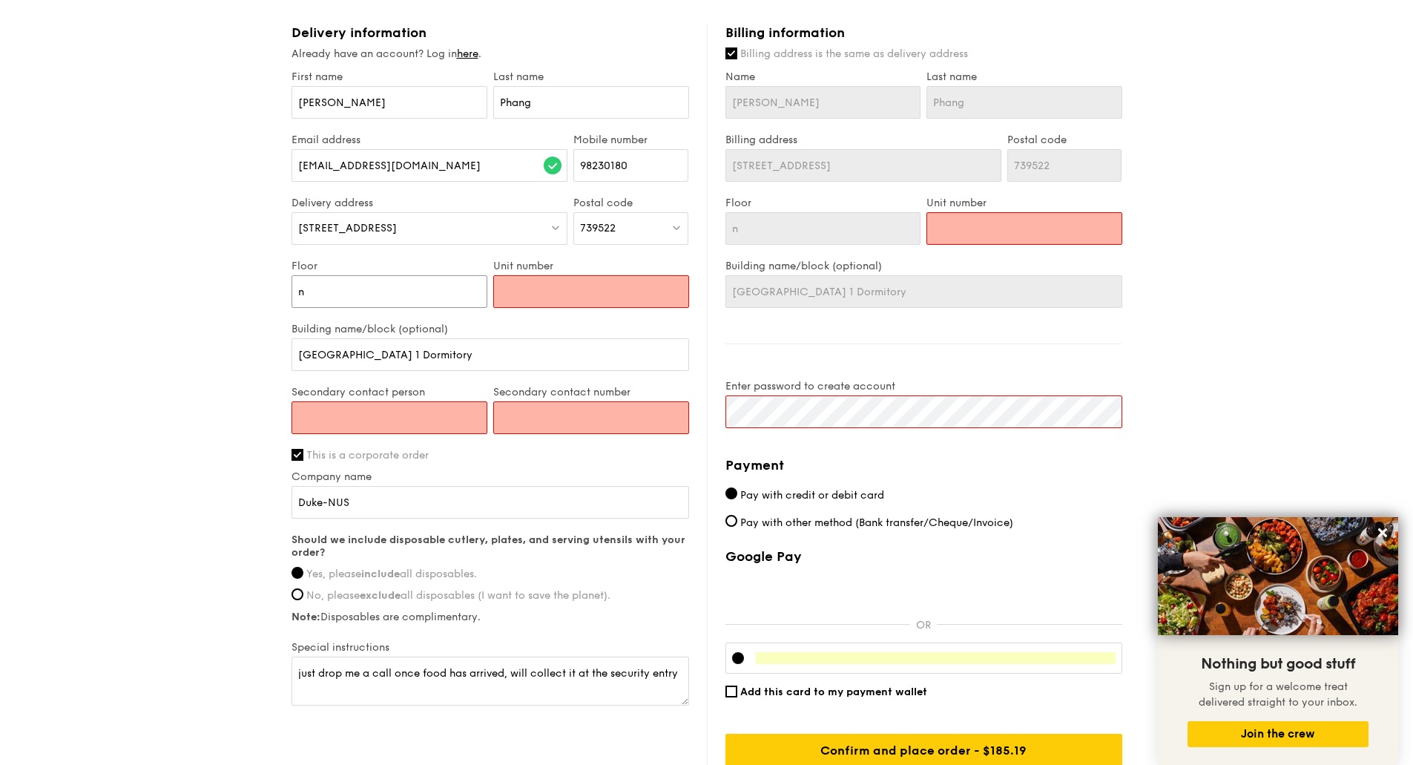
type input "ni"
type input "nil"
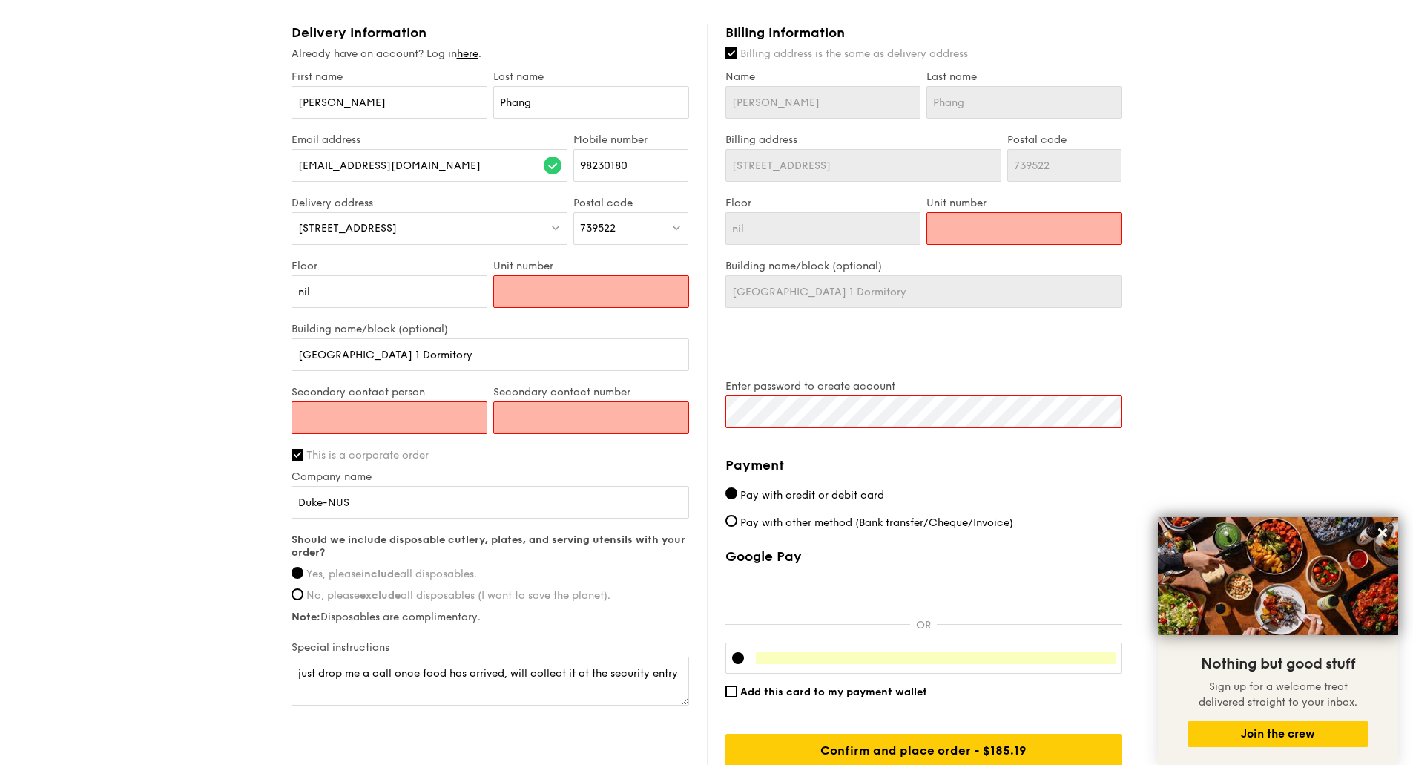
type input "n"
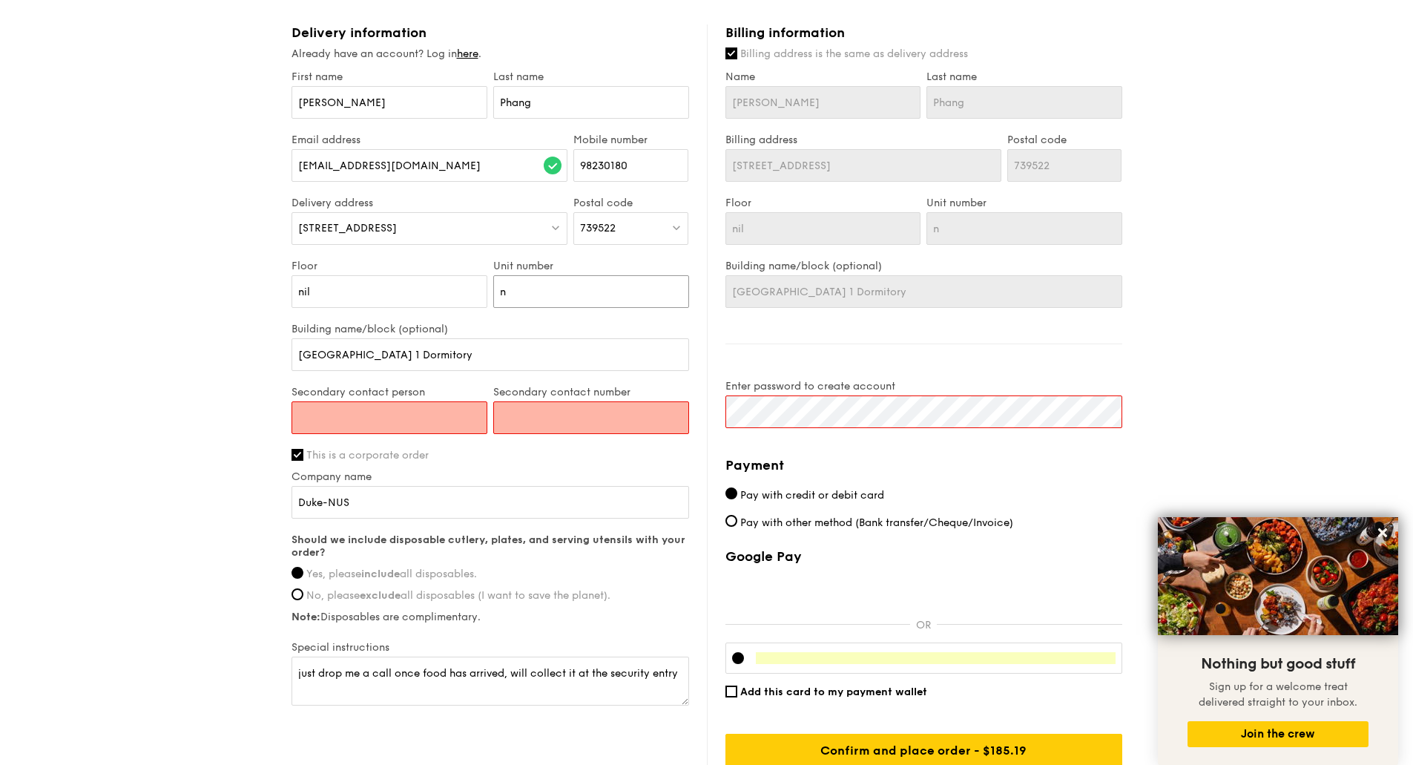
type input "ni"
type input "nil"
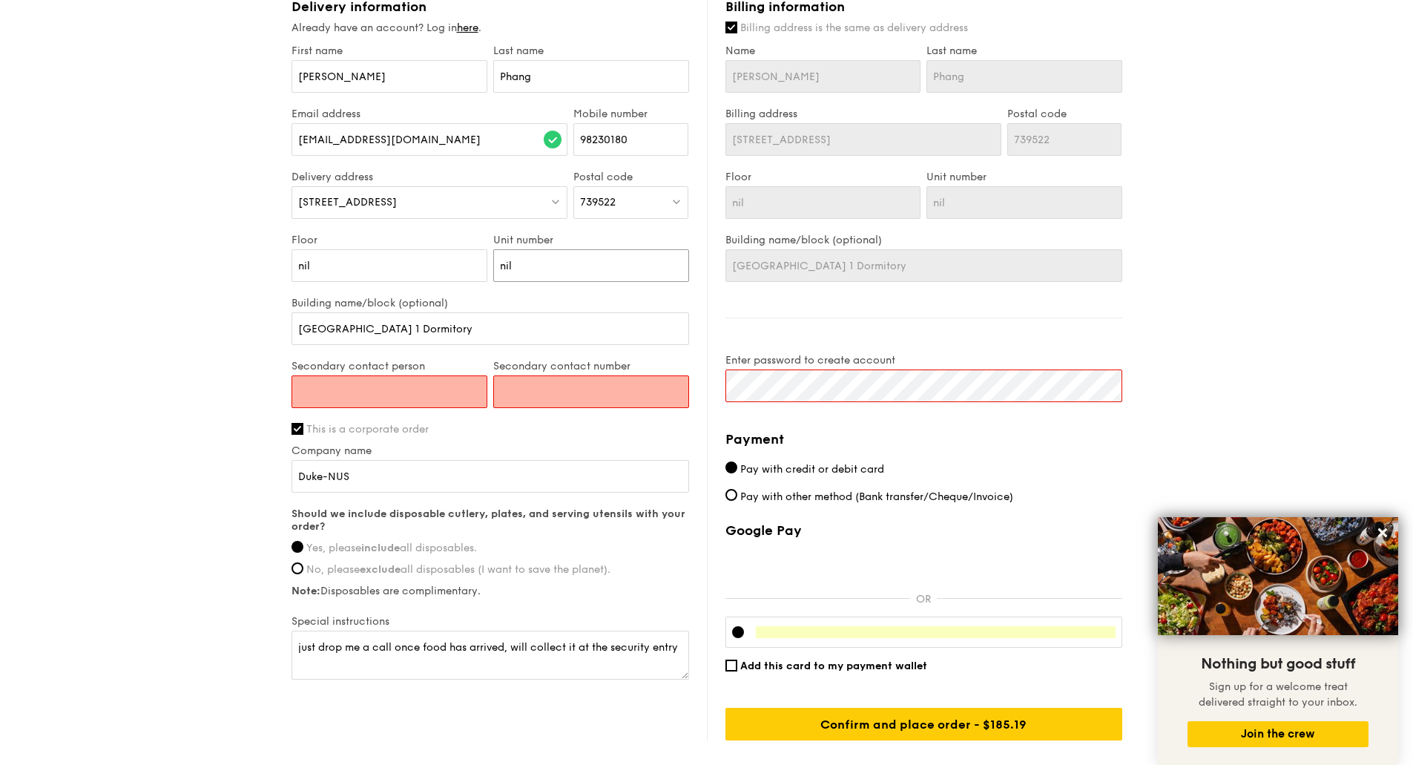
type input "nil"
click at [373, 386] on input "Secondary contact person" at bounding box center [389, 391] width 196 height 33
type input "[PERSON_NAME]"
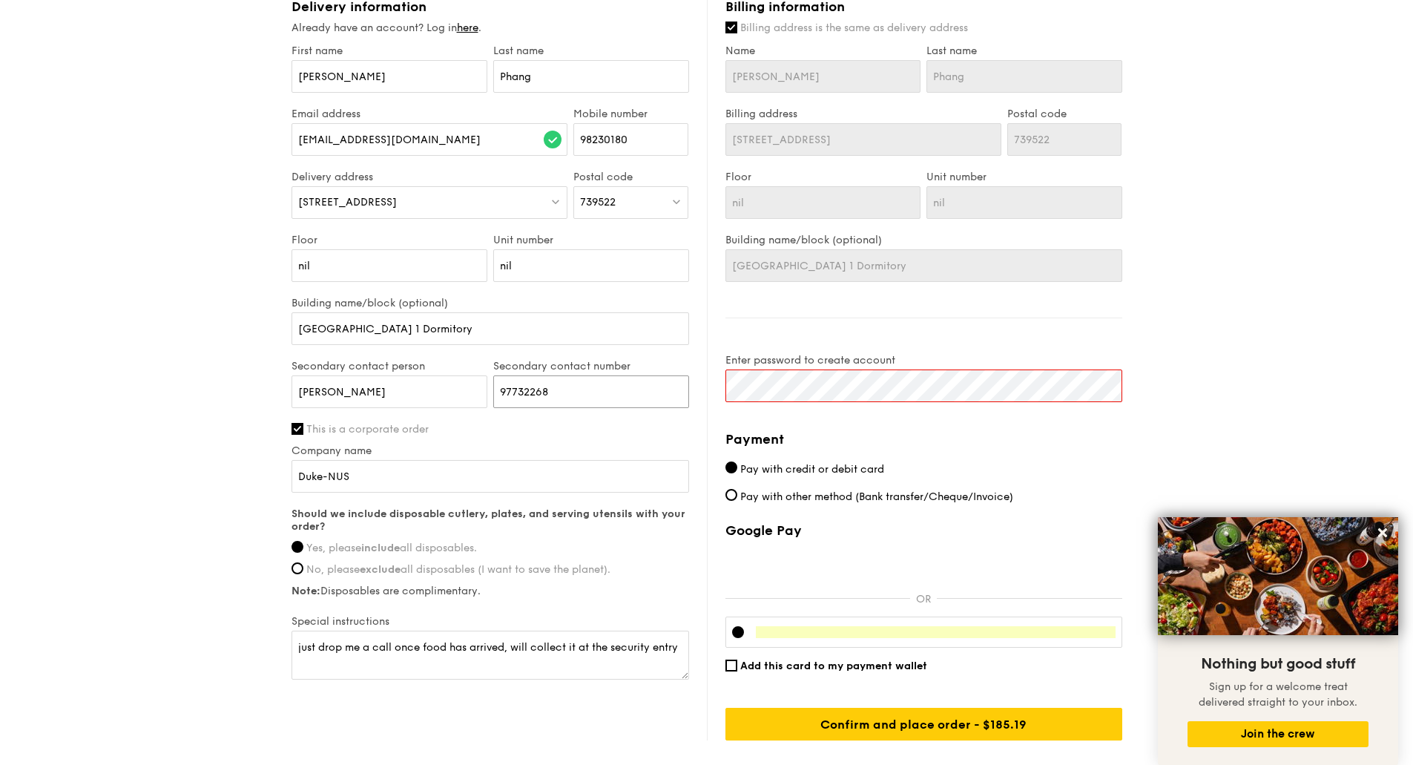
type input "97732268"
click at [208, 429] on div "1 - Select menu 2 - Select items 3 - Check out Meals on Demand Serving time: [D…" at bounding box center [706, 106] width 1413 height 1385
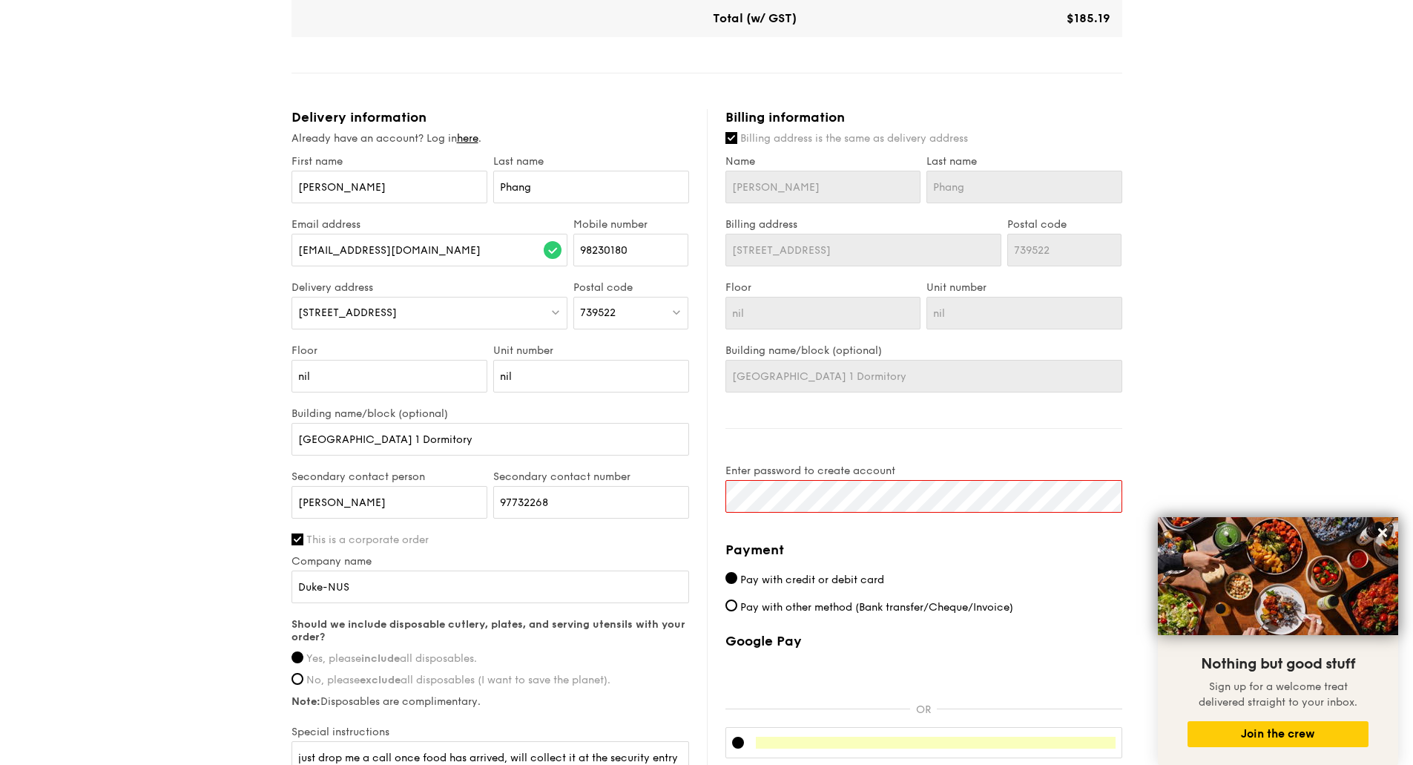
scroll to position [476, 0]
click at [668, 501] on div "Delivery information Already have an account? Log in here . First name [PERSON_…" at bounding box center [706, 479] width 831 height 742
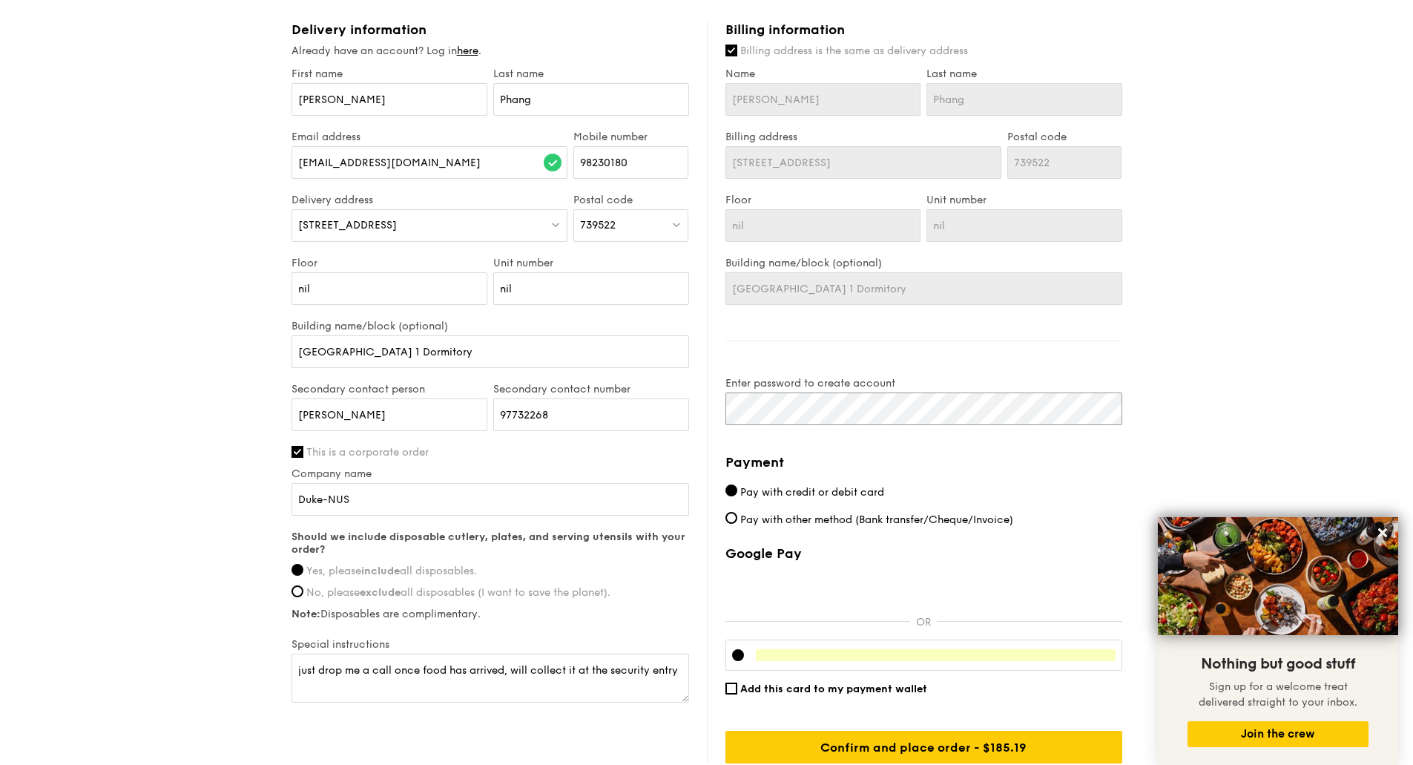
scroll to position [680, 0]
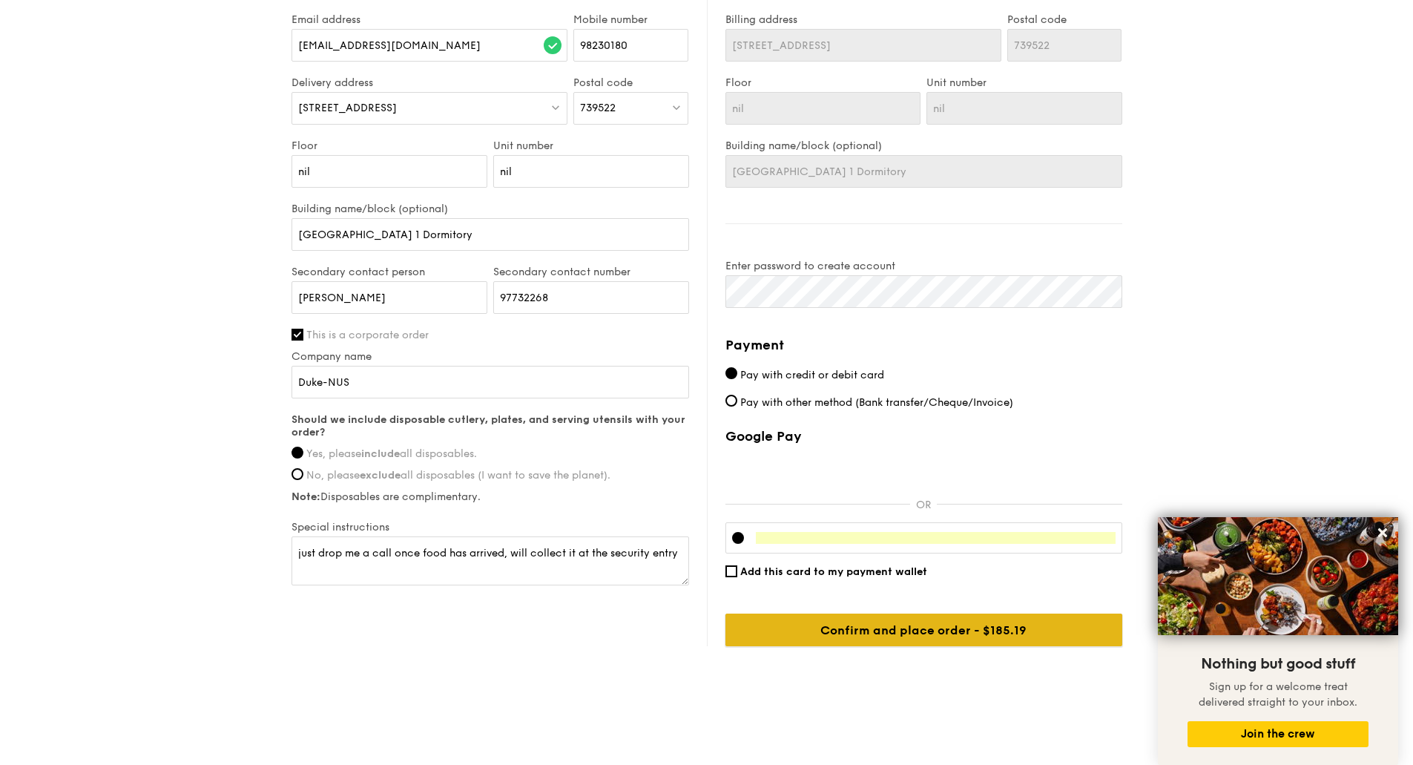
click at [846, 634] on input "Confirm and place order - $185.19" at bounding box center [923, 629] width 397 height 33
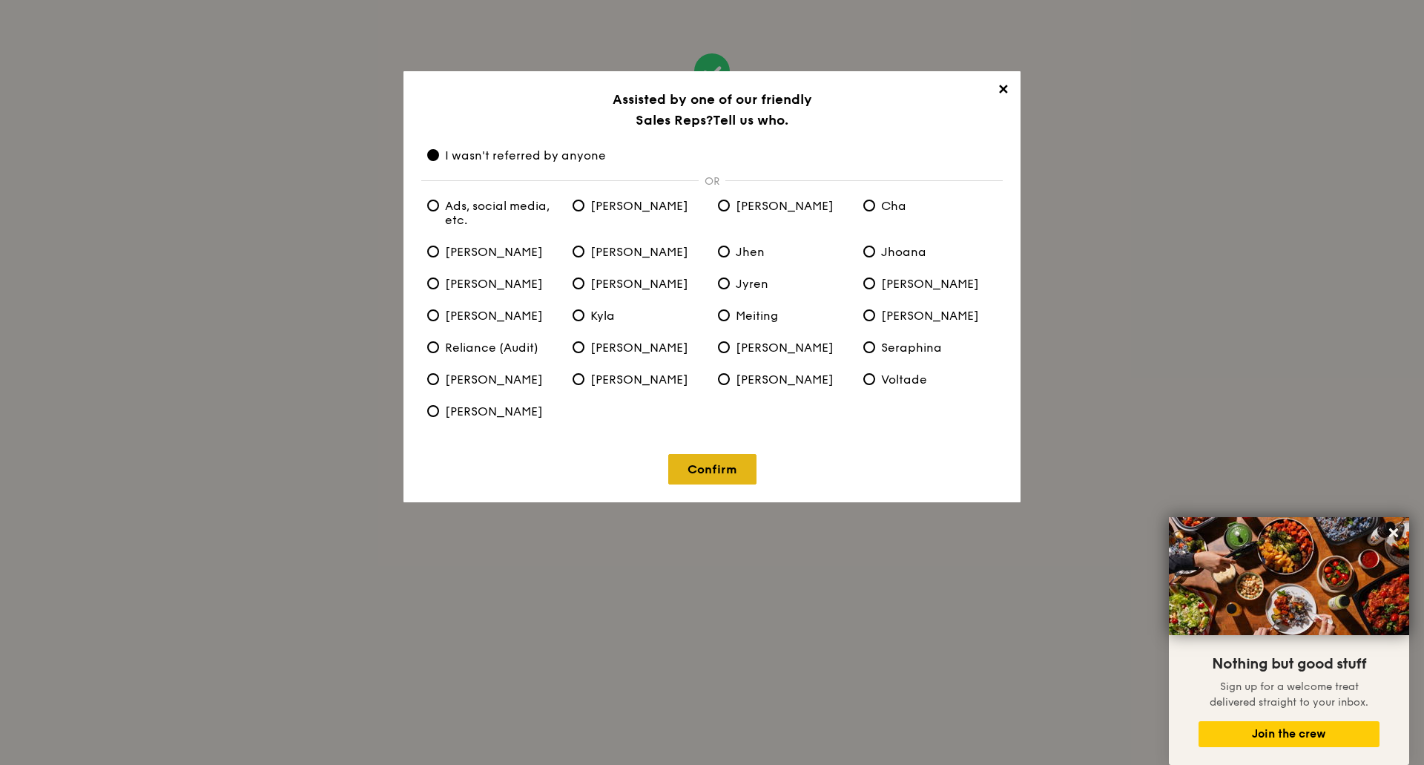
click at [715, 472] on link "Confirm" at bounding box center [712, 469] width 88 height 30
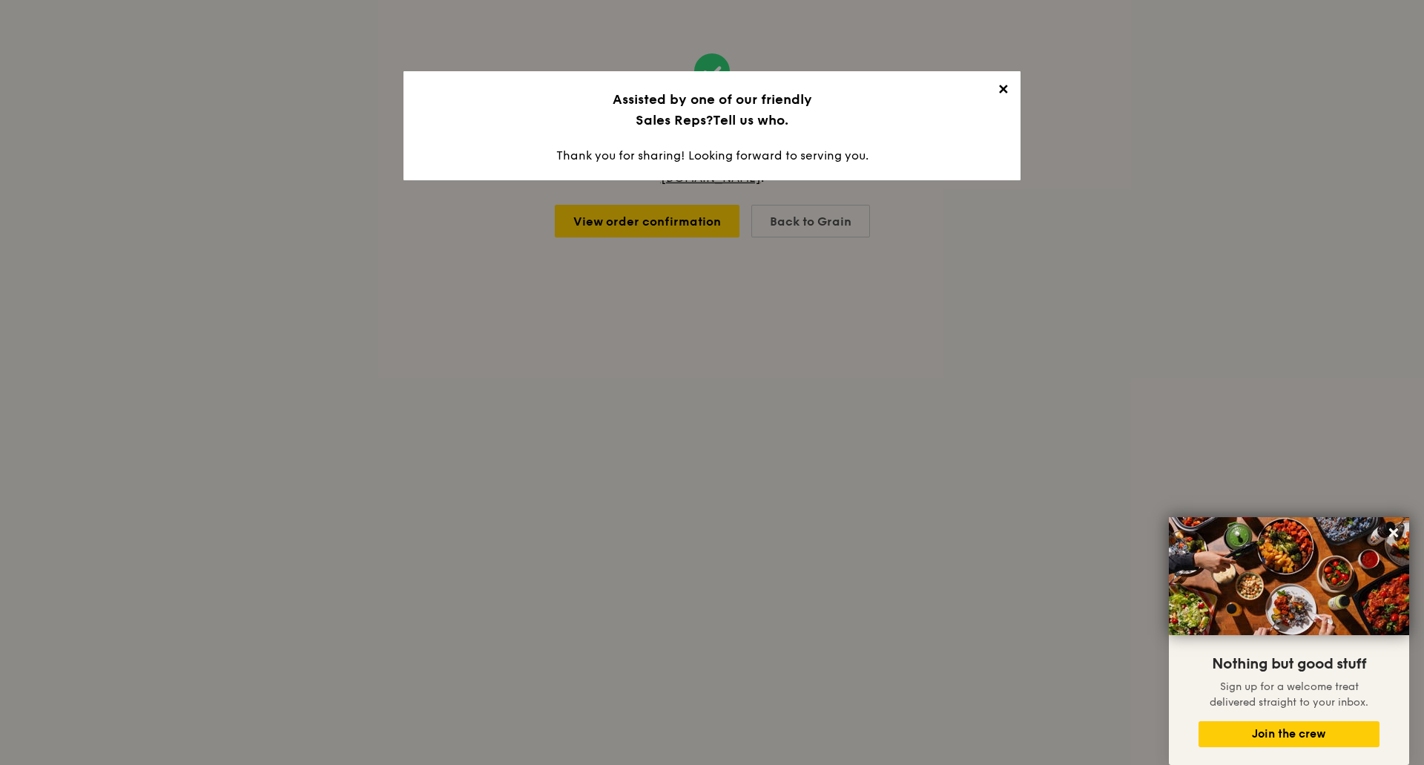
click at [999, 88] on span "✕" at bounding box center [1002, 92] width 21 height 21
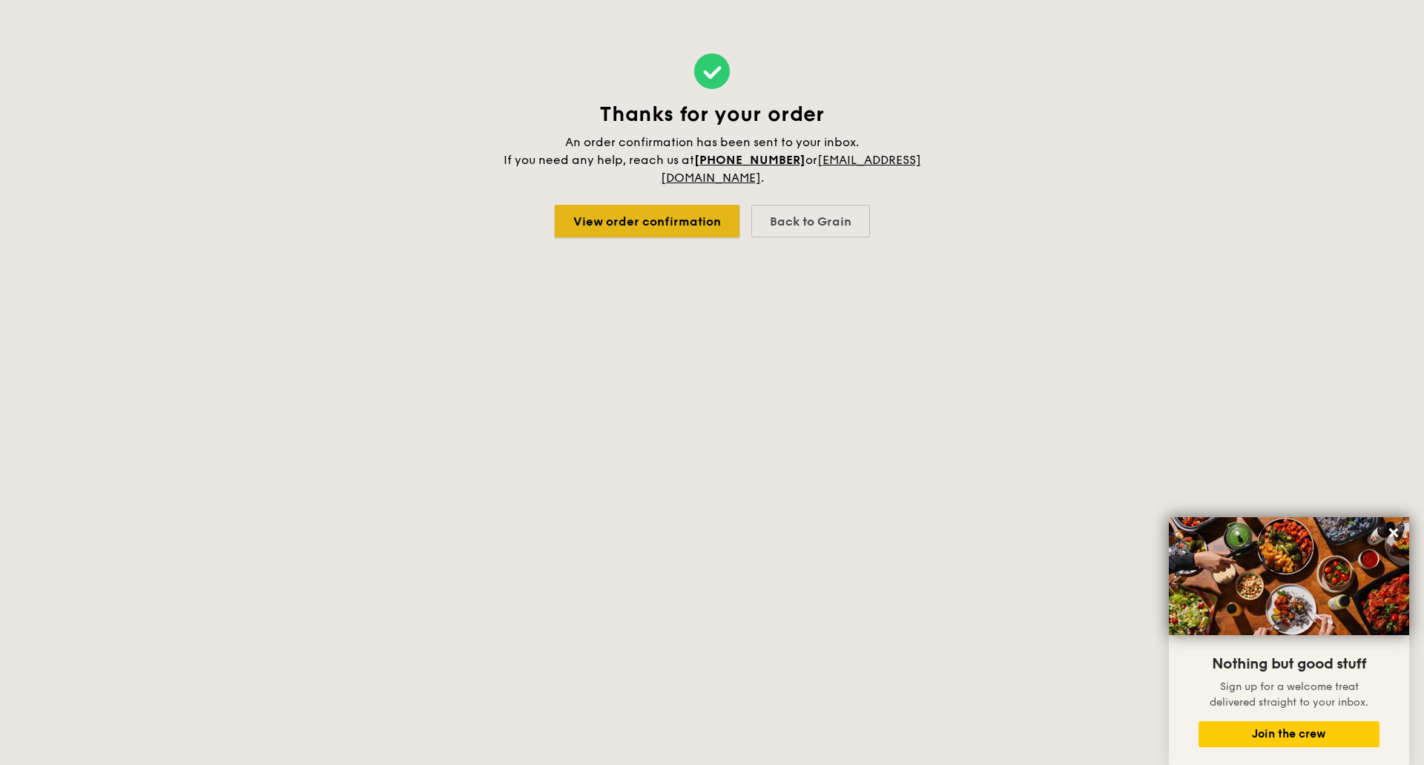
click at [682, 228] on link "View order confirmation" at bounding box center [647, 221] width 185 height 33
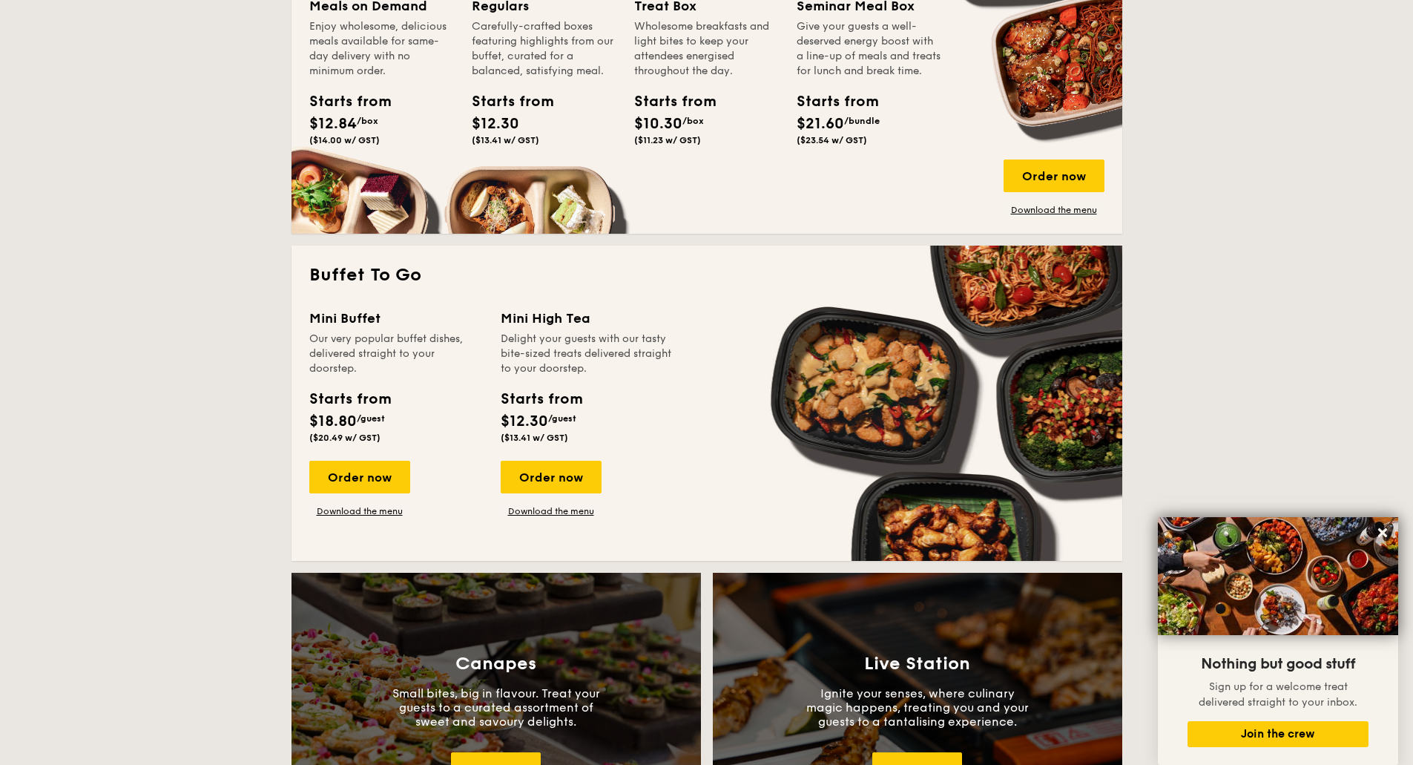
scroll to position [840, 0]
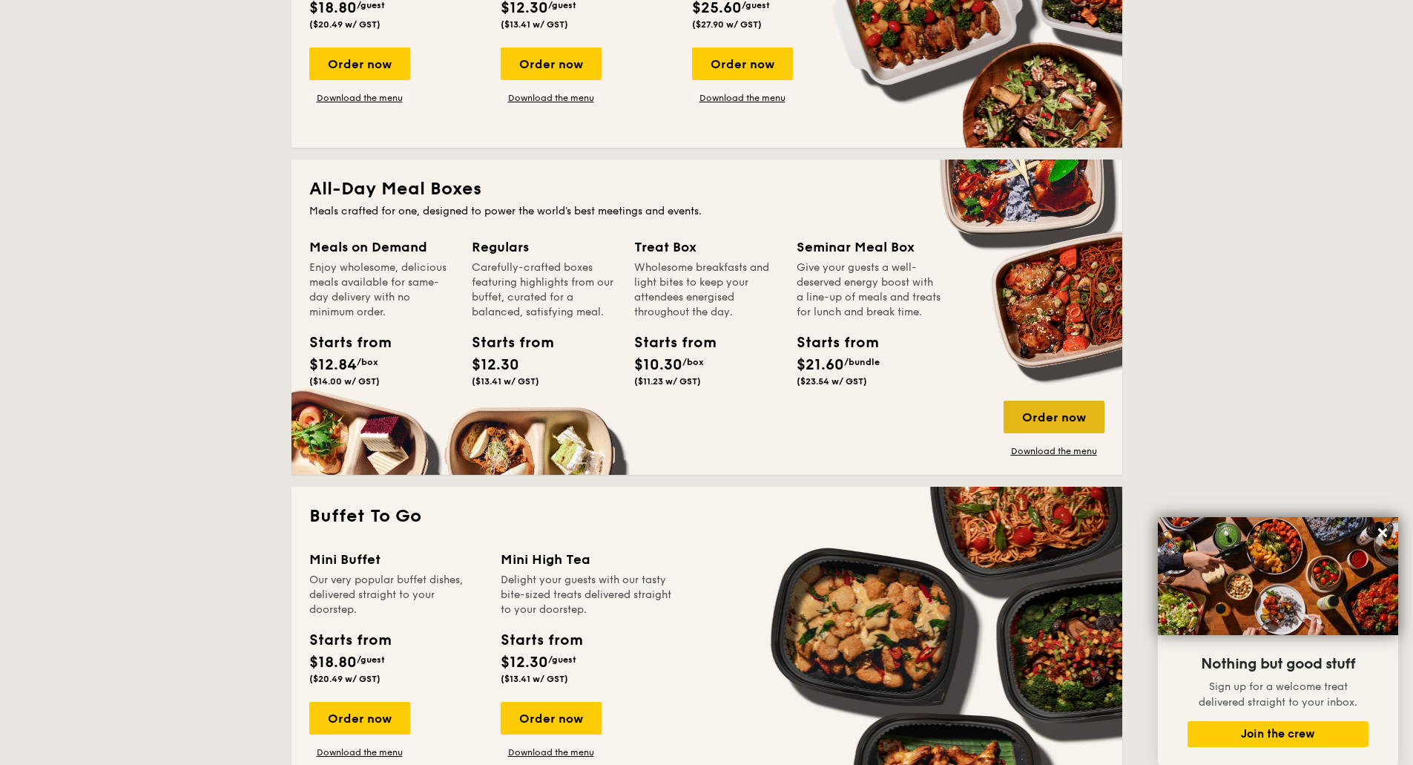
click at [1054, 420] on div "Order now" at bounding box center [1054, 417] width 101 height 33
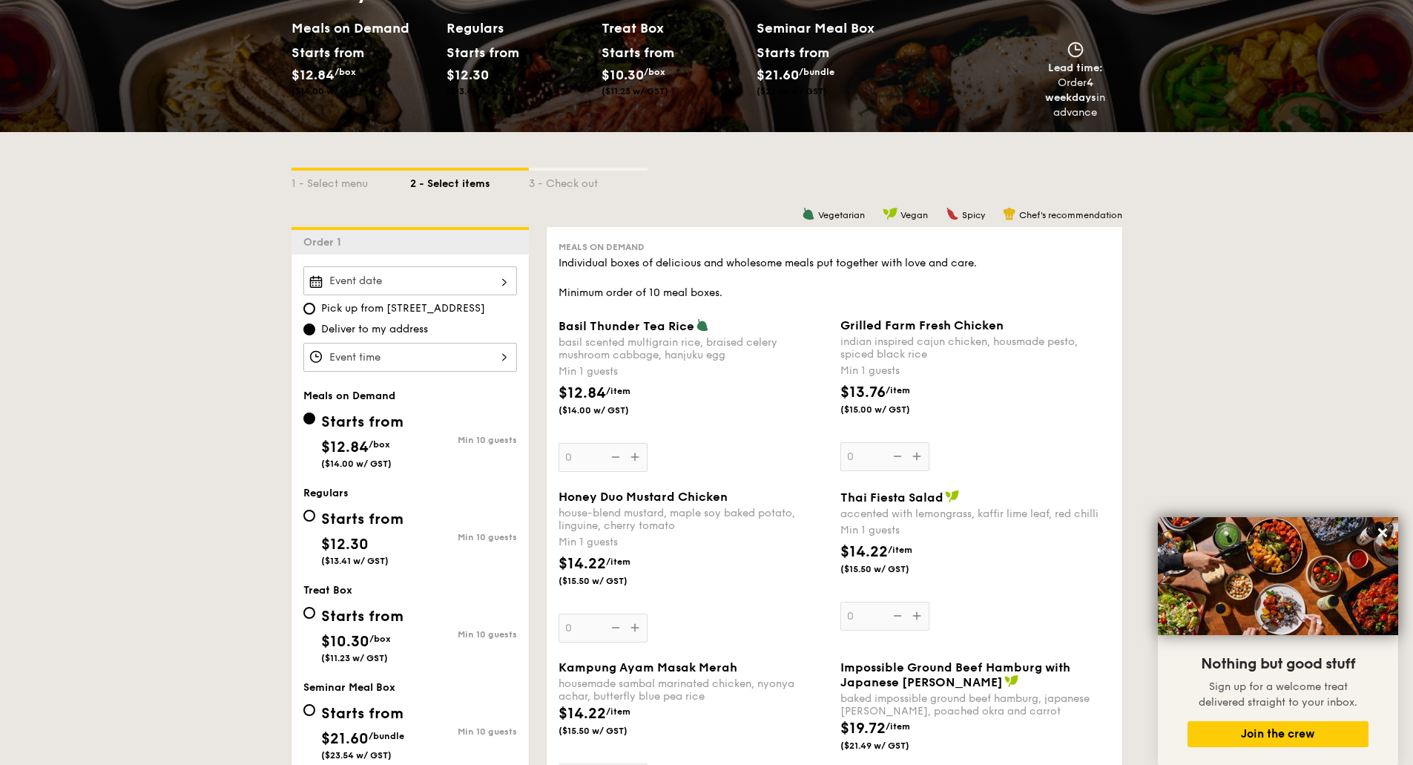
scroll to position [394, 0]
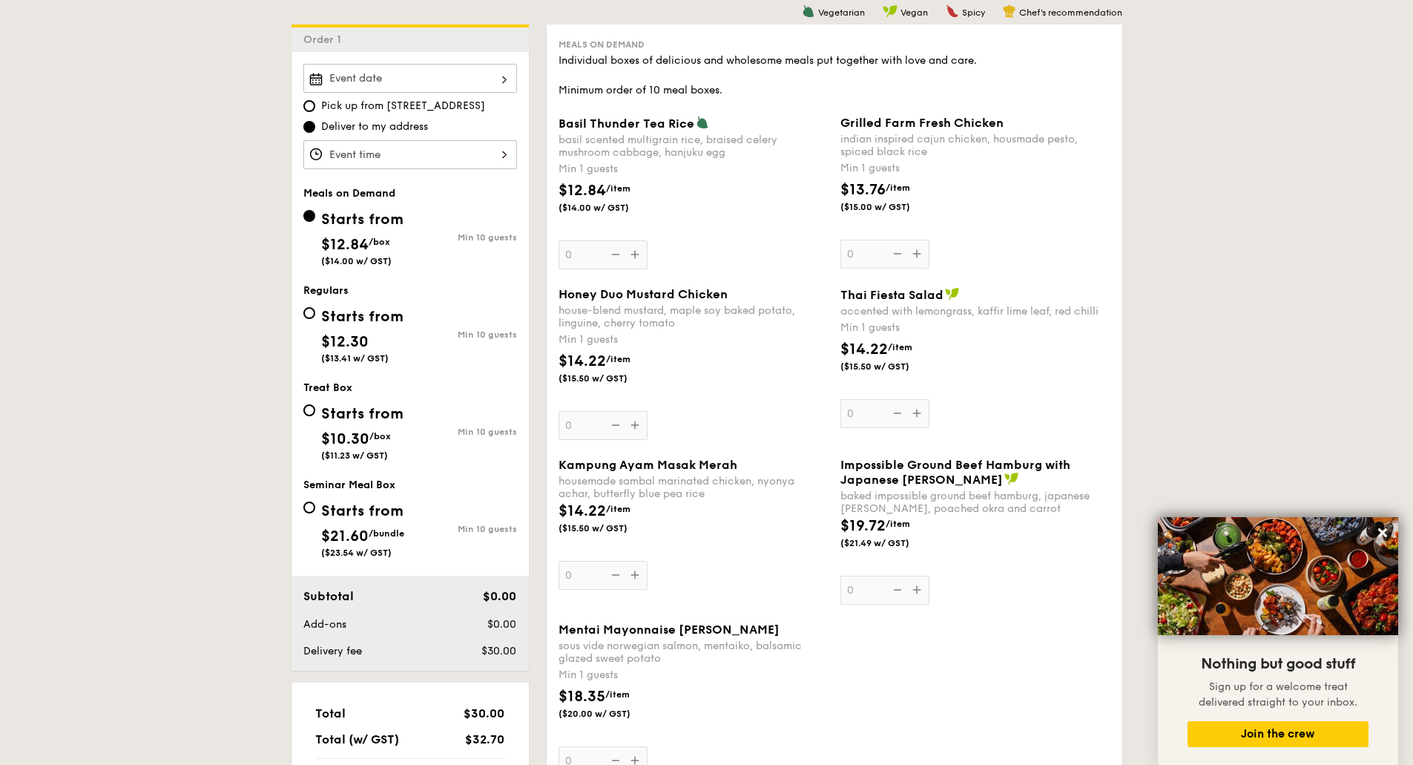
click at [920, 251] on div "Grilled Farm Fresh Chicken indian inspired cajun chicken, housmade pesto, spice…" at bounding box center [975, 192] width 270 height 153
click at [920, 251] on input "0" at bounding box center [884, 254] width 89 height 29
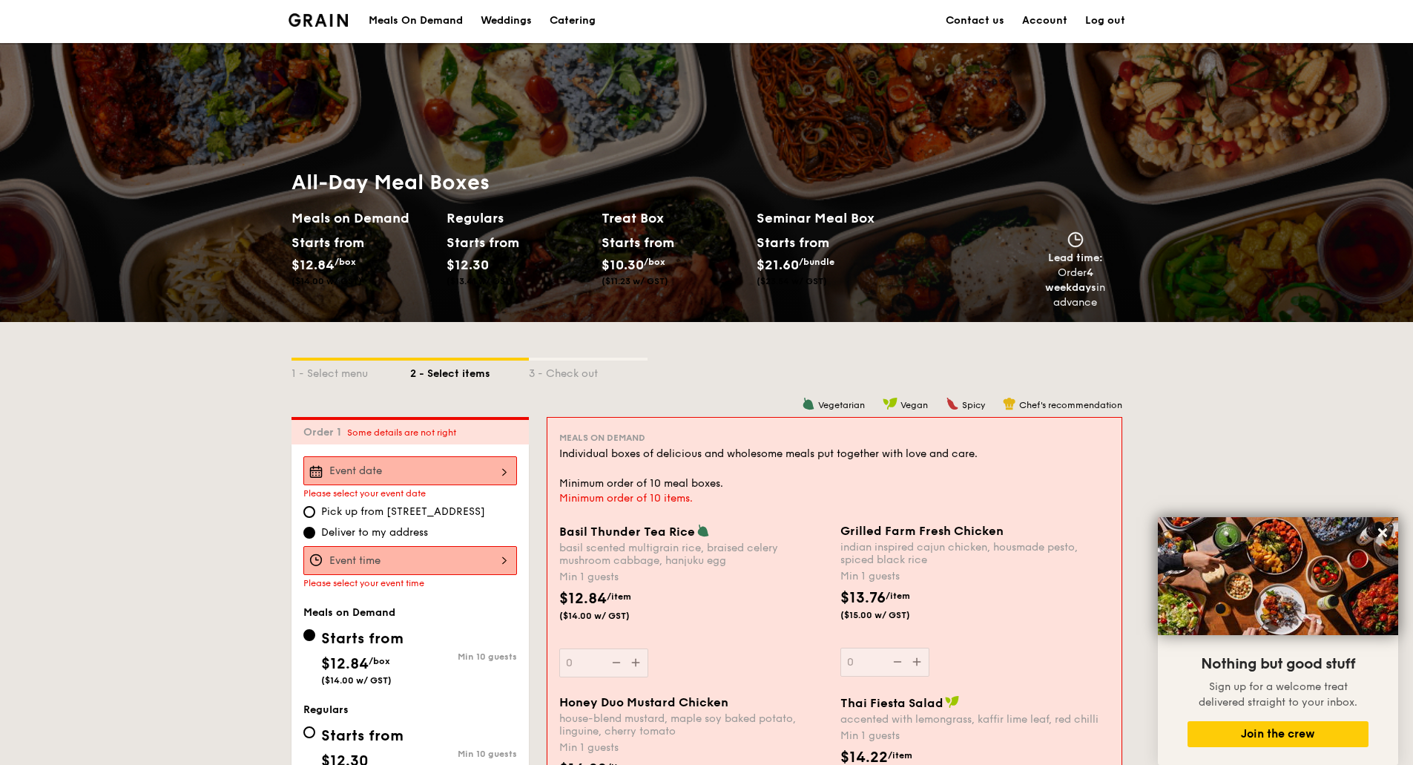
scroll to position [0, 0]
